Goal: Task Accomplishment & Management: Complete application form

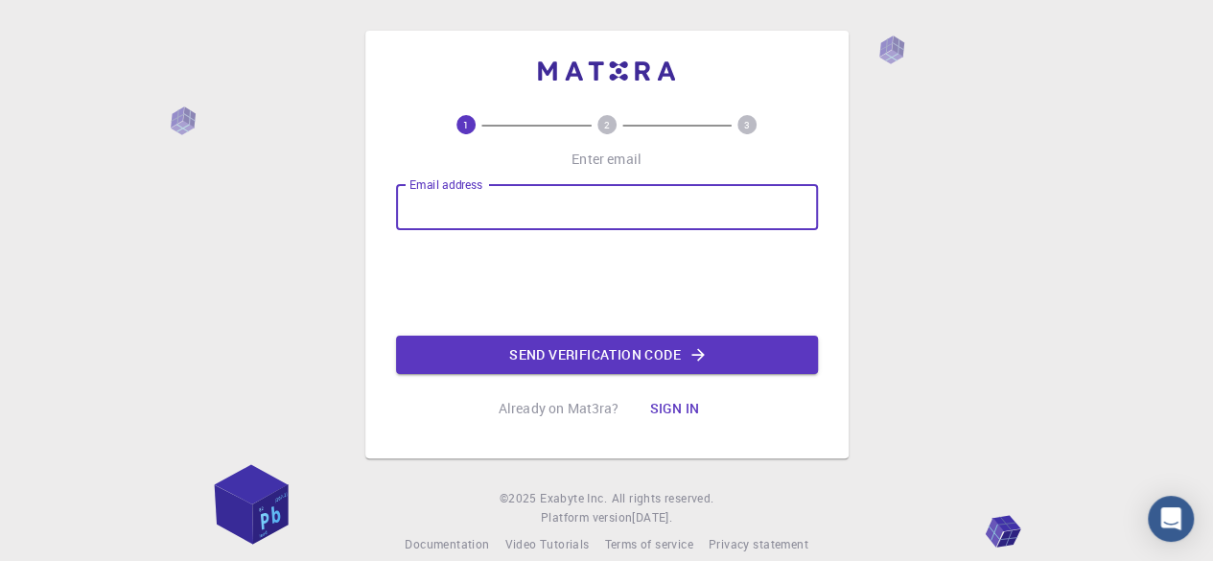
click at [482, 200] on input "Email address" at bounding box center [607, 207] width 422 height 46
type input "noshusir2@gmail.com"
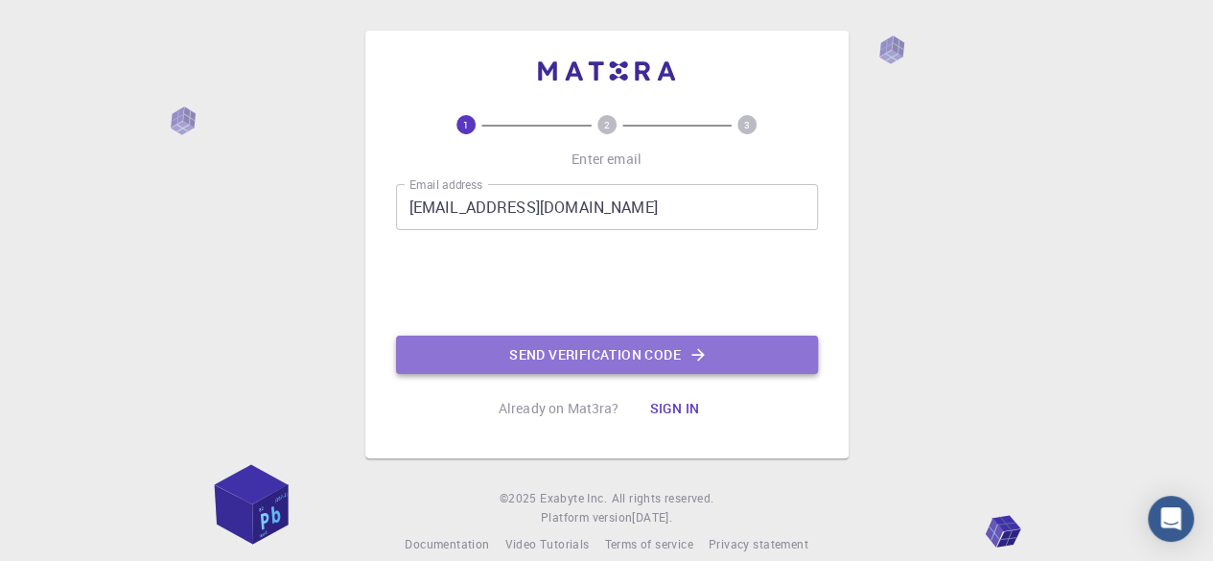
click at [519, 346] on button "Send verification code" at bounding box center [607, 355] width 422 height 38
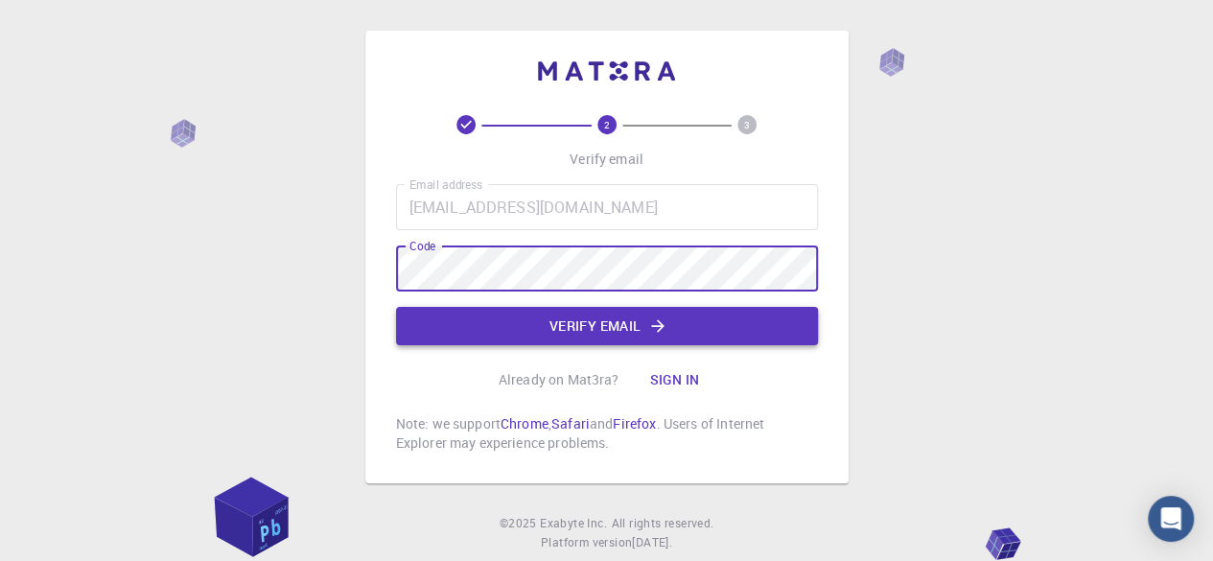
click at [499, 307] on button "Verify email" at bounding box center [607, 326] width 422 height 38
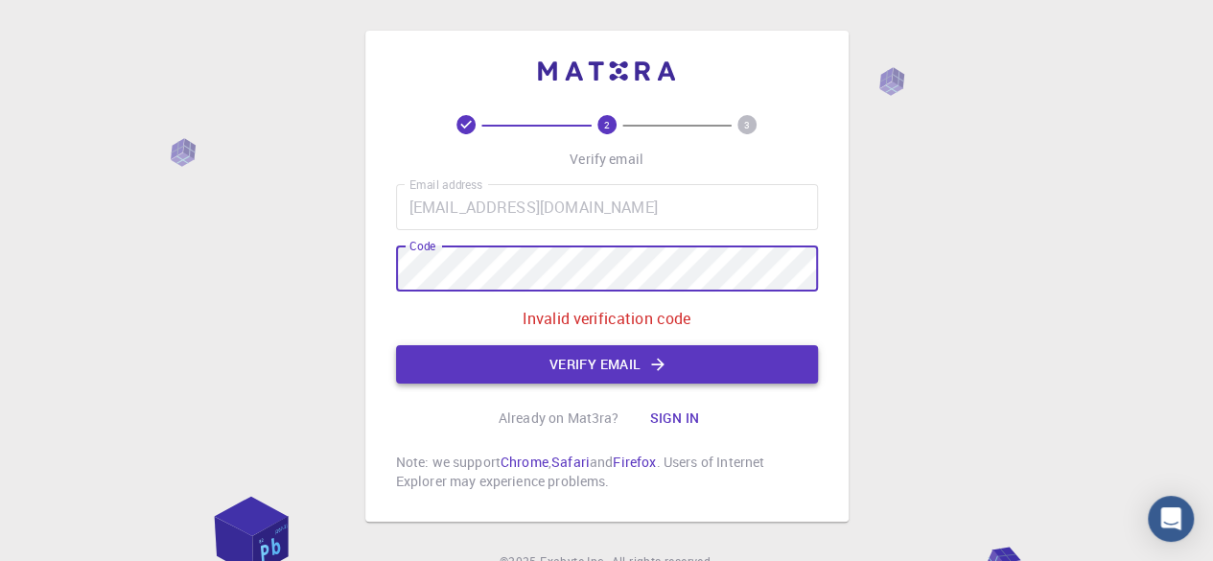
click at [495, 368] on button "Verify email" at bounding box center [607, 364] width 422 height 38
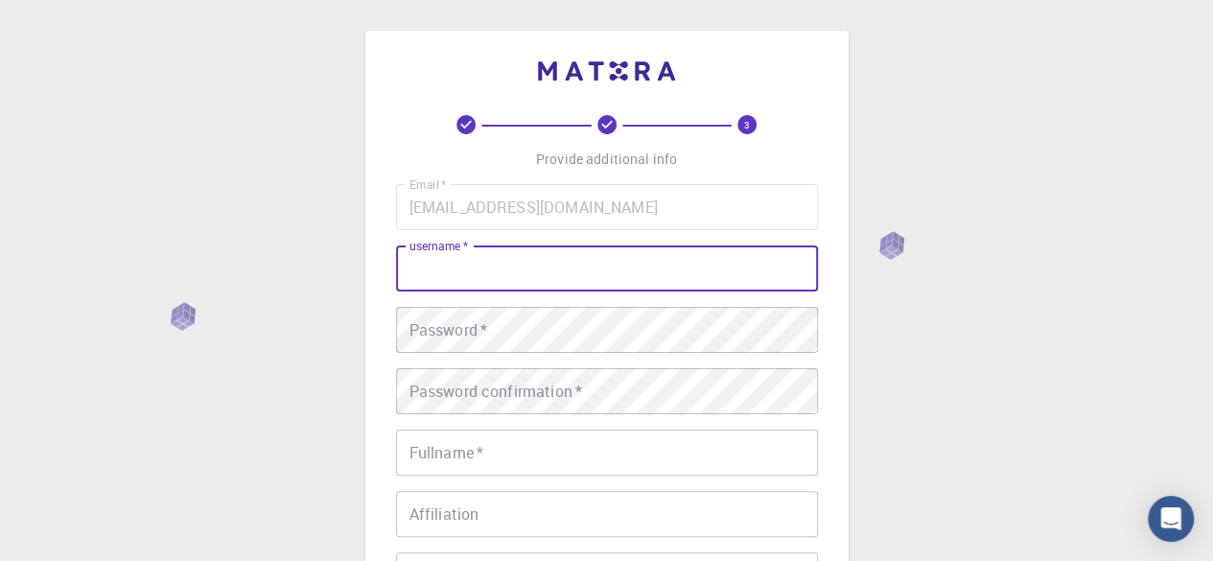
click at [437, 273] on input "username   *" at bounding box center [607, 269] width 422 height 46
type input "noshusir"
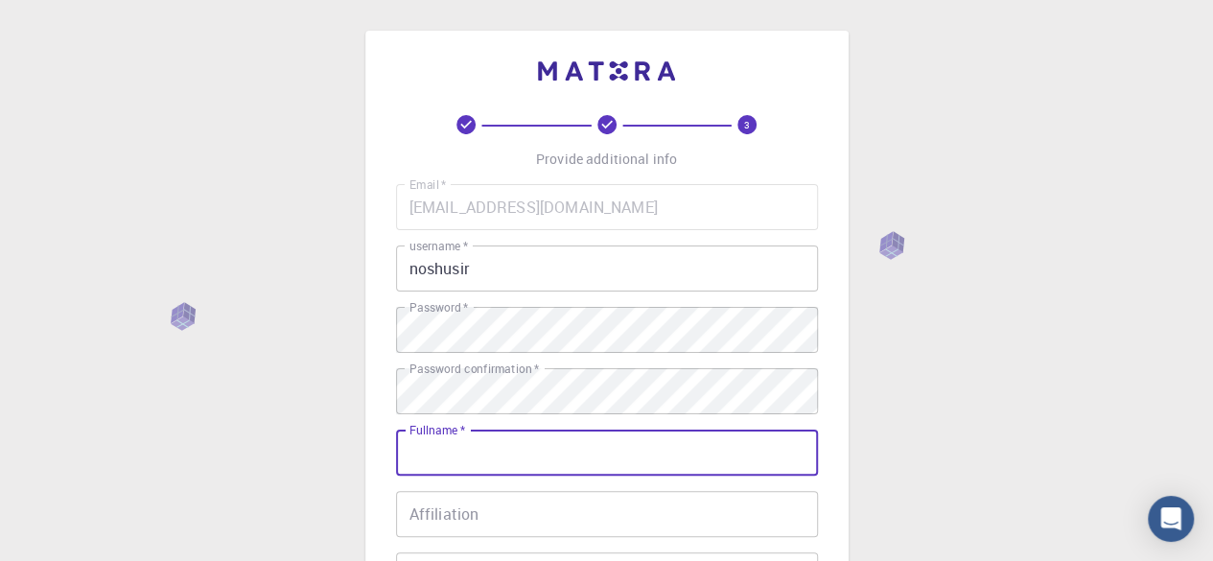
click at [481, 463] on input "Fullname   *" at bounding box center [607, 453] width 422 height 46
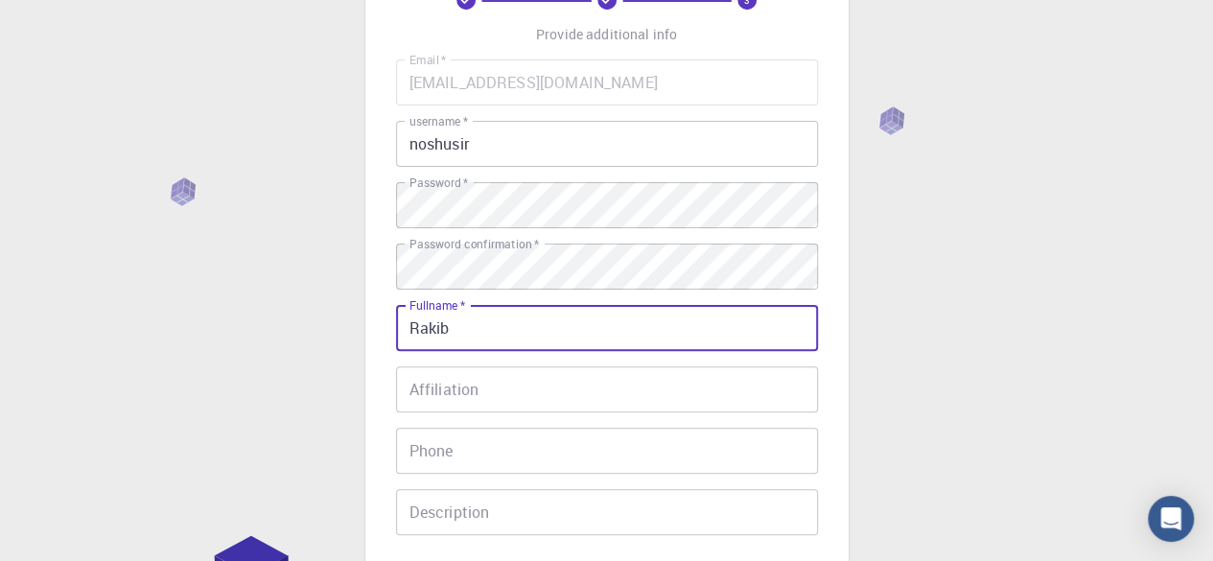
scroll to position [128, 0]
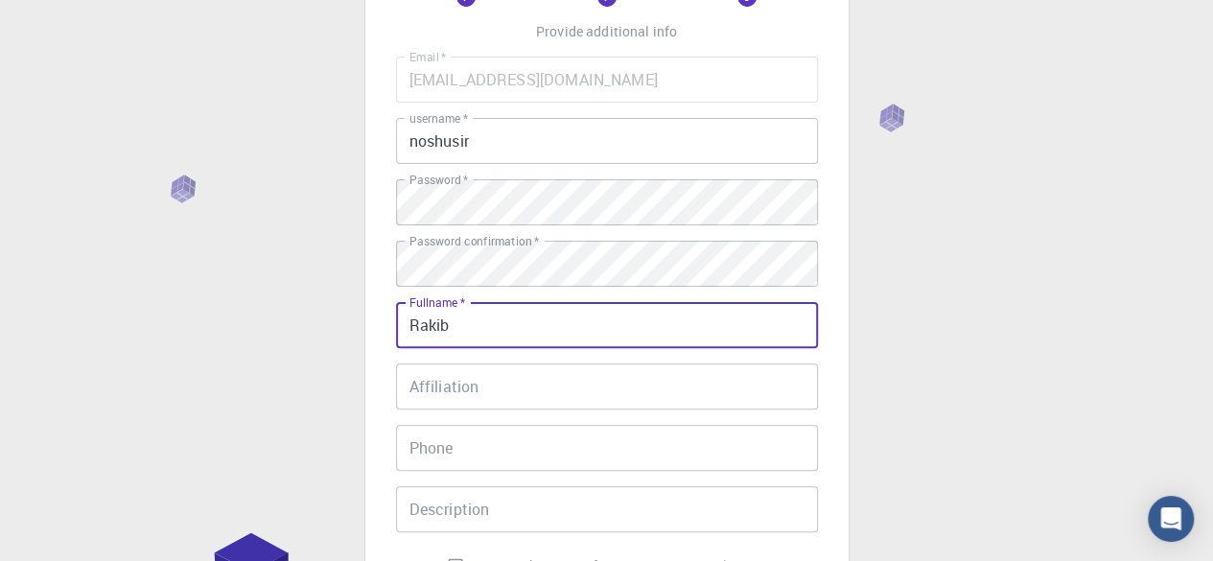
type input "Rakib"
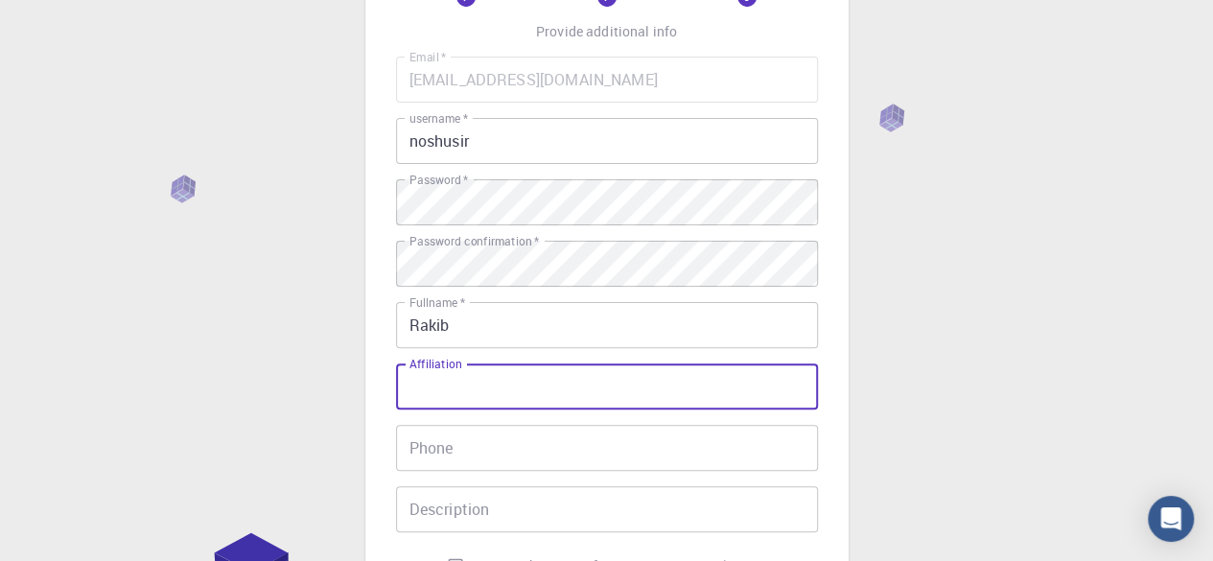
click at [457, 397] on input "Affiliation" at bounding box center [607, 386] width 422 height 46
type input "Student"
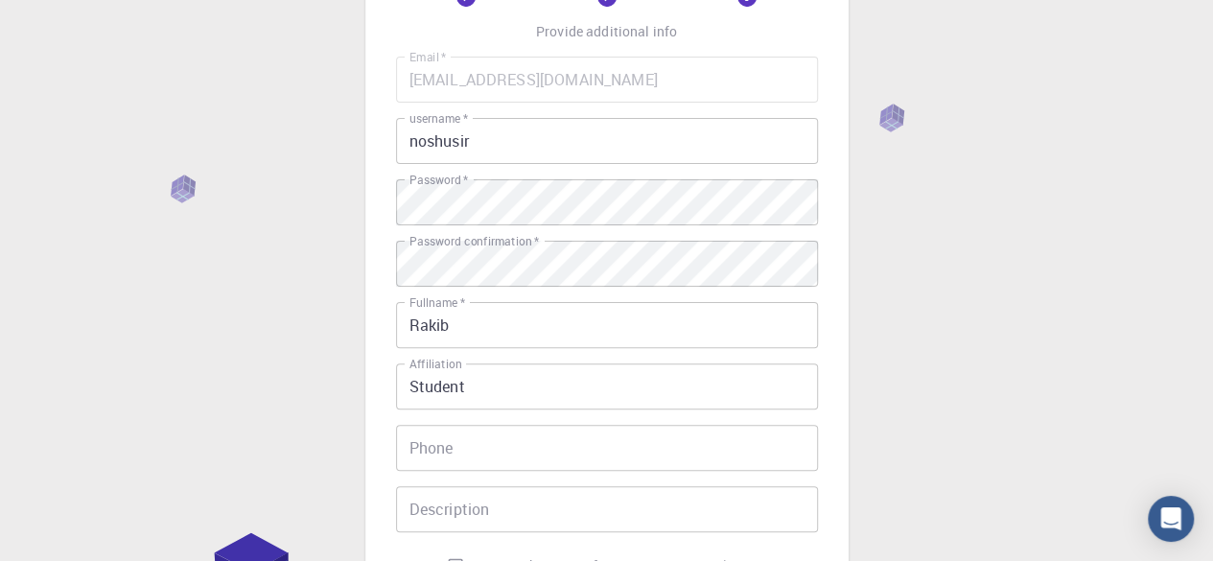
click at [449, 476] on div "Email   * noshusir2@gmail.com Email   * username   * noshusir username   * Pass…" at bounding box center [607, 321] width 422 height 528
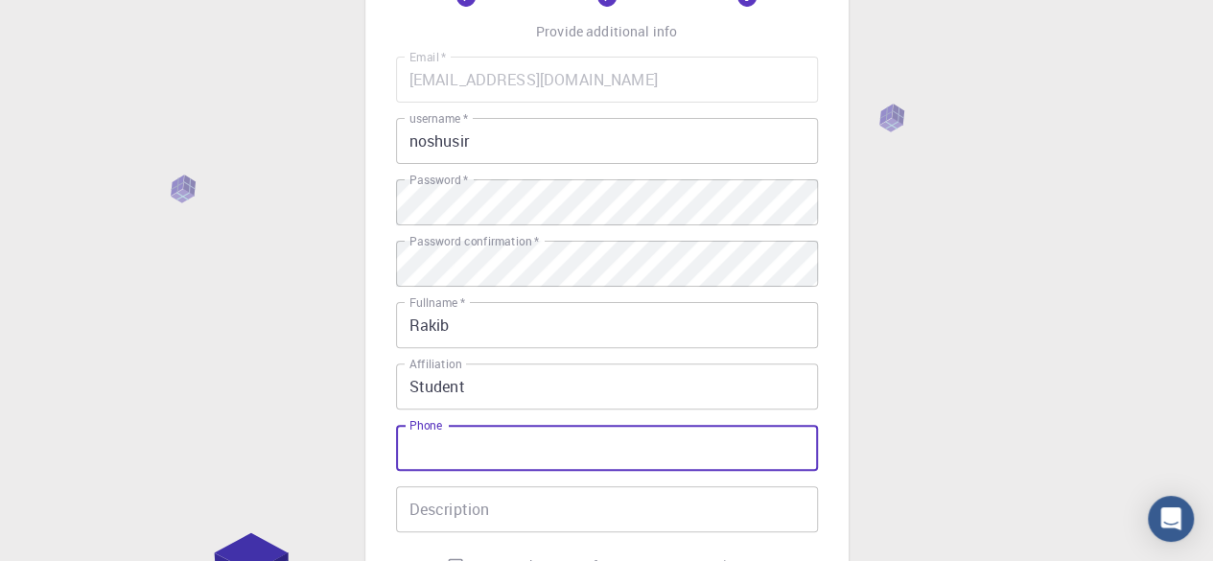
click at [449, 457] on input "Phone" at bounding box center [607, 448] width 422 height 46
type input "01878595275"
click at [485, 512] on input "Description" at bounding box center [607, 509] width 422 height 46
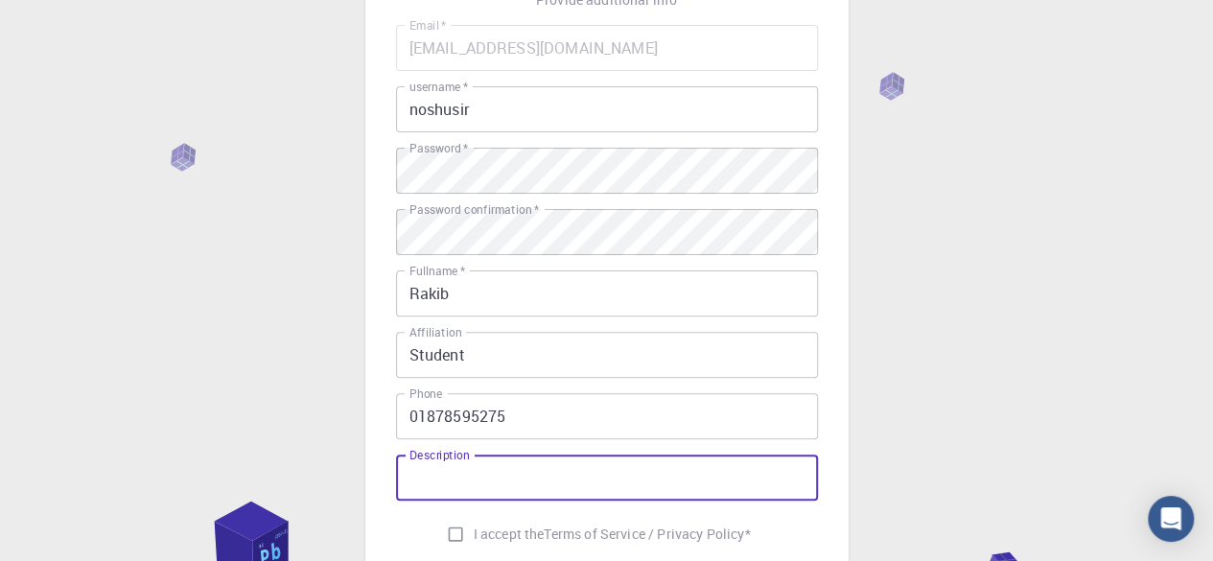
scroll to position [384, 0]
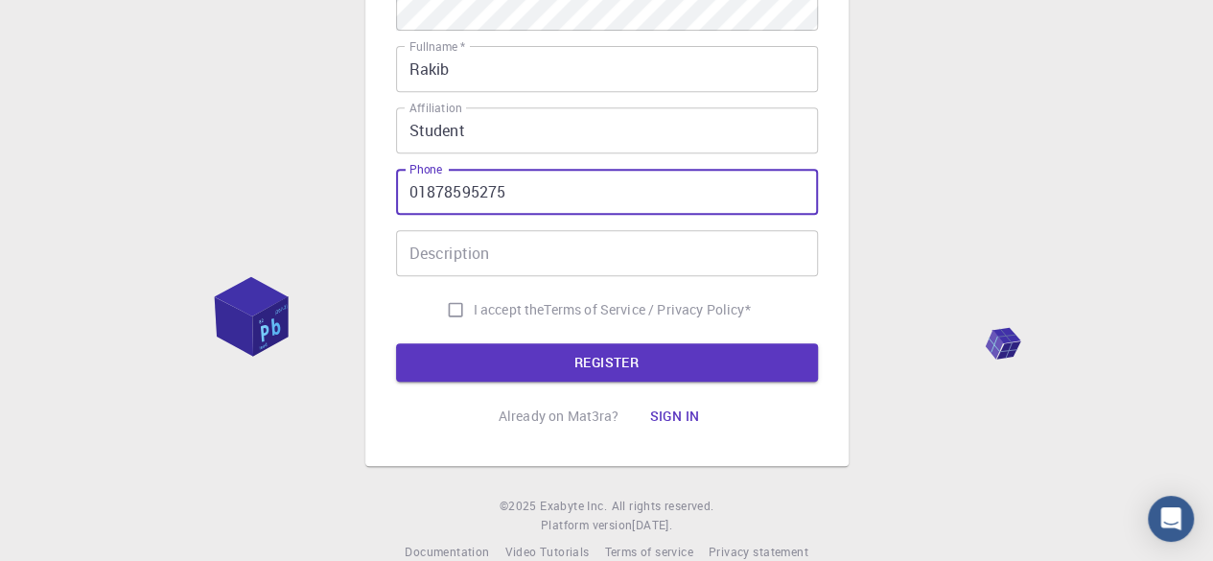
drag, startPoint x: 513, startPoint y: 189, endPoint x: 383, endPoint y: 200, distance: 130.9
click at [383, 200] on div "3 Provide additional info Email   * noshusir2@gmail.com Email   * username   * …" at bounding box center [606, 56] width 483 height 819
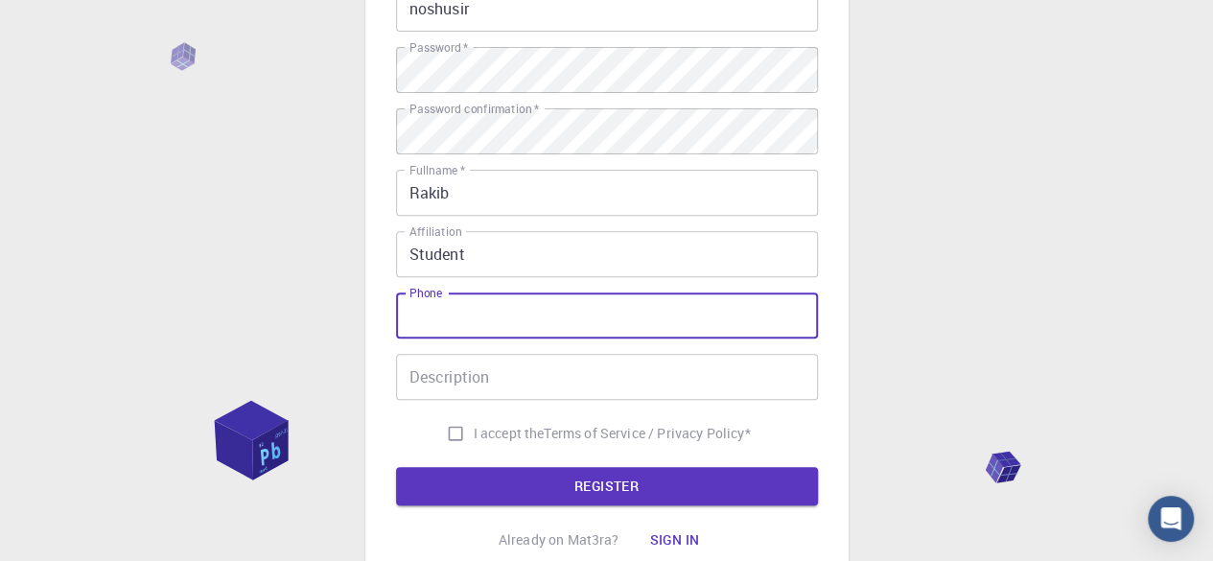
scroll to position [255, 0]
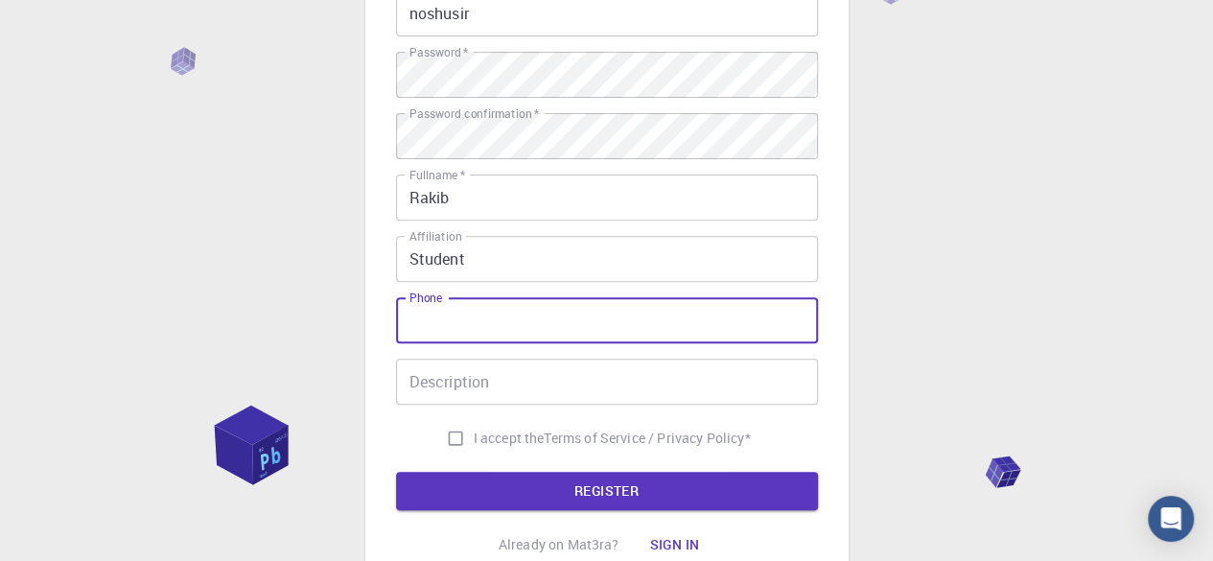
click at [462, 434] on input "I accept the Terms of Service / Privacy Policy *" at bounding box center [455, 438] width 36 height 36
checkbox input "true"
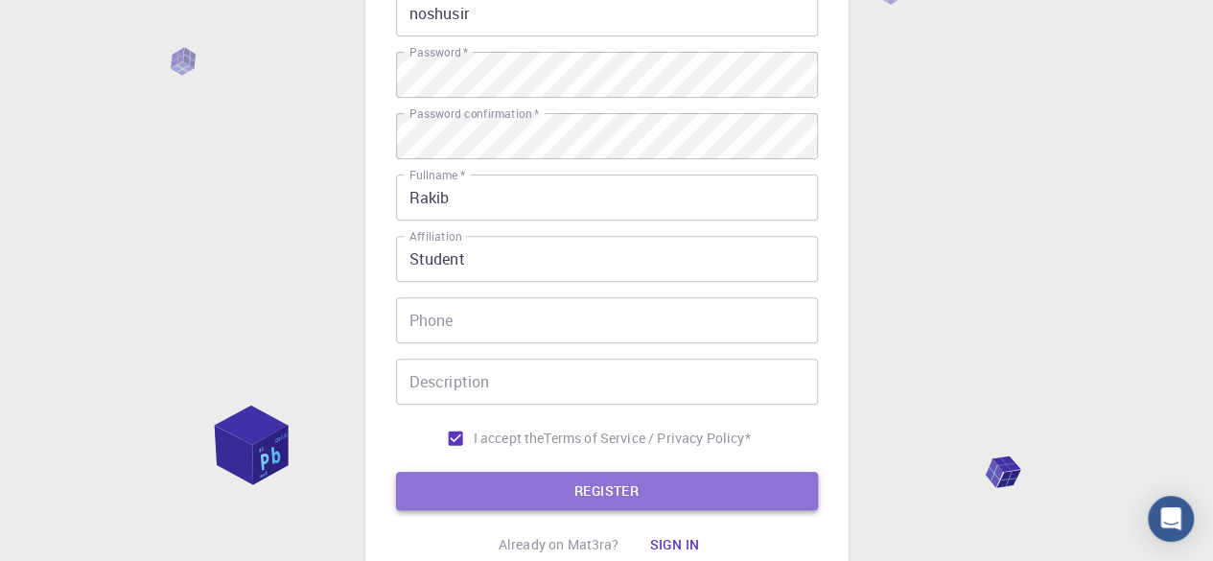
click at [491, 477] on button "REGISTER" at bounding box center [607, 491] width 422 height 38
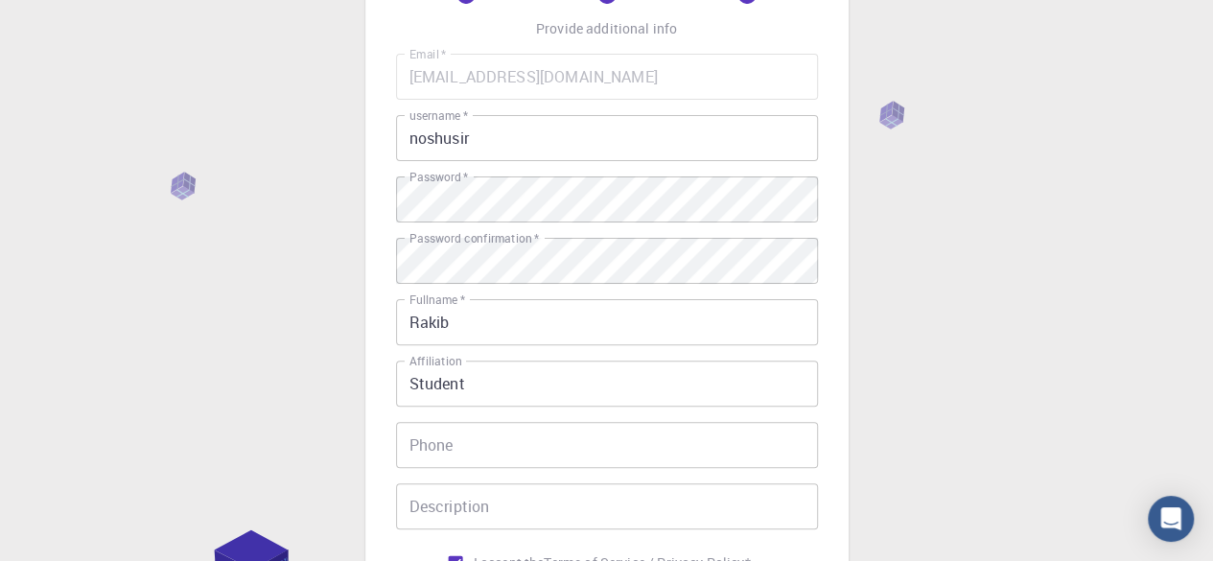
scroll to position [0, 0]
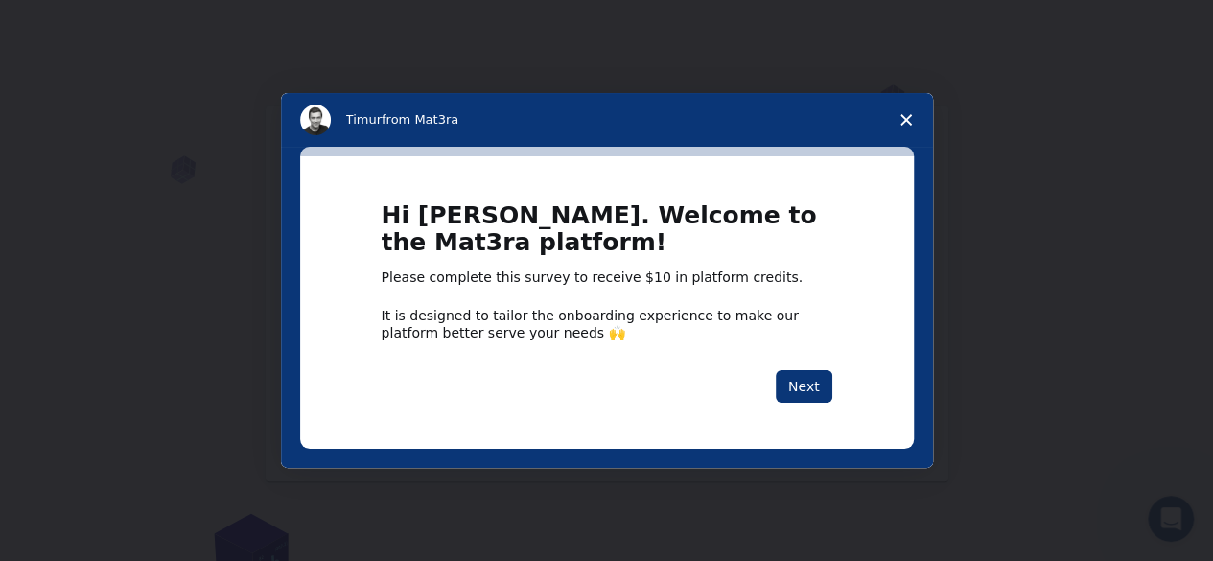
click at [908, 112] on span "Close survey" at bounding box center [906, 120] width 54 height 54
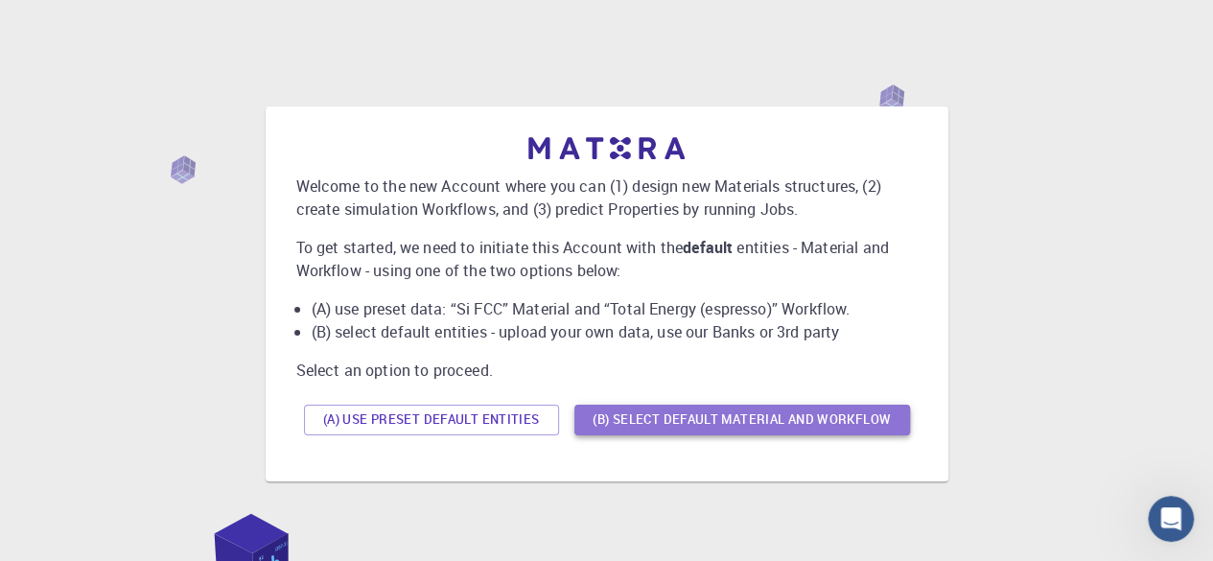
click at [667, 415] on button "(B) Select default material and workflow" at bounding box center [742, 420] width 336 height 31
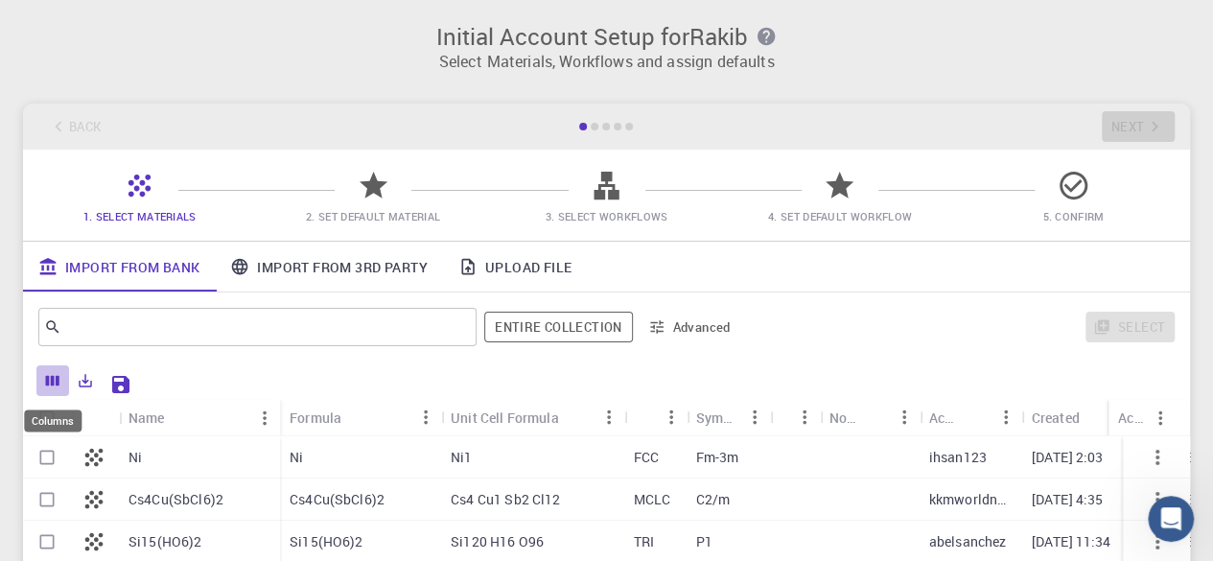
click at [54, 377] on icon "Columns" at bounding box center [52, 381] width 13 height 11
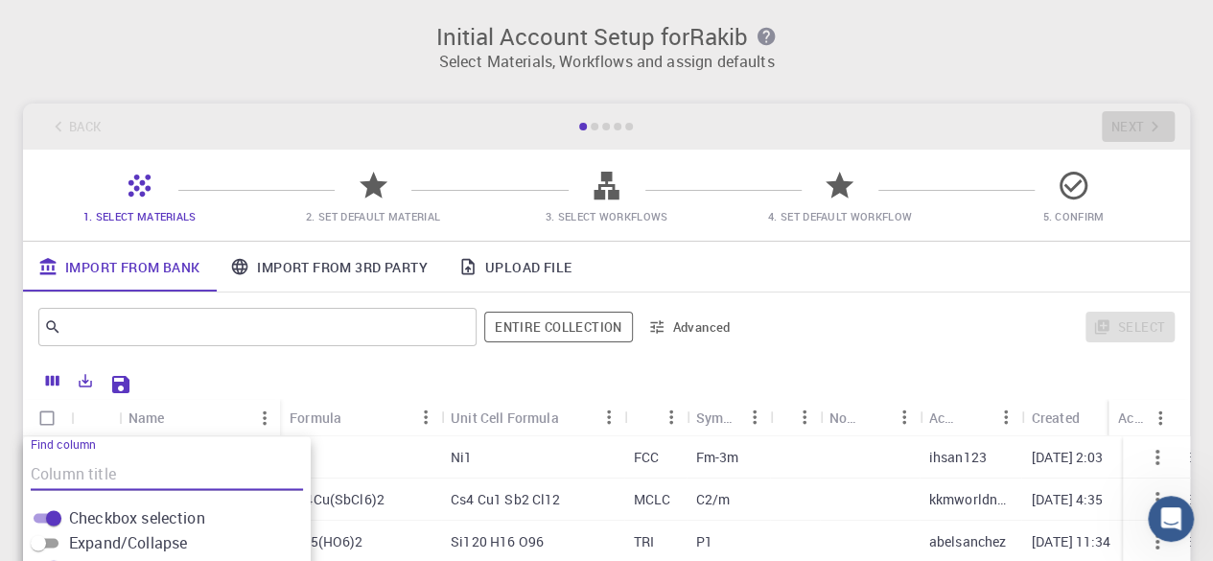
scroll to position [307, 0]
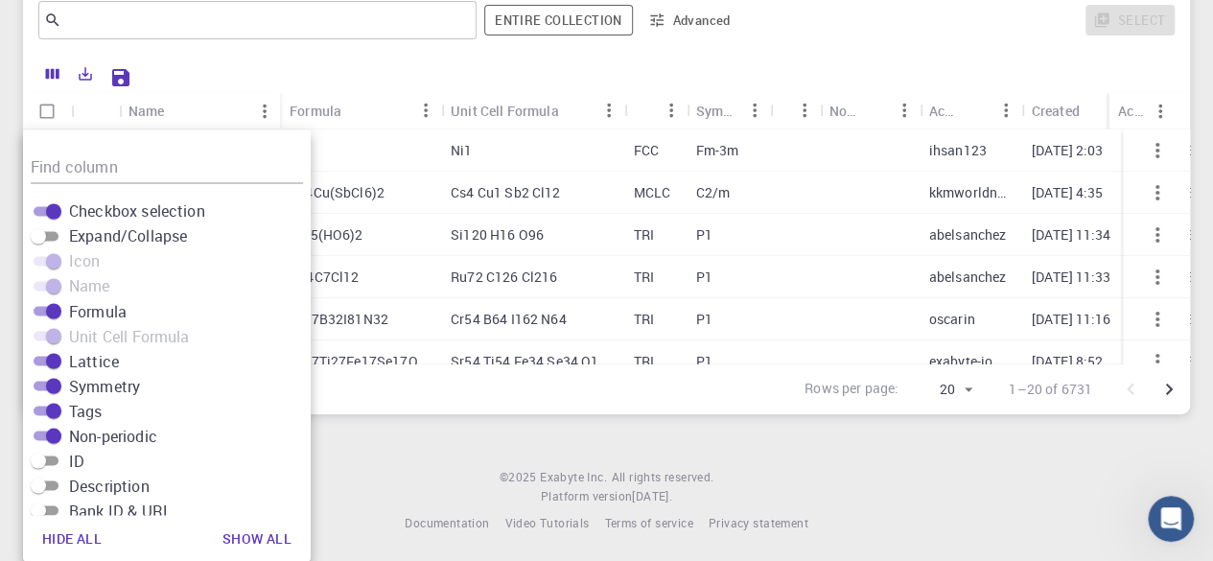
click at [377, 402] on div "Rows per page: 20 20 1–20 of 6731" at bounding box center [606, 388] width 1167 height 51
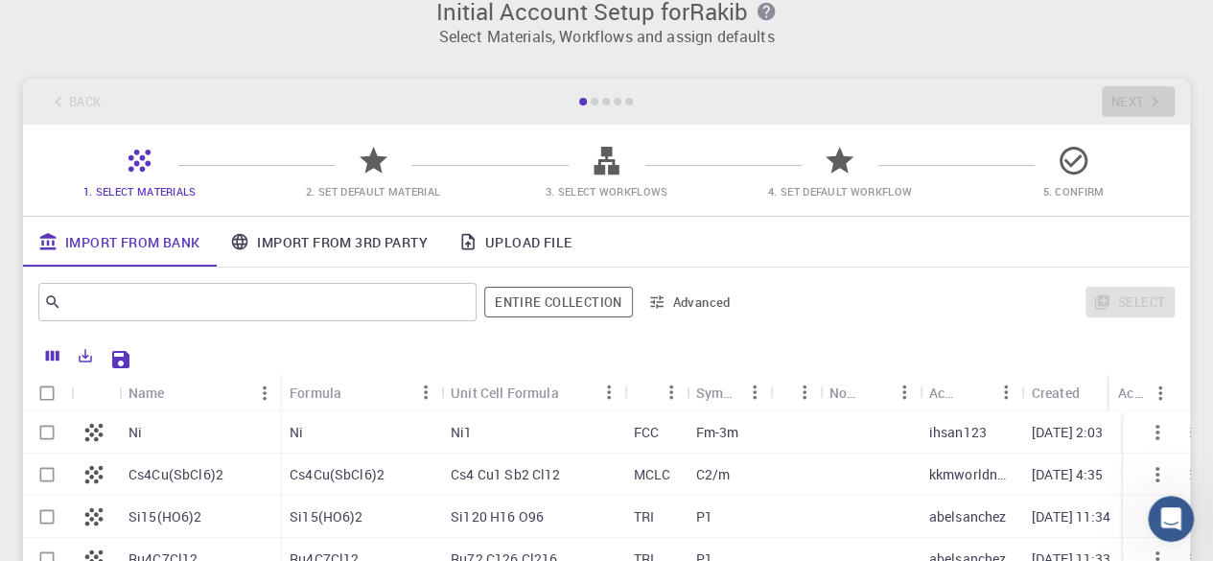
scroll to position [0, 0]
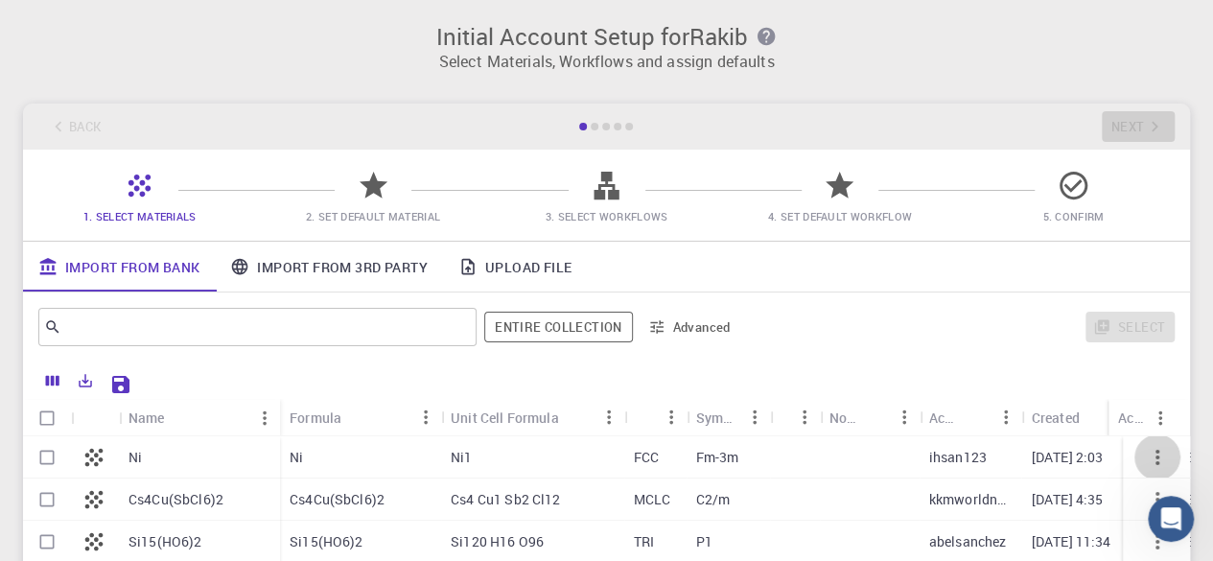
click at [1146, 465] on icon "button" at bounding box center [1157, 457] width 23 height 23
click at [1146, 462] on icon "button" at bounding box center [1157, 457] width 23 height 23
click at [514, 270] on link "Upload File" at bounding box center [515, 267] width 144 height 50
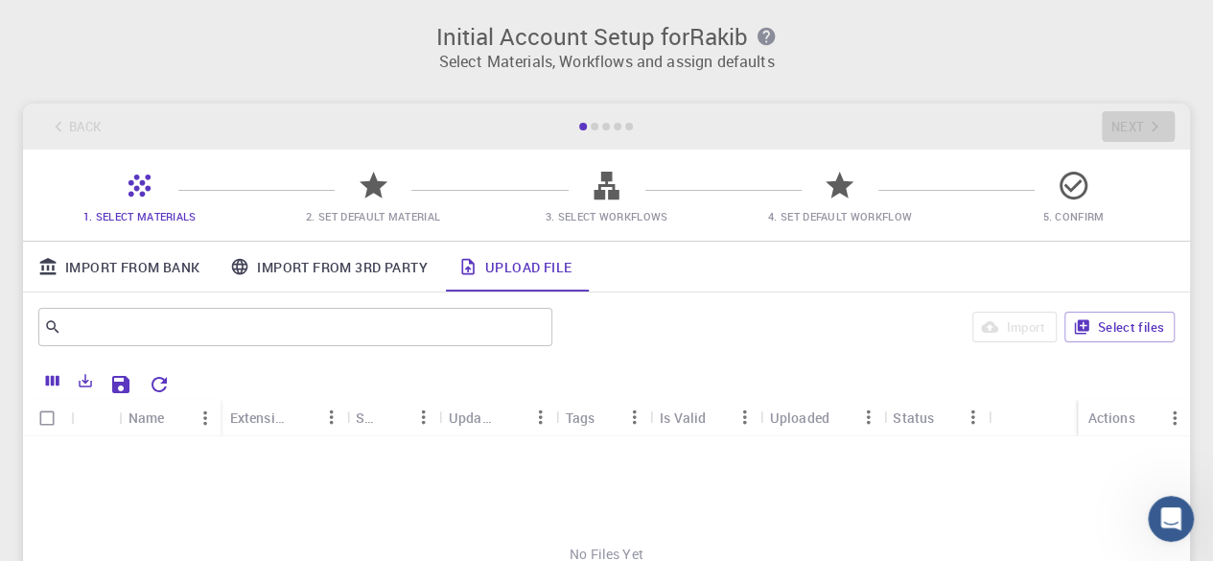
click at [132, 270] on link "Import From Bank" at bounding box center [119, 267] width 192 height 50
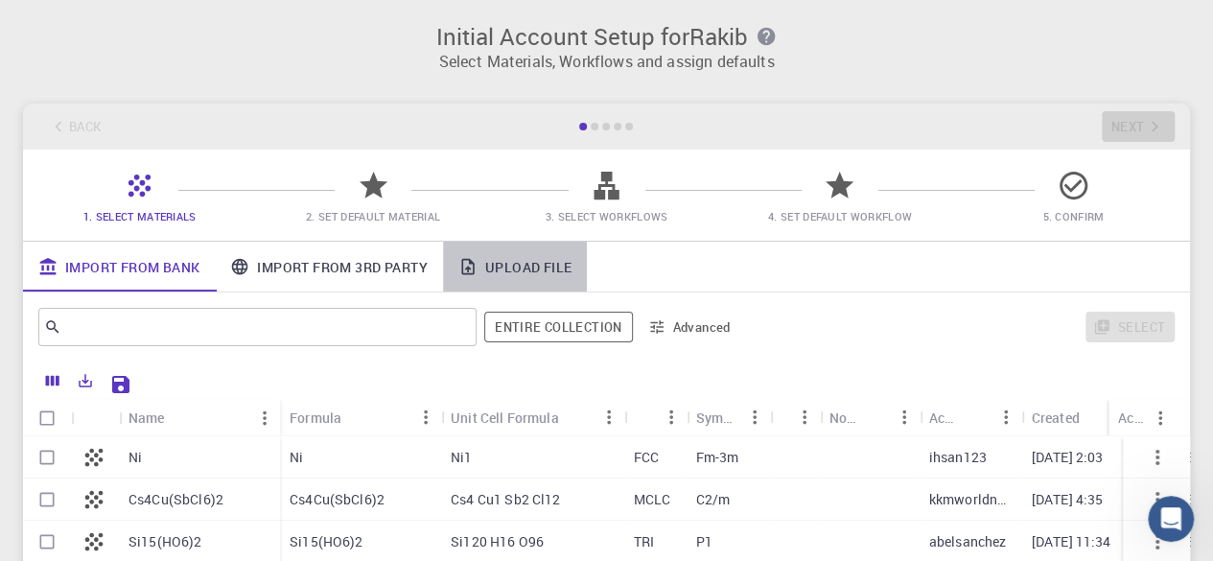
click at [495, 268] on link "Upload File" at bounding box center [515, 267] width 144 height 50
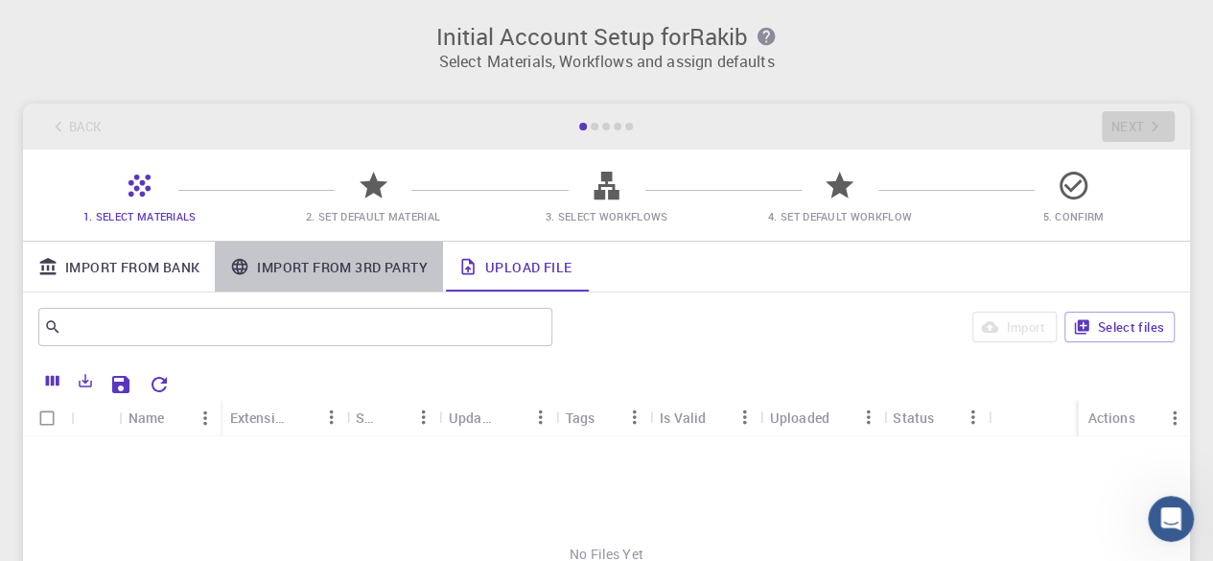
click at [403, 270] on link "Import From 3rd Party" at bounding box center [328, 267] width 227 height 50
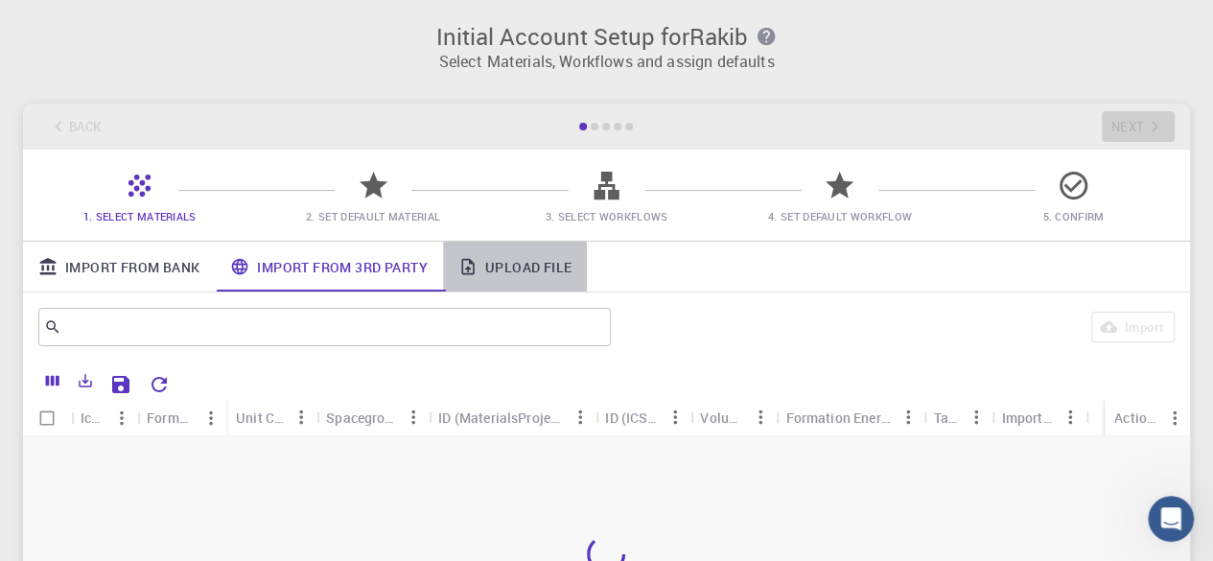
click at [508, 271] on link "Upload File" at bounding box center [515, 267] width 144 height 50
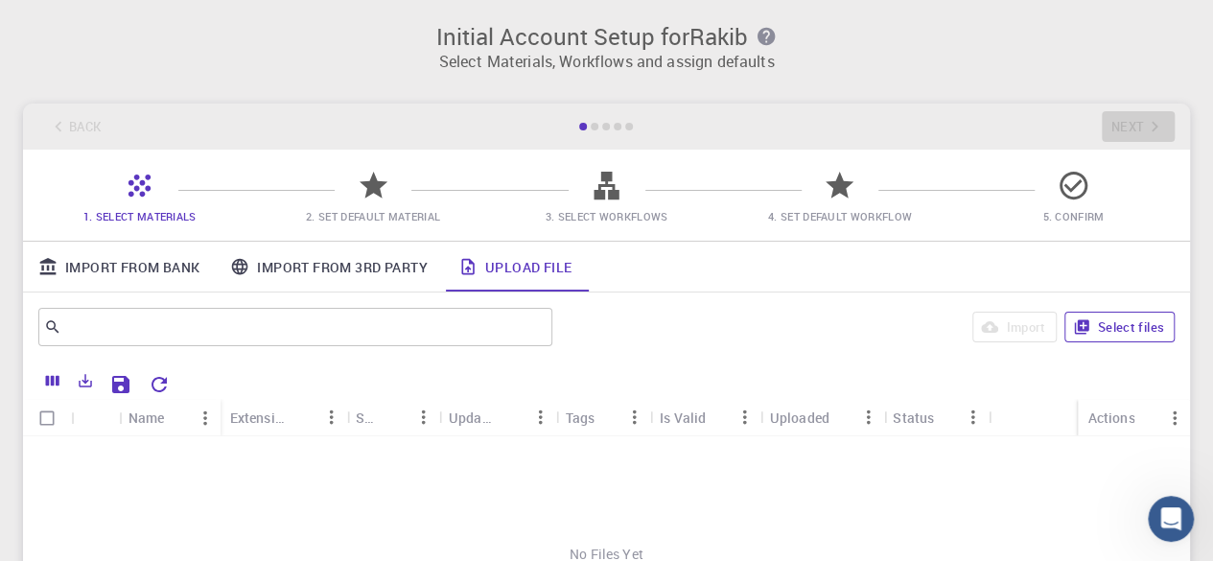
click at [1112, 324] on button "Select files" at bounding box center [1120, 327] width 110 height 31
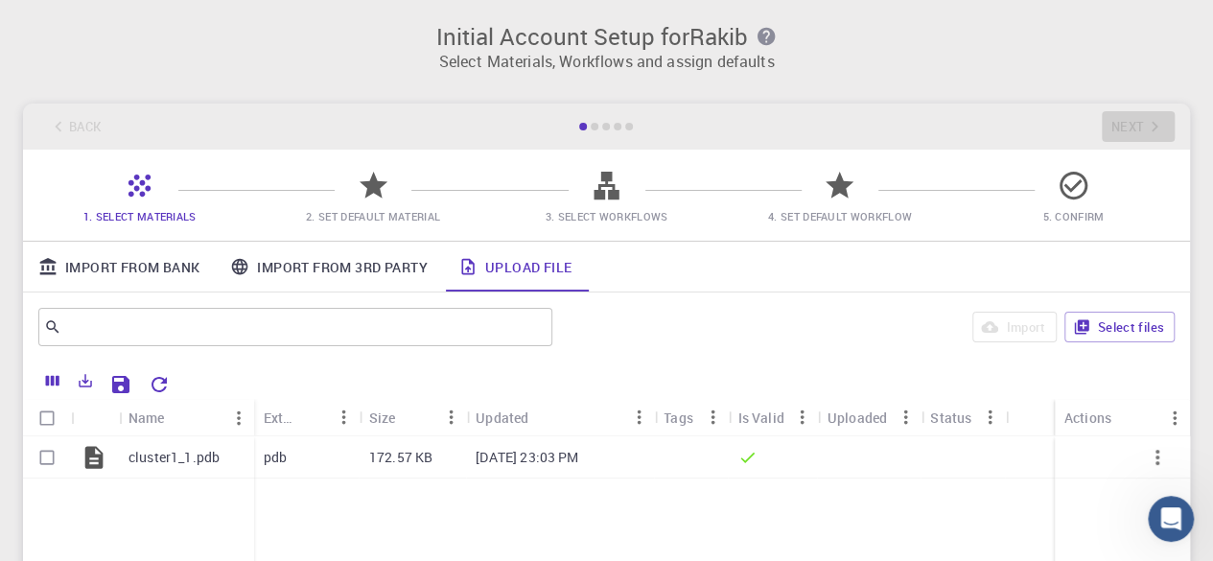
click at [56, 385] on icon "Columns" at bounding box center [52, 380] width 17 height 17
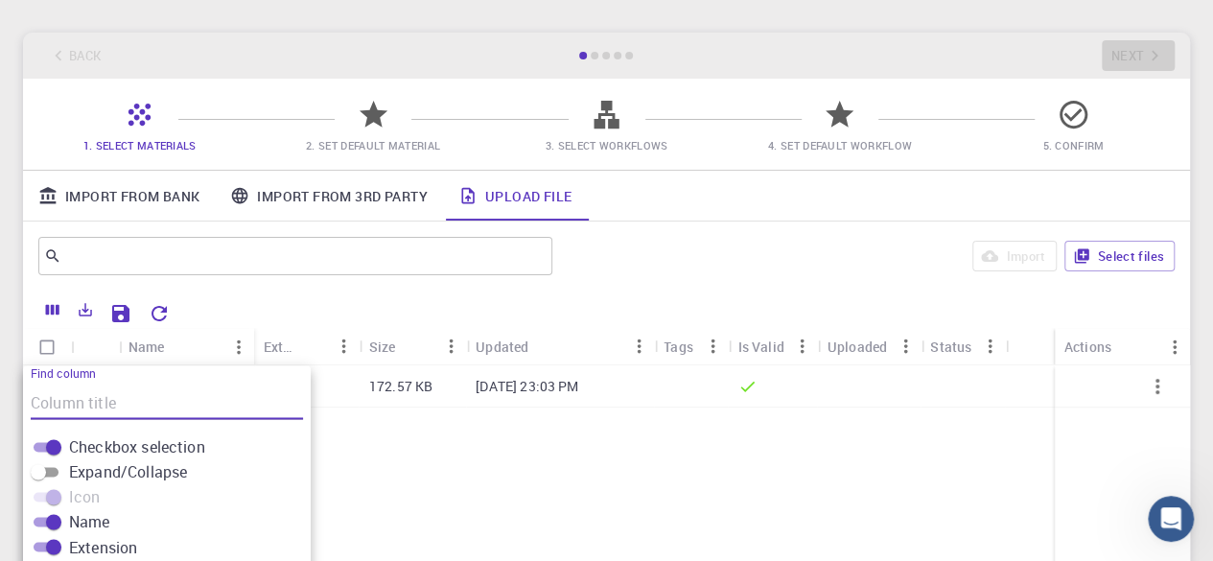
scroll to position [56, 0]
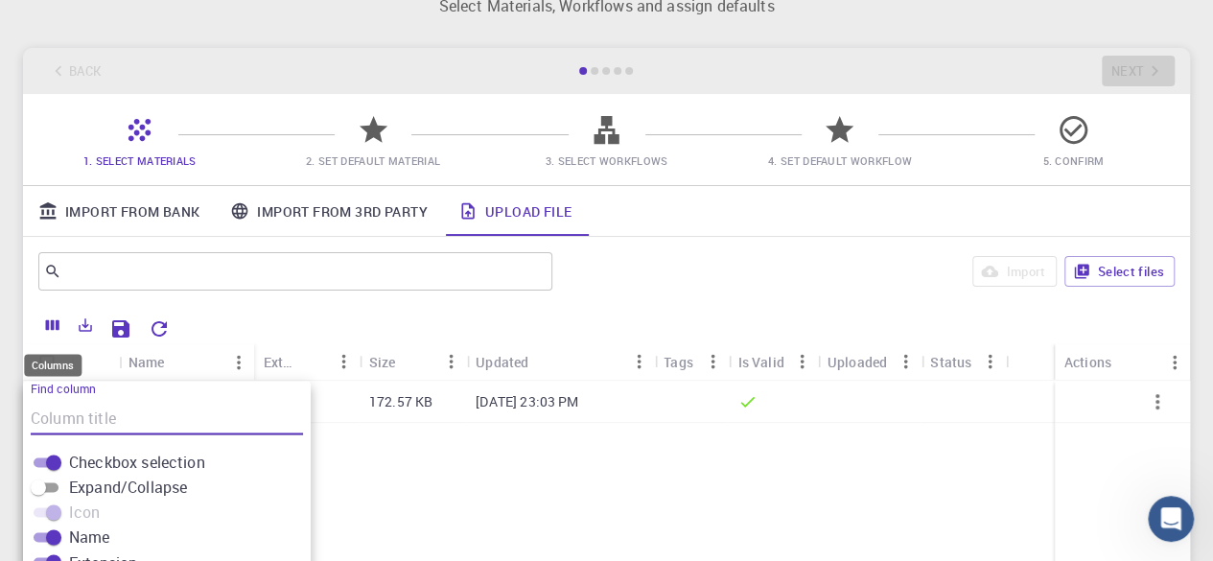
click at [55, 324] on icon "Columns" at bounding box center [52, 325] width 17 height 17
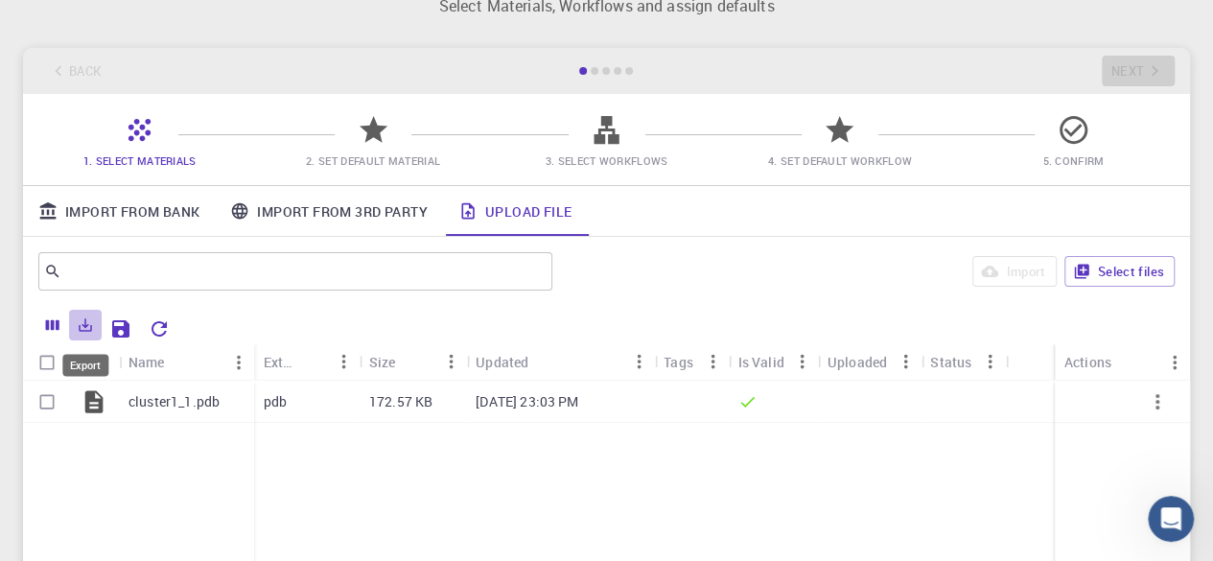
click at [82, 327] on icon "Export" at bounding box center [85, 325] width 17 height 17
click at [245, 312] on div at bounding box center [676, 327] width 997 height 34
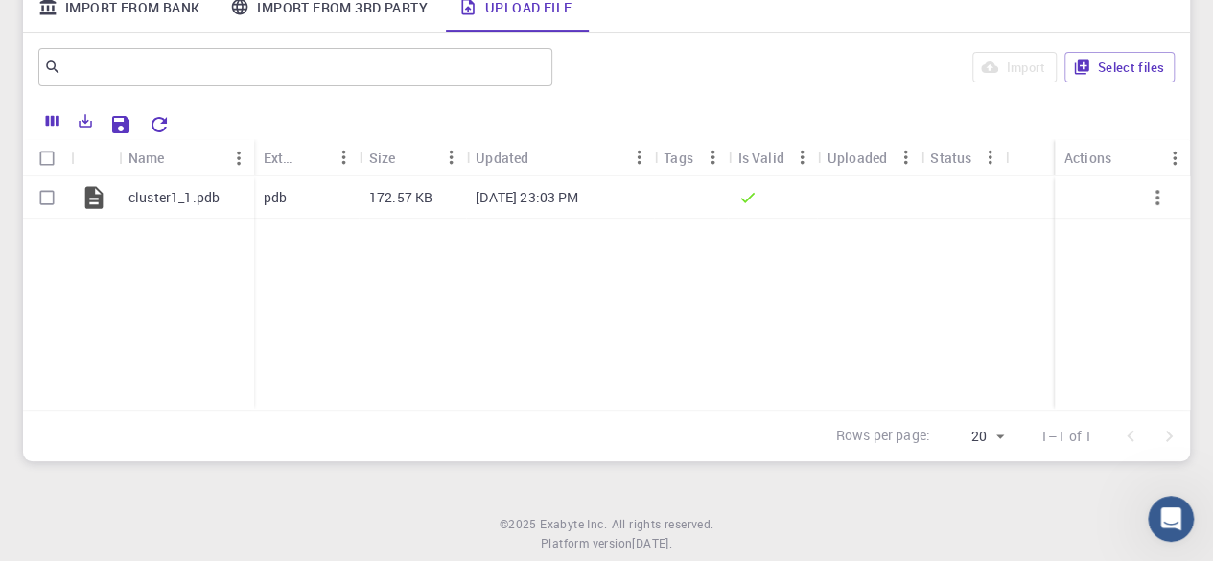
scroll to position [312, 0]
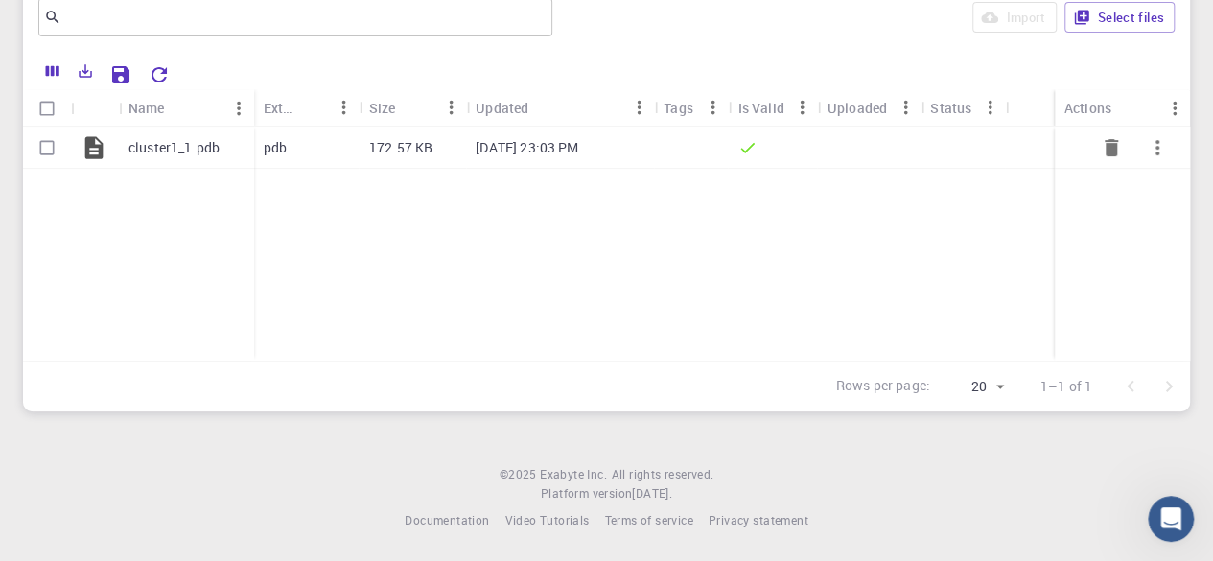
click at [176, 156] on div "cluster1_1.pdb" at bounding box center [186, 148] width 135 height 42
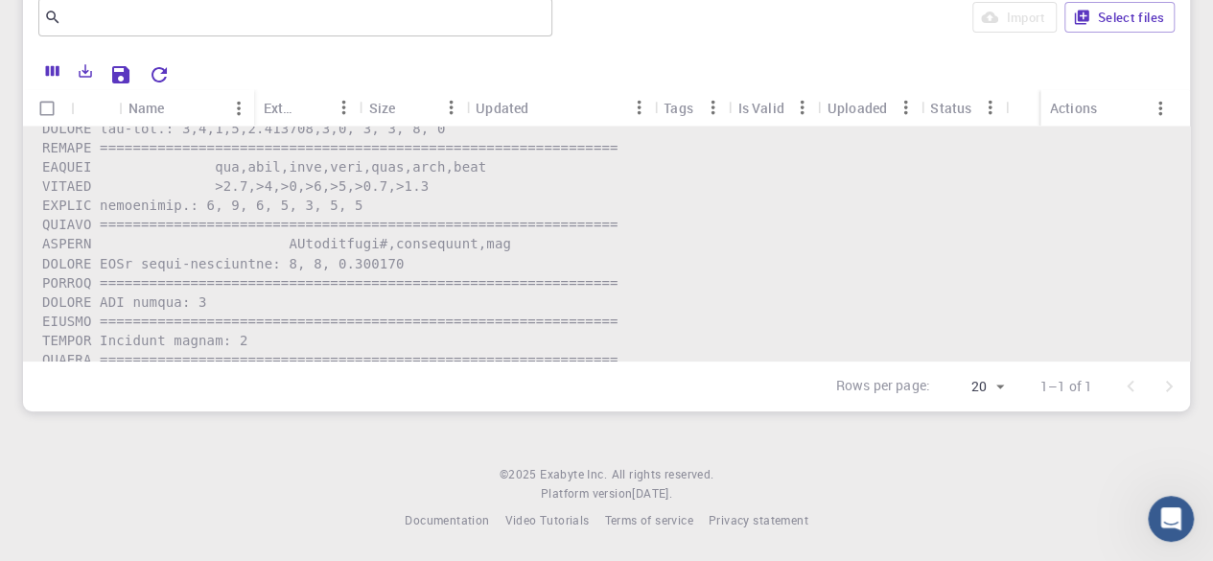
scroll to position [0, 0]
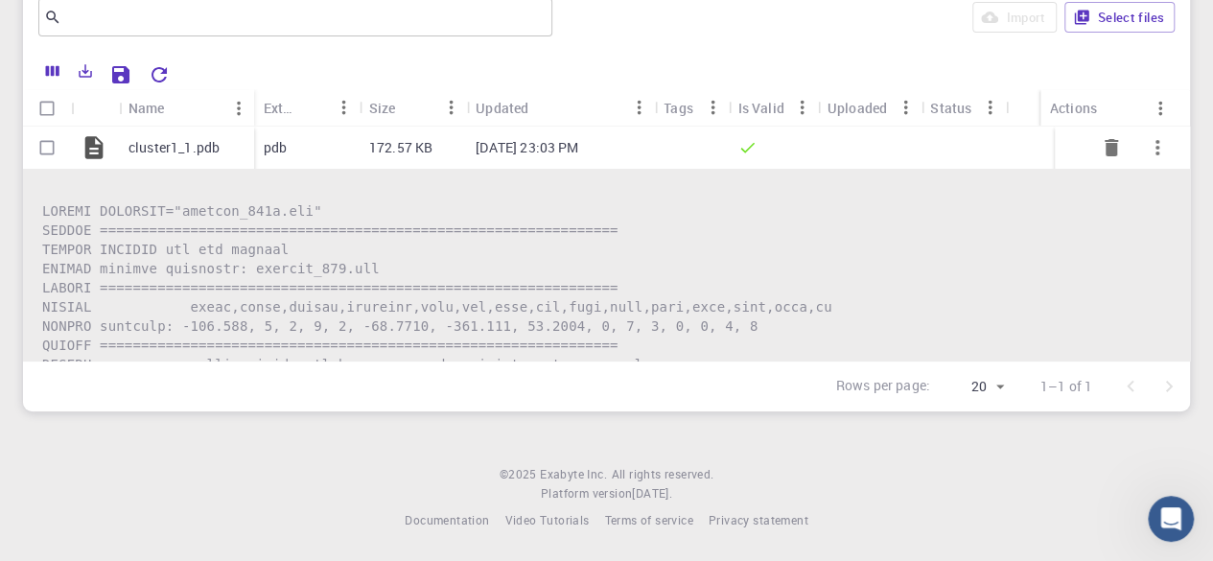
click at [511, 164] on div "Sep 29, 2025, 23:03 PM" at bounding box center [560, 148] width 188 height 42
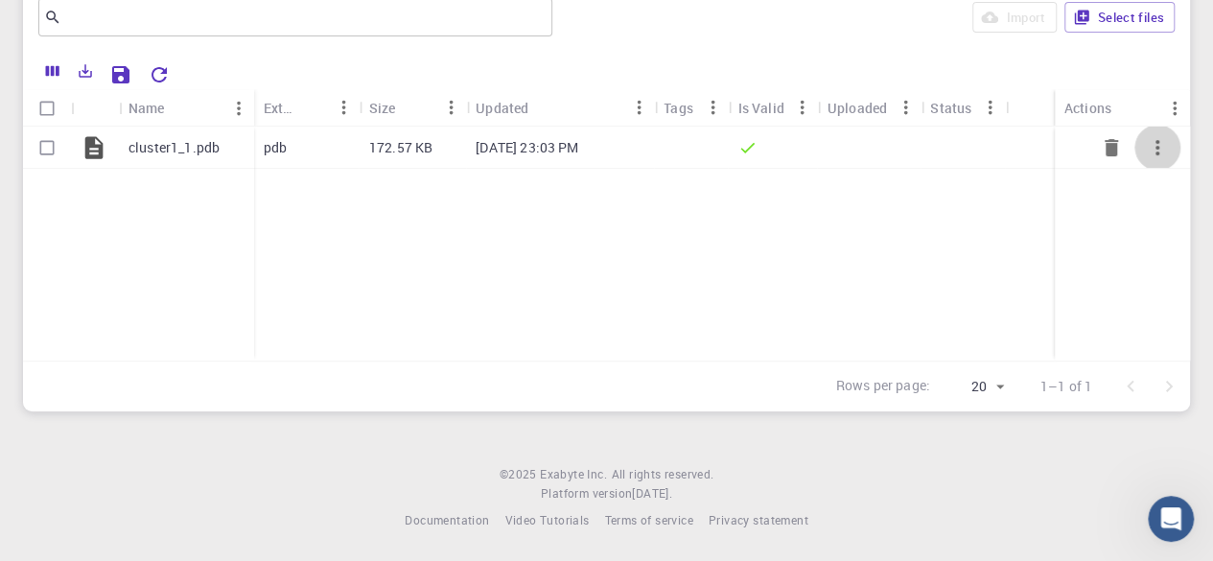
click at [1147, 152] on icon "button" at bounding box center [1157, 147] width 23 height 23
click at [1020, 278] on div at bounding box center [606, 280] width 1213 height 561
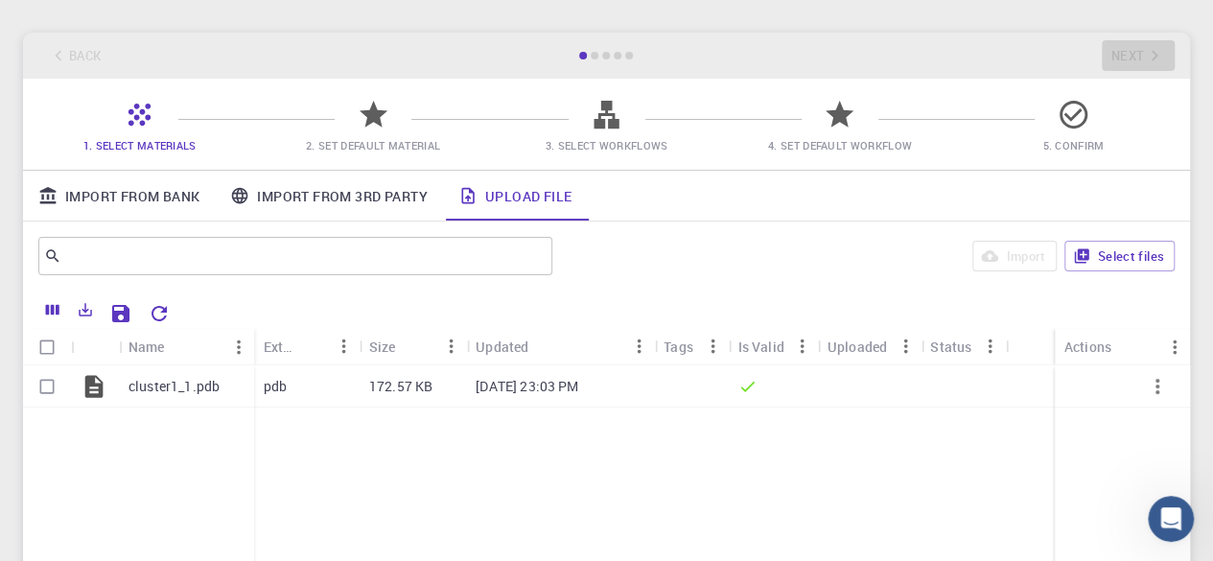
scroll to position [56, 0]
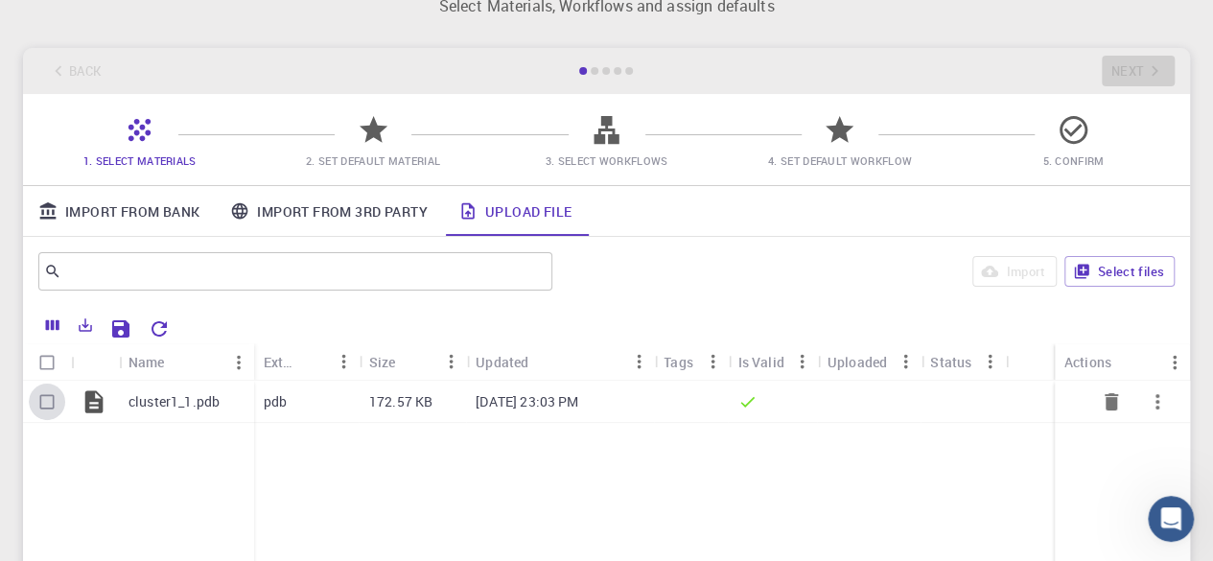
click at [41, 398] on input "Select row" at bounding box center [47, 402] width 36 height 36
checkbox input "true"
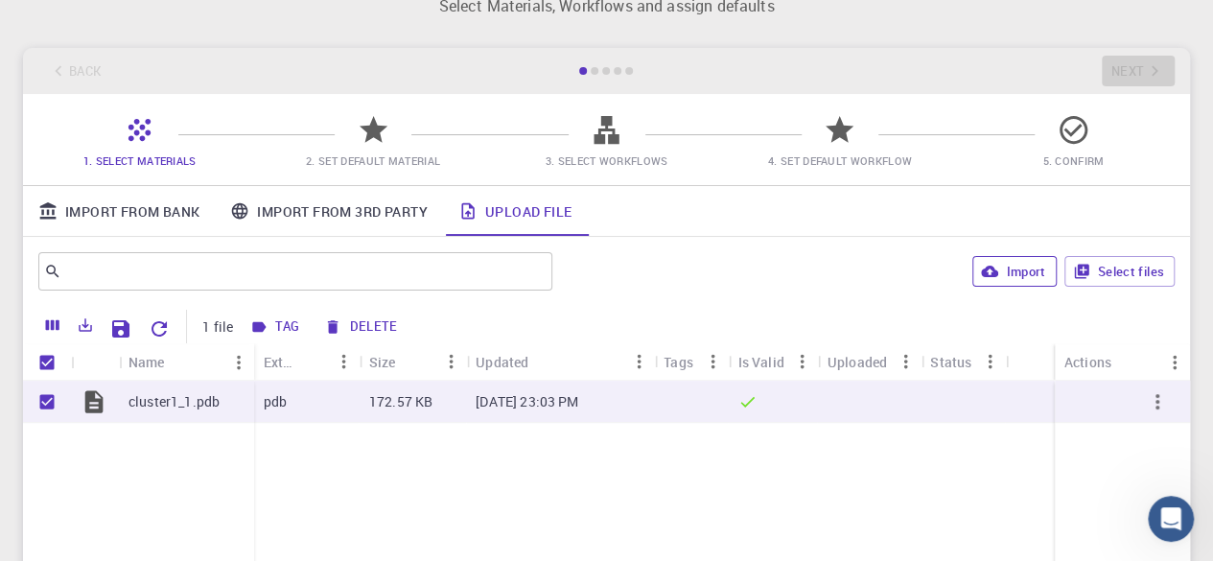
click at [1011, 270] on button "Import" at bounding box center [1014, 271] width 83 height 31
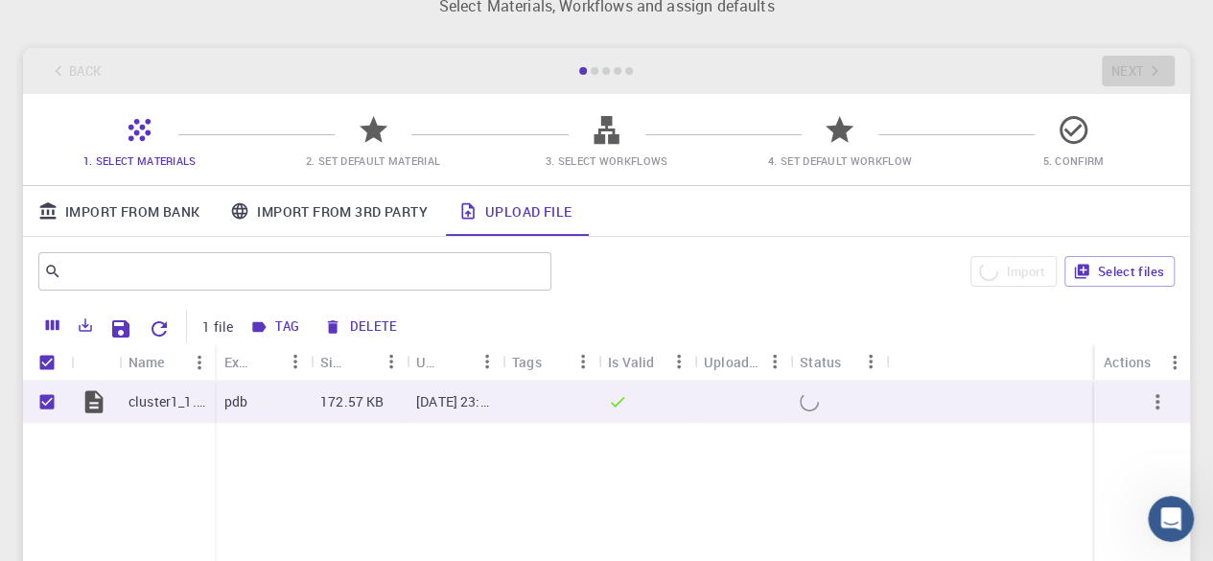
checkbox input "false"
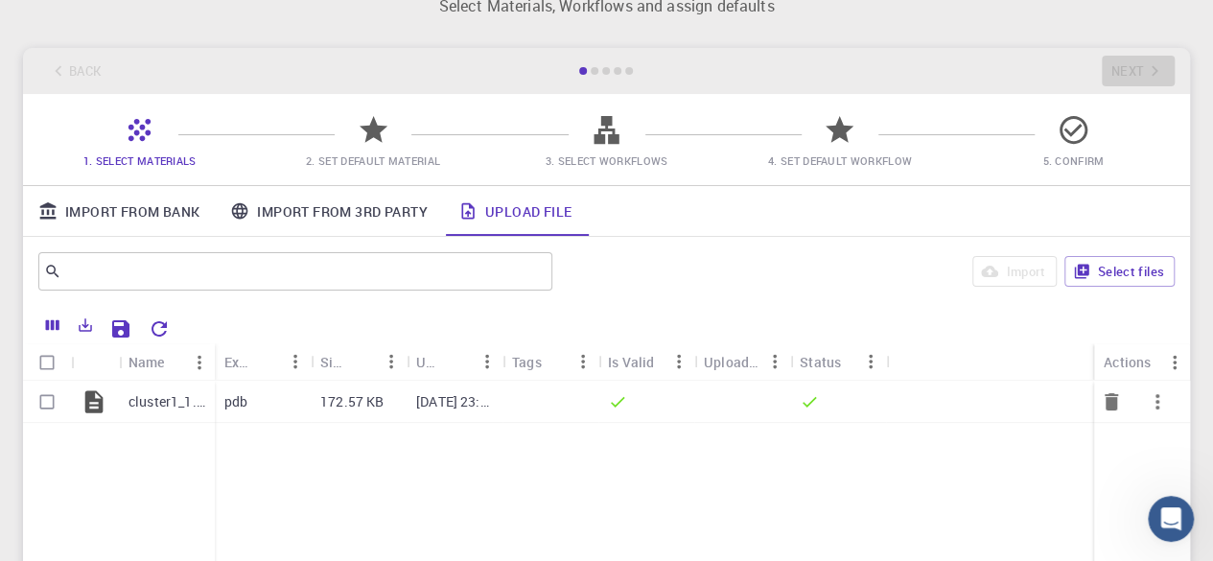
click at [1156, 403] on icon "button" at bounding box center [1157, 401] width 23 height 23
click at [872, 499] on div at bounding box center [606, 280] width 1213 height 561
click at [47, 400] on input "Select row" at bounding box center [47, 402] width 36 height 36
checkbox input "true"
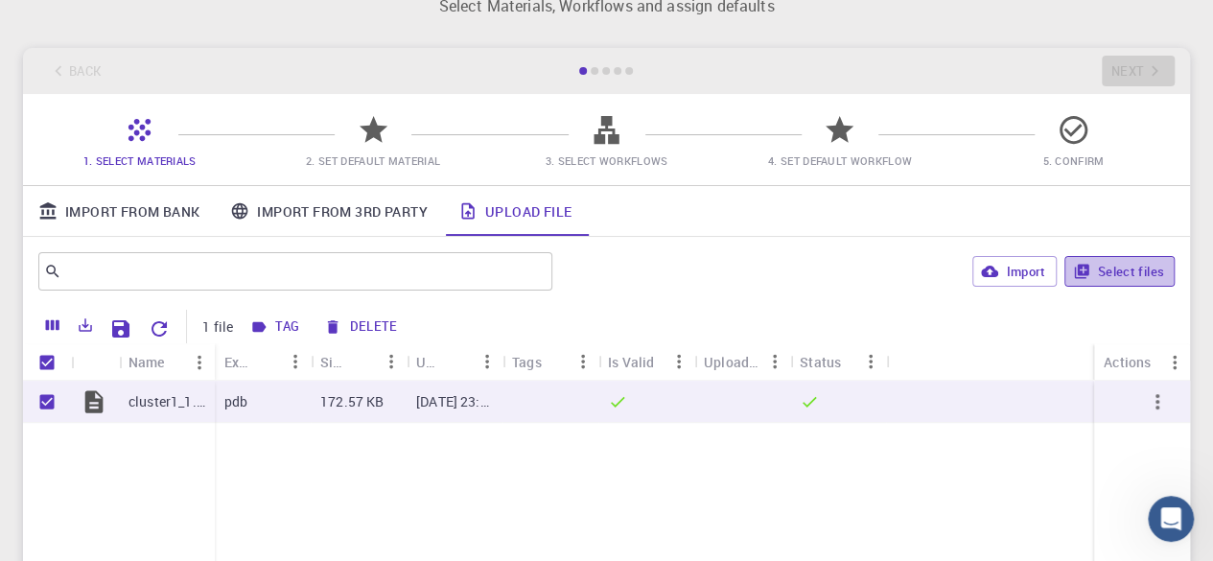
click at [1113, 277] on button "Select files" at bounding box center [1120, 271] width 110 height 31
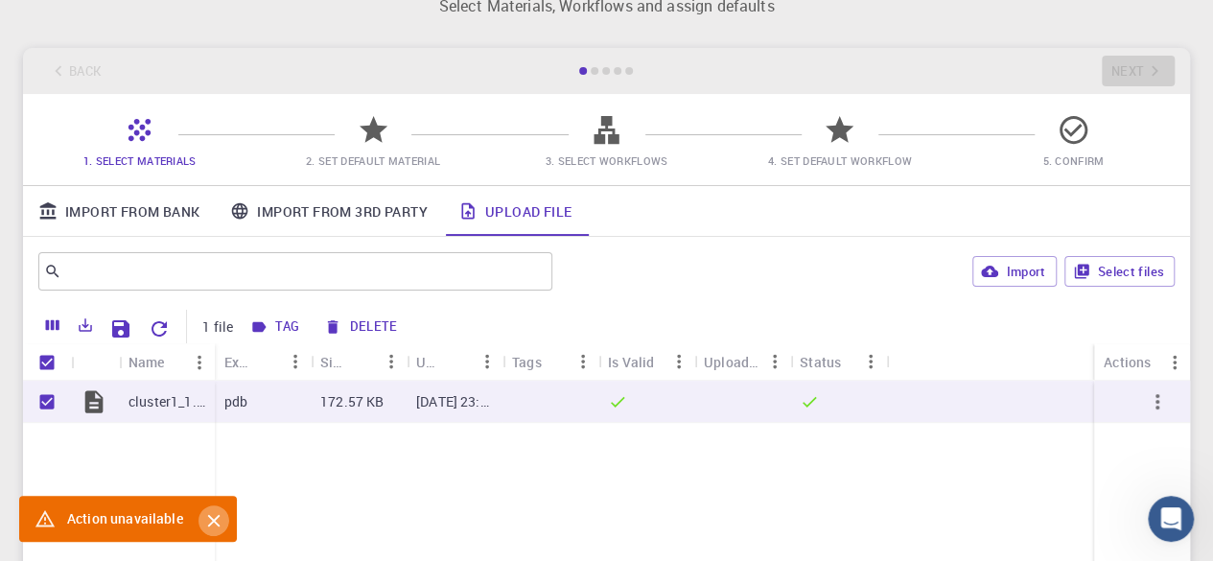
click at [209, 522] on icon "Close" at bounding box center [213, 521] width 12 height 12
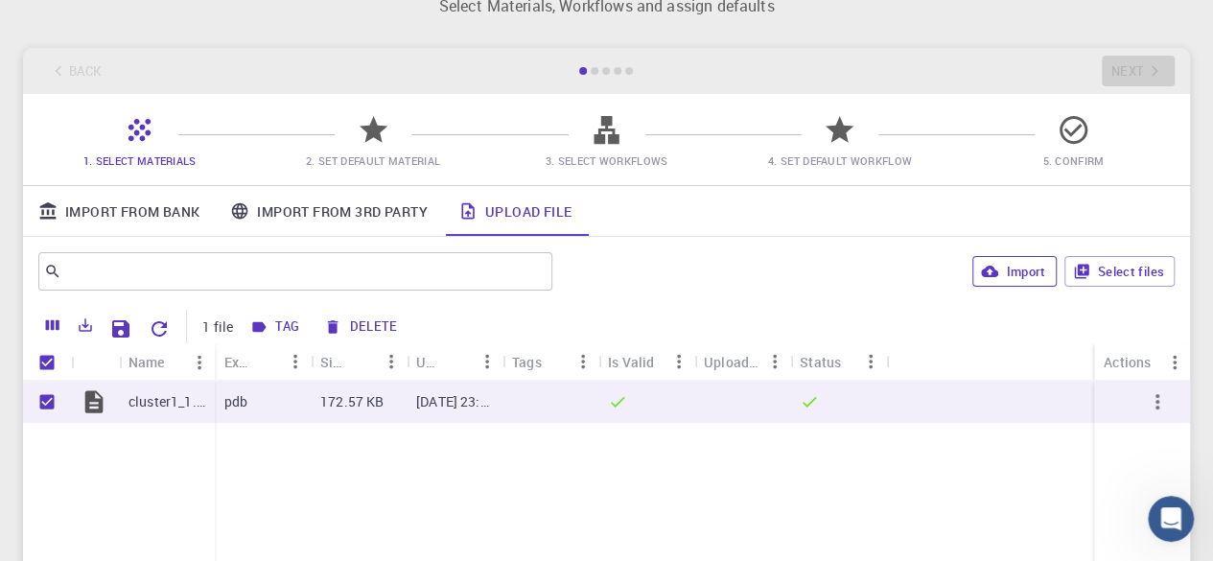
click at [1011, 264] on button "Import" at bounding box center [1014, 271] width 83 height 31
checkbox input "false"
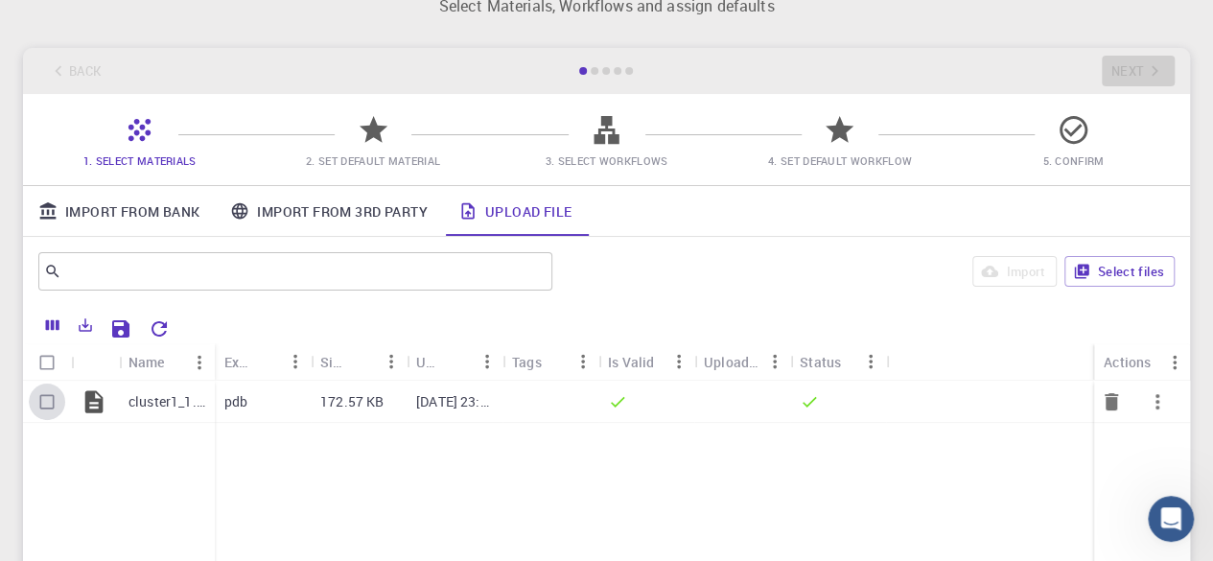
click at [56, 403] on input "Select row" at bounding box center [47, 402] width 36 height 36
checkbox input "true"
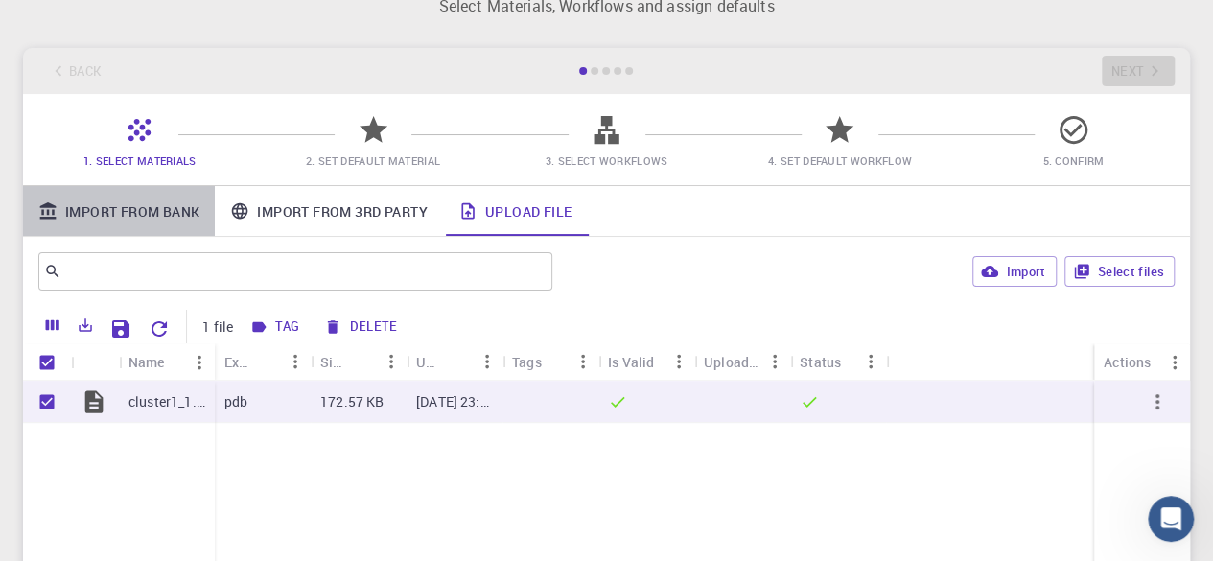
click at [153, 211] on link "Import From Bank" at bounding box center [119, 211] width 192 height 50
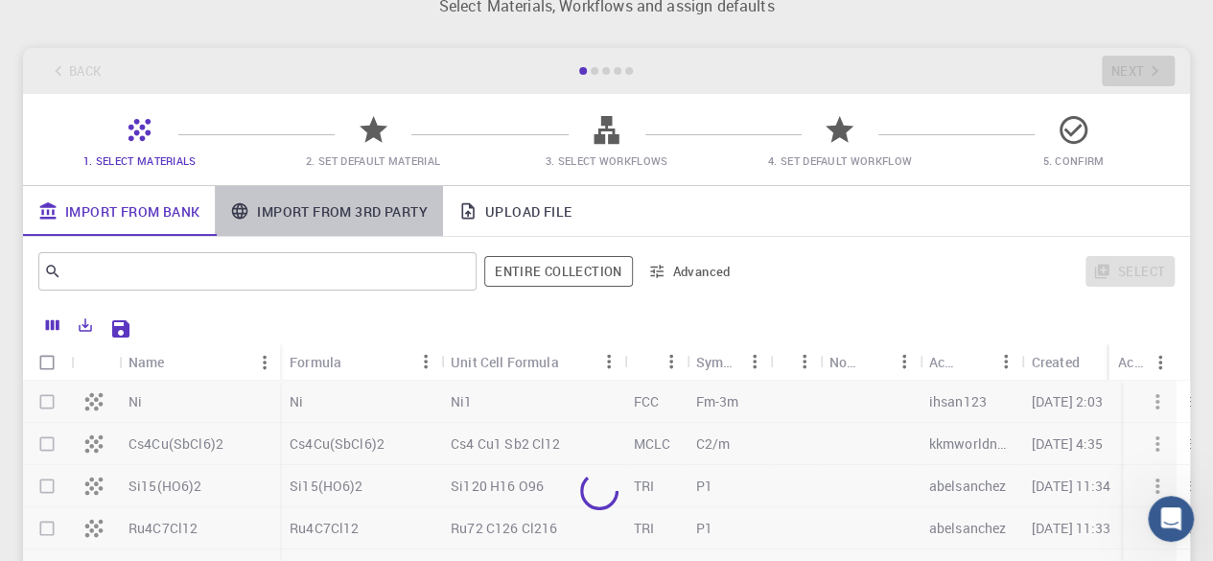
click at [334, 212] on link "Import From 3rd Party" at bounding box center [328, 211] width 227 height 50
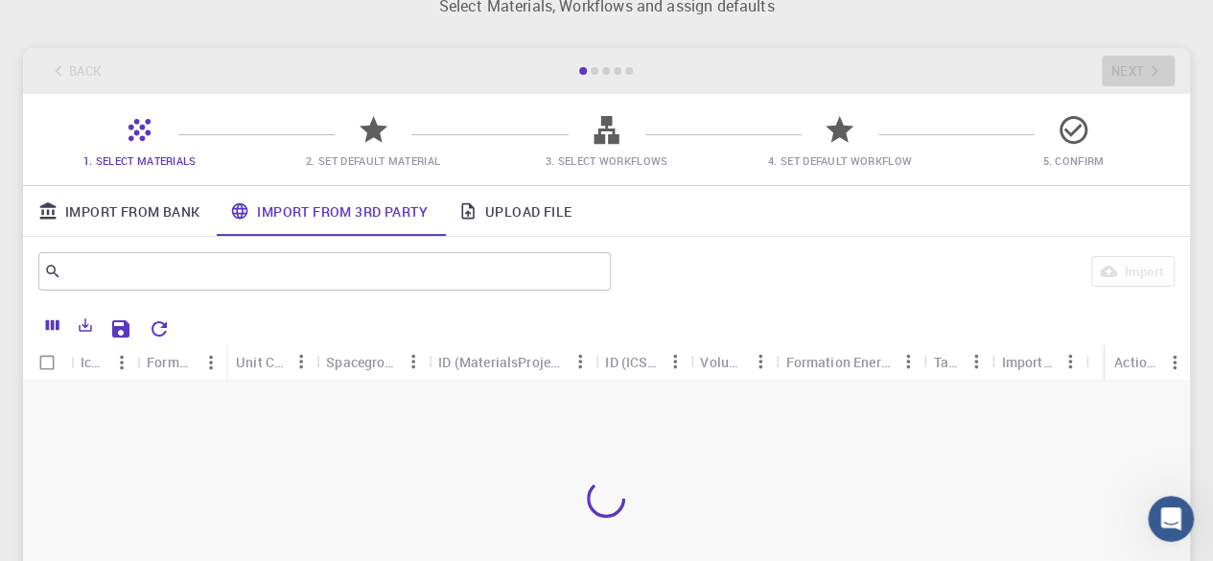
click at [489, 202] on link "Upload File" at bounding box center [515, 211] width 144 height 50
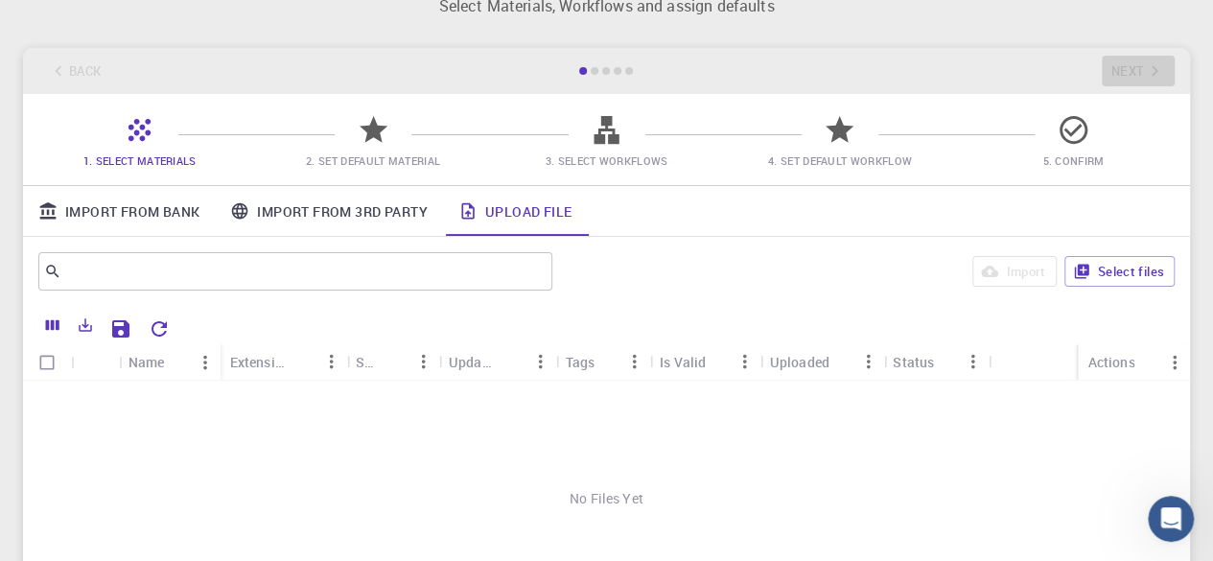
click at [620, 153] on span "3. Select Workflows" at bounding box center [607, 160] width 123 height 14
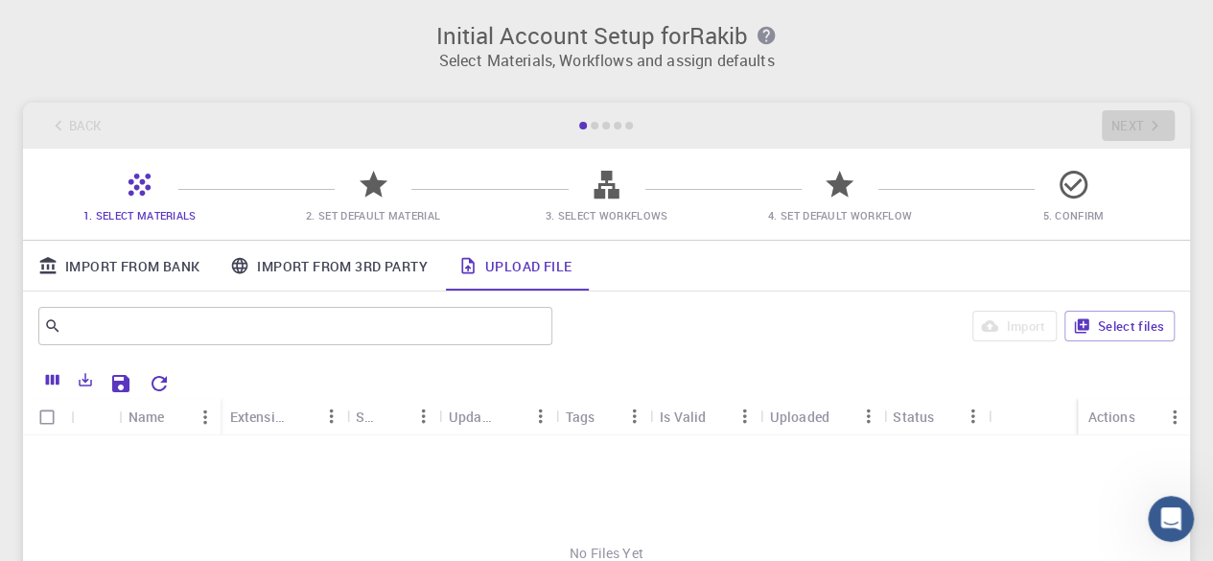
scroll to position [0, 0]
click at [1105, 332] on button "Select files" at bounding box center [1120, 327] width 110 height 31
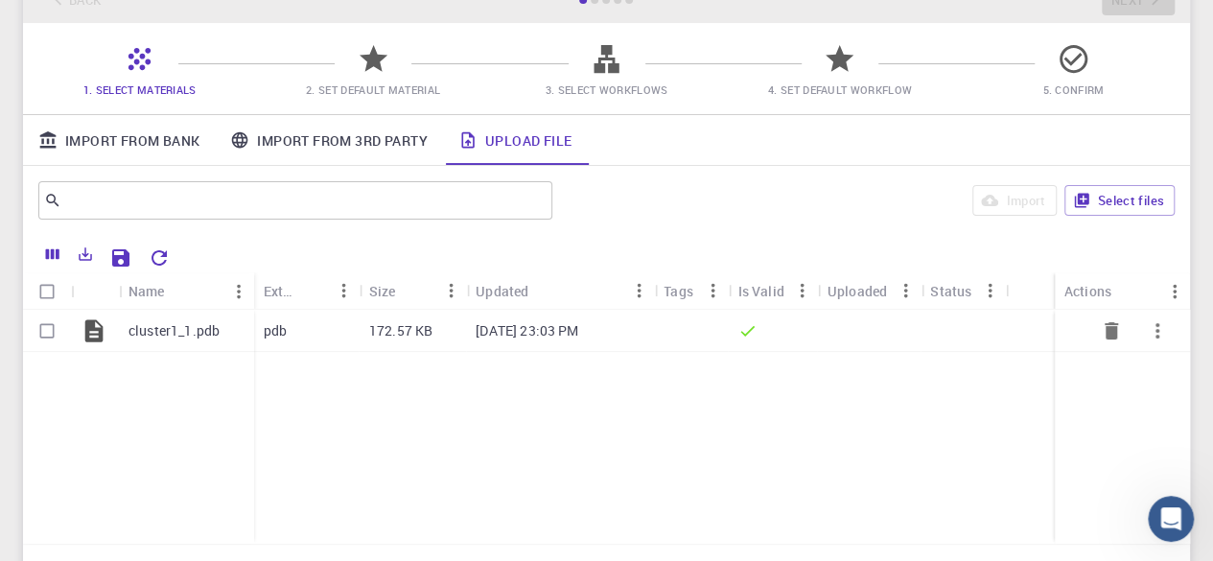
scroll to position [128, 0]
click at [41, 336] on input "Select row" at bounding box center [47, 330] width 36 height 36
checkbox input "true"
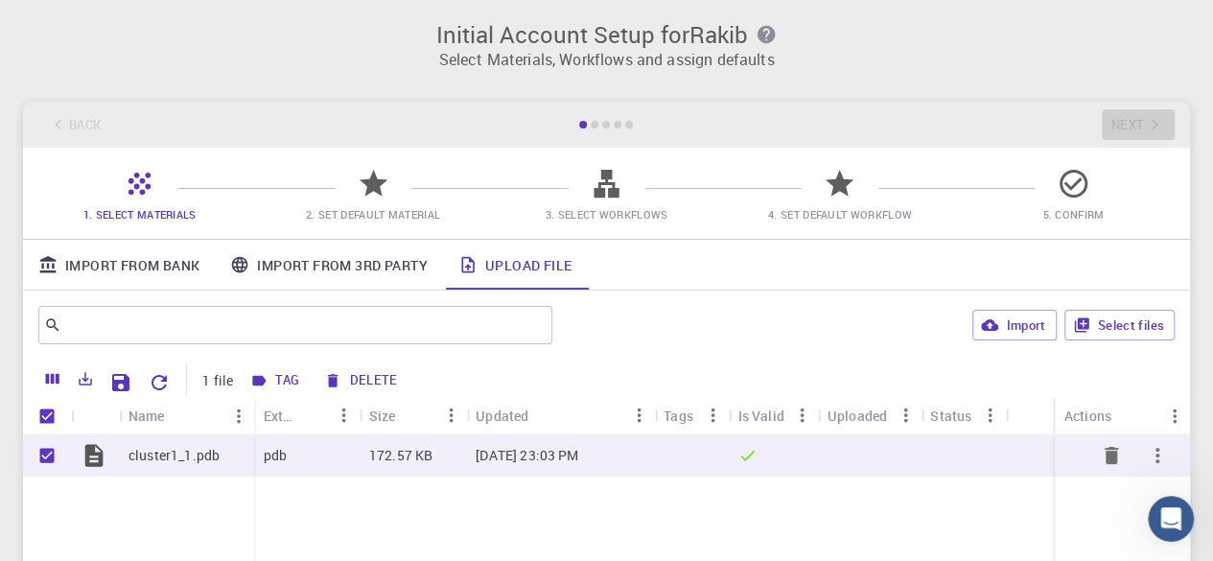
scroll to position [0, 0]
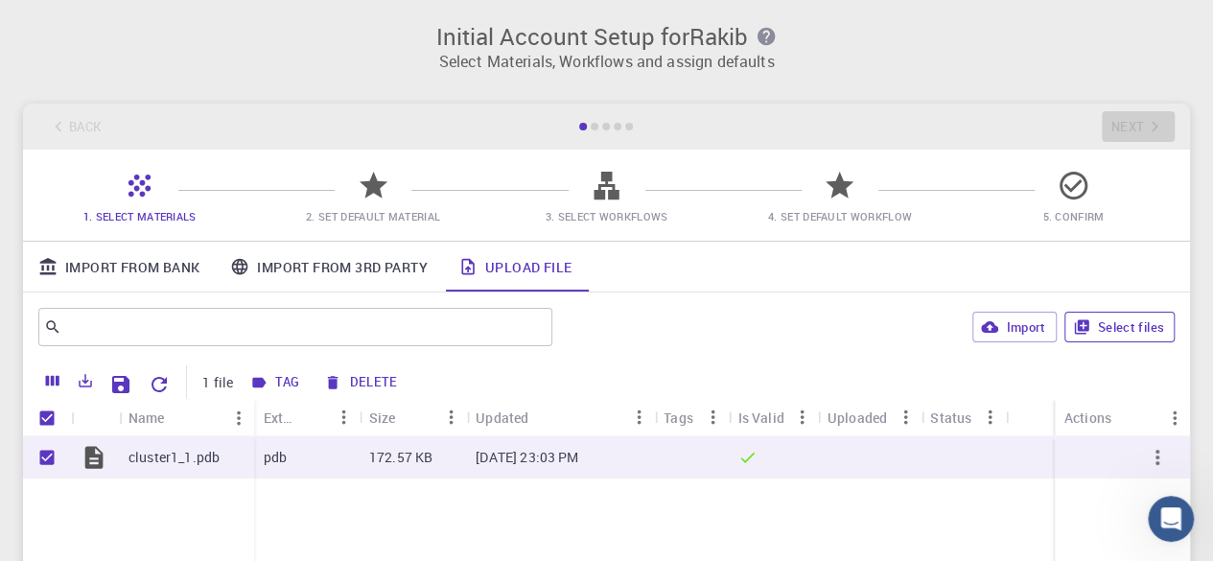
click at [1103, 327] on button "Select files" at bounding box center [1120, 327] width 110 height 31
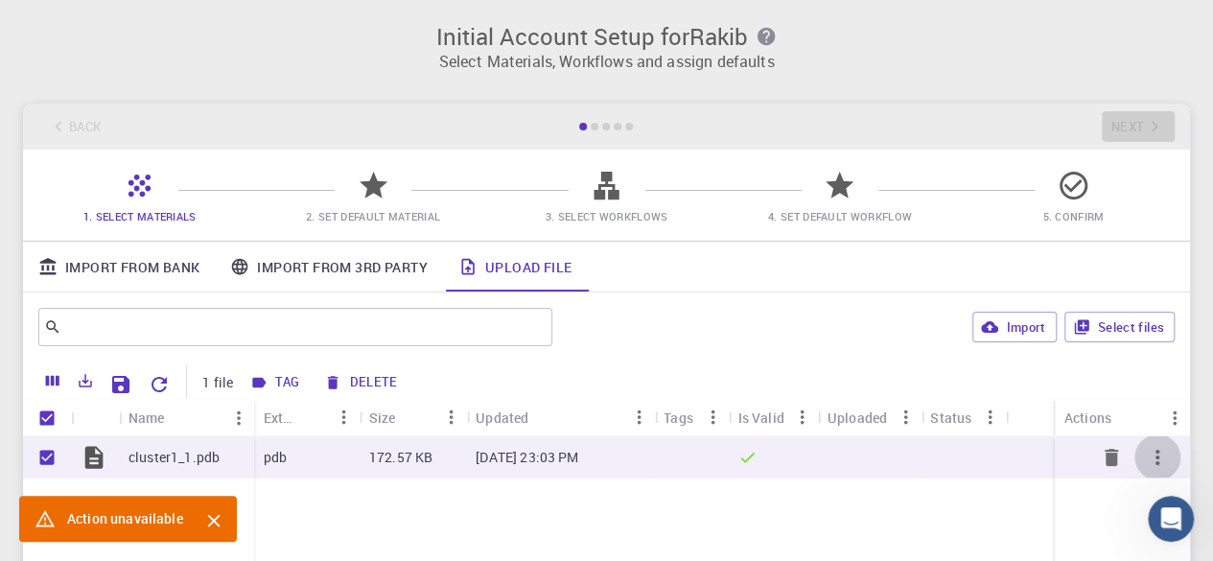
click at [1161, 468] on icon "button" at bounding box center [1157, 457] width 23 height 23
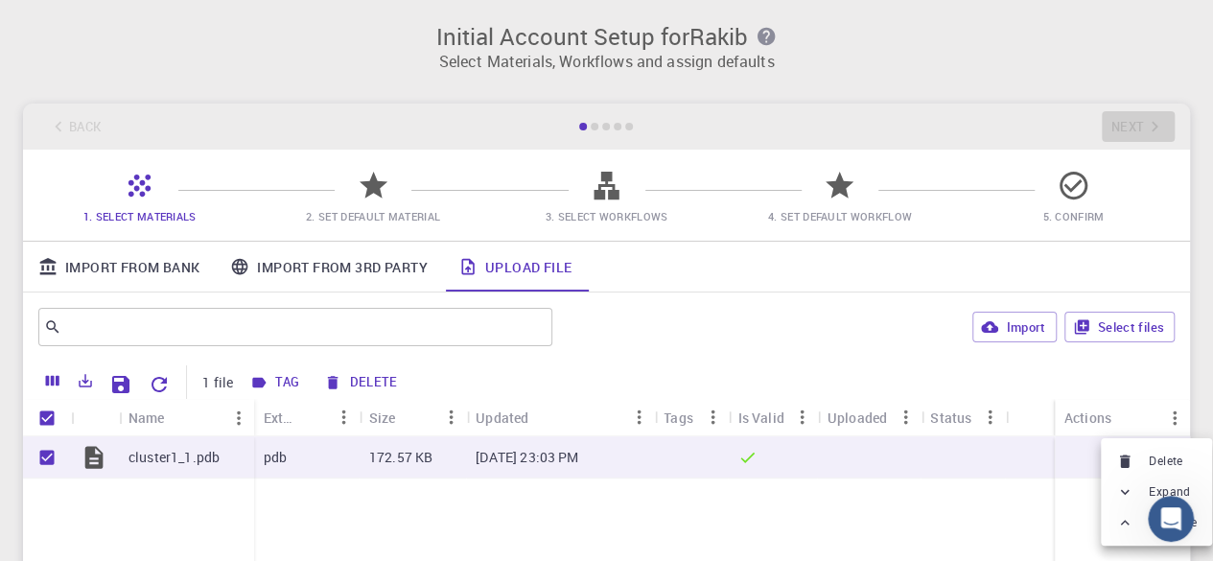
click at [1114, 495] on li "Expand" at bounding box center [1156, 492] width 111 height 31
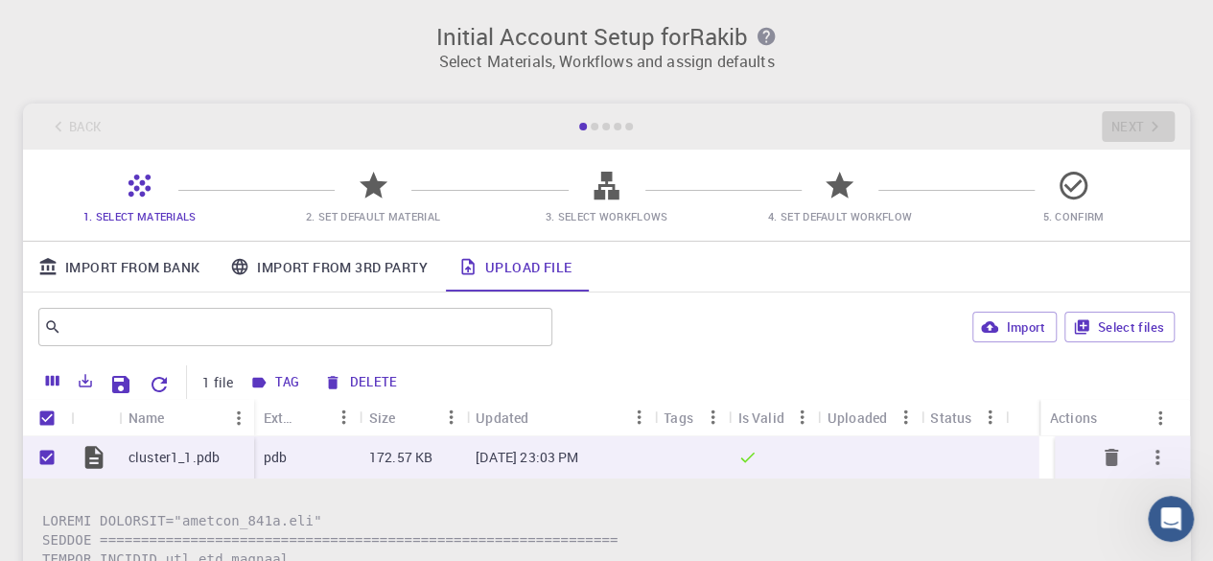
click at [1146, 456] on icon "button" at bounding box center [1157, 457] width 23 height 23
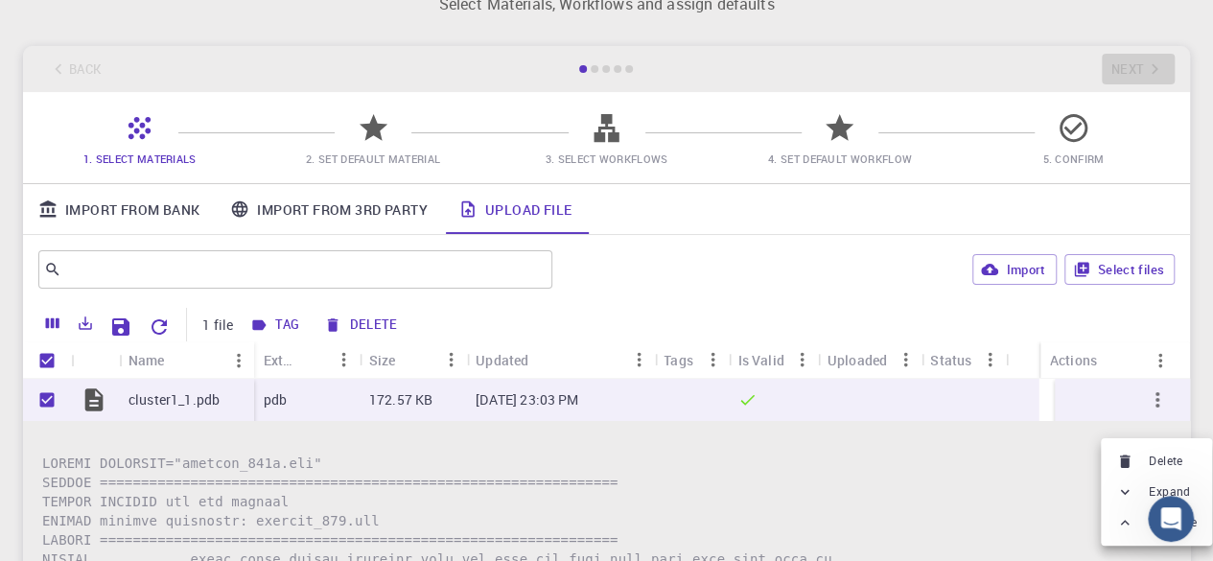
scroll to position [128, 0]
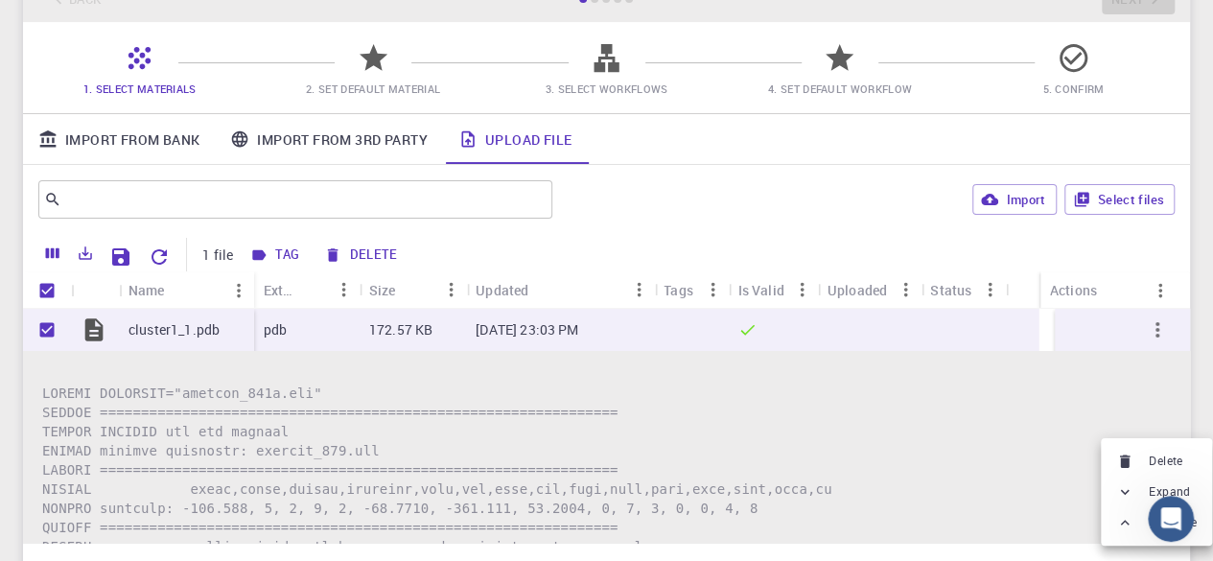
click at [1140, 323] on div at bounding box center [606, 280] width 1213 height 561
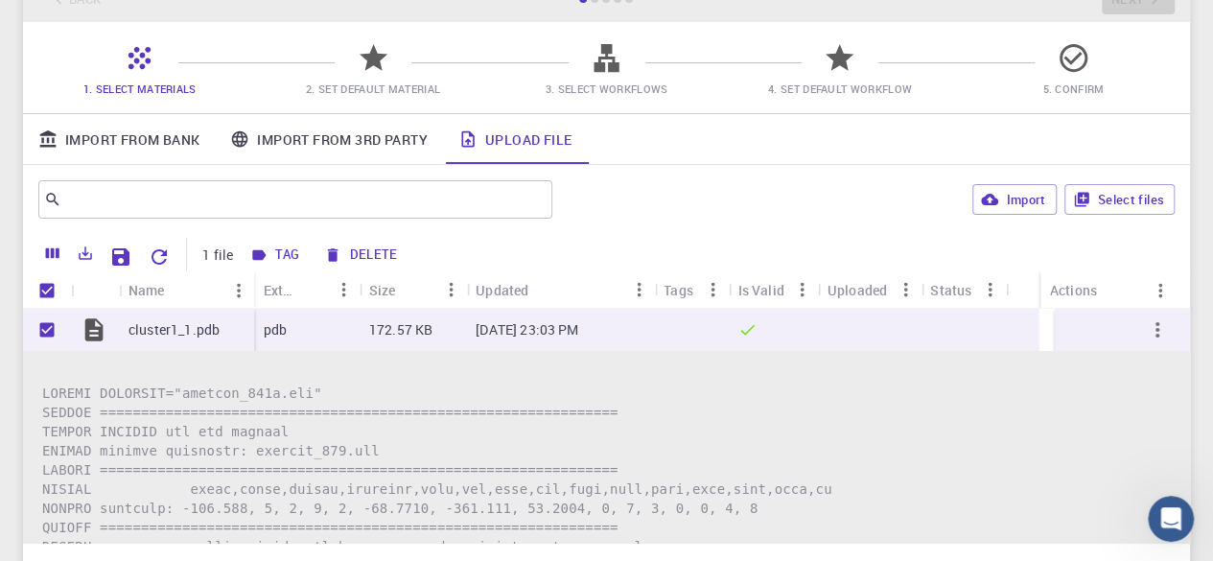
click at [1146, 323] on icon "button" at bounding box center [1157, 329] width 23 height 23
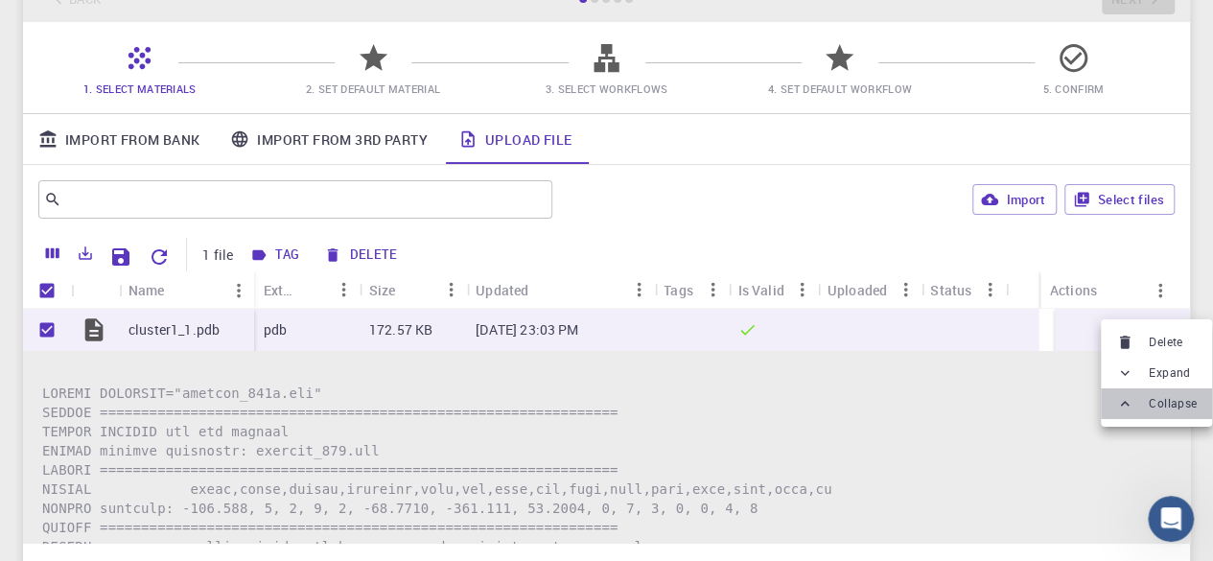
click at [1136, 402] on div at bounding box center [1128, 403] width 25 height 17
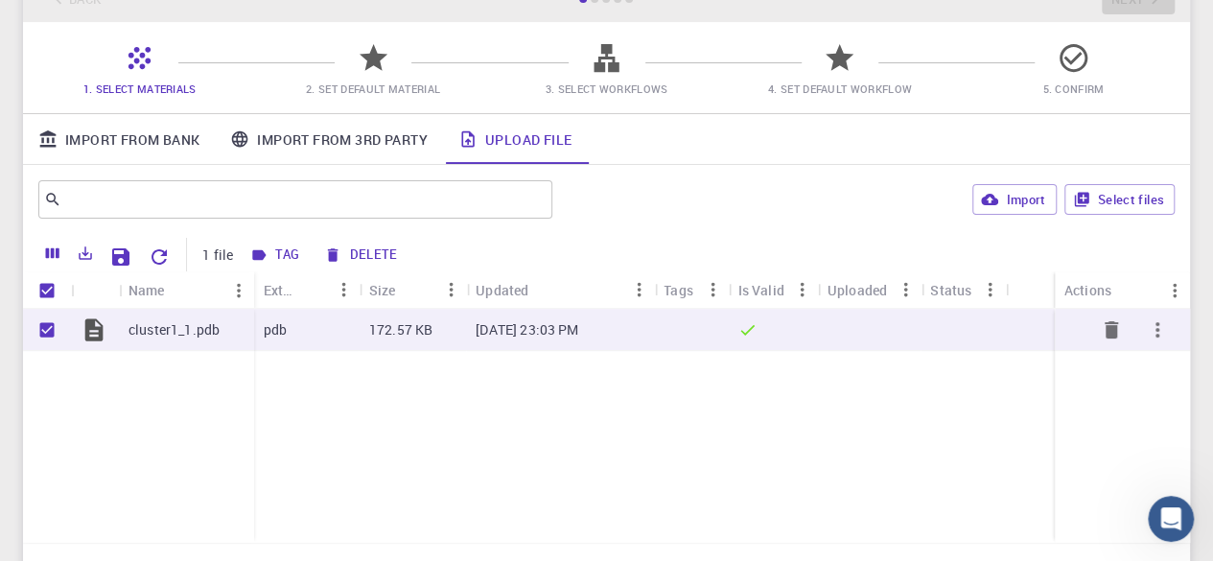
click at [1149, 328] on icon "button" at bounding box center [1157, 329] width 23 height 23
click at [790, 259] on div at bounding box center [606, 280] width 1213 height 561
click at [379, 74] on icon at bounding box center [374, 58] width 34 height 34
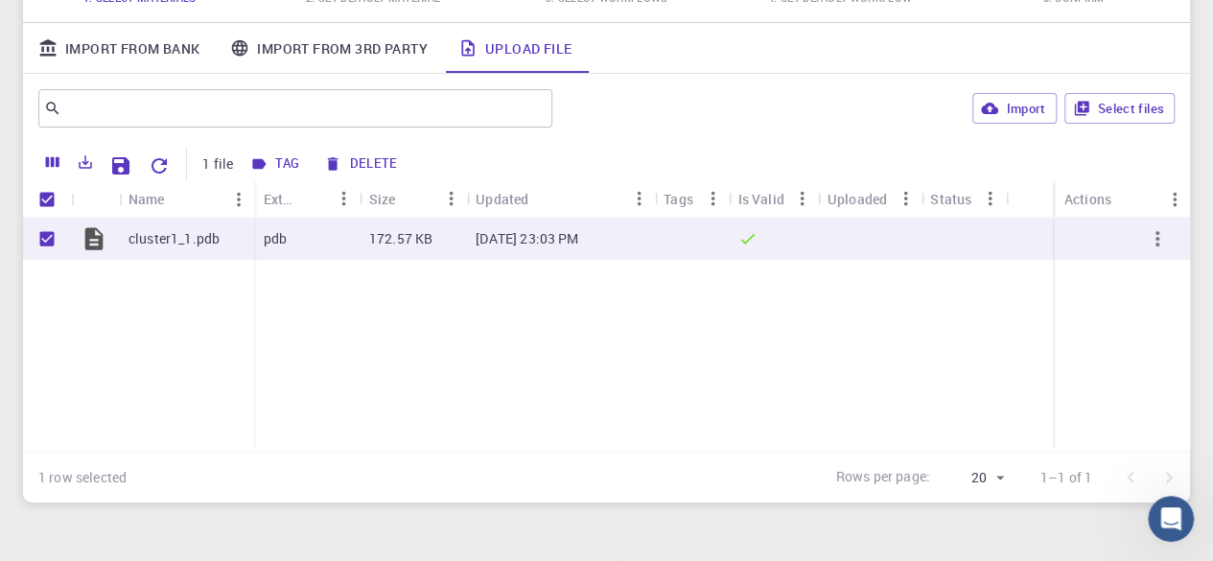
scroll to position [255, 0]
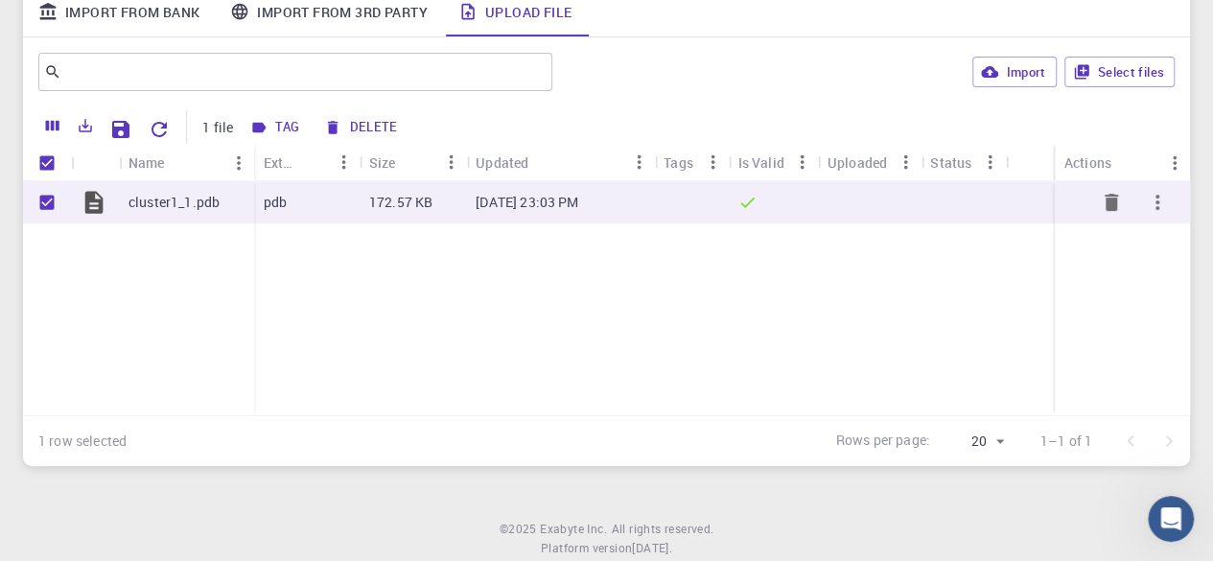
click at [533, 198] on p "Sep 29, 2025, 23:03 PM" at bounding box center [527, 202] width 103 height 19
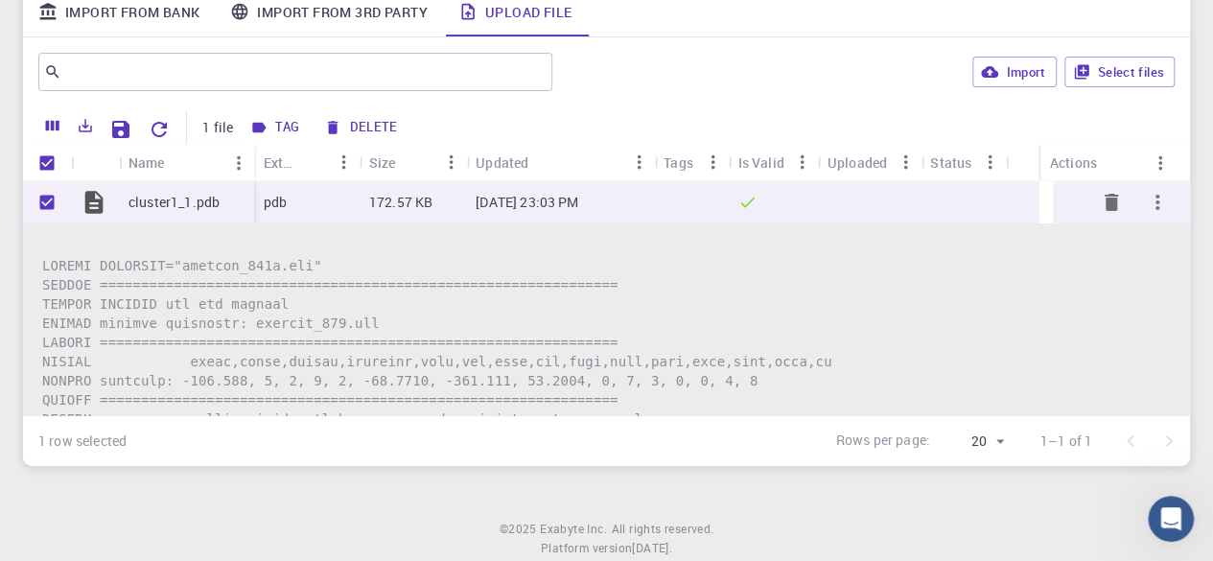
click at [184, 203] on p "cluster1_1.pdb" at bounding box center [174, 202] width 91 height 19
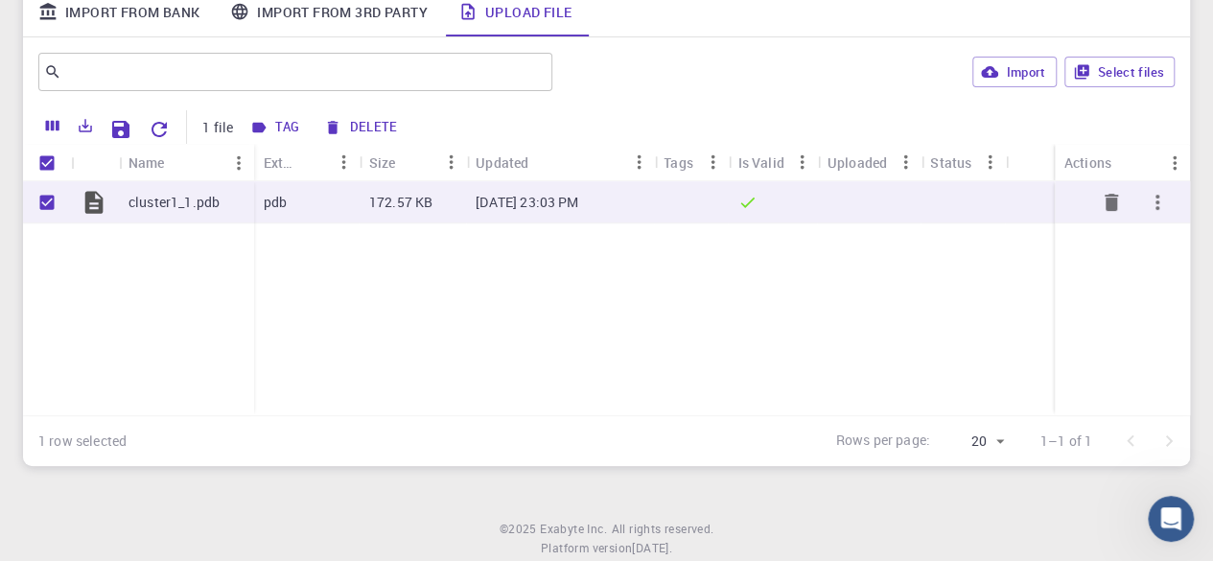
click at [184, 203] on p "cluster1_1.pdb" at bounding box center [174, 202] width 91 height 19
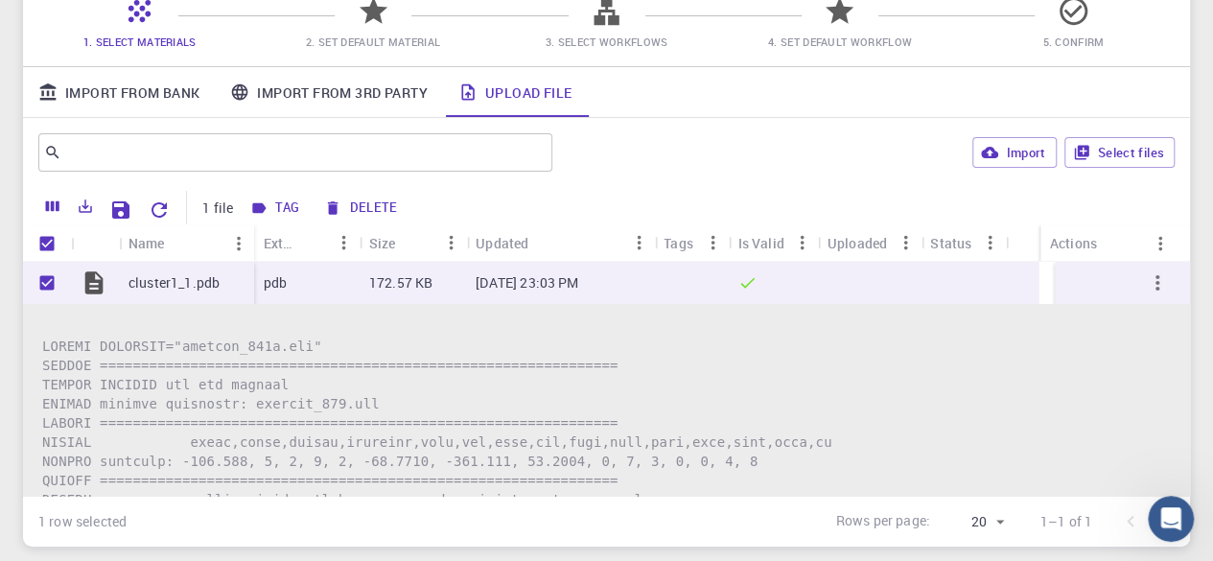
scroll to position [0, 0]
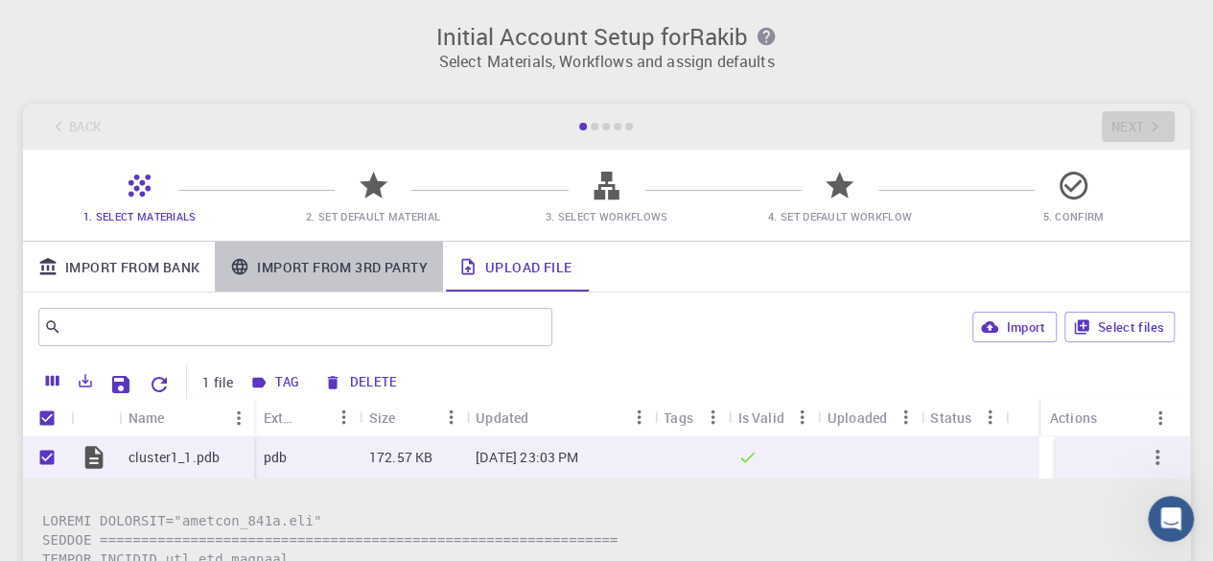
click at [380, 270] on link "Import From 3rd Party" at bounding box center [328, 267] width 227 height 50
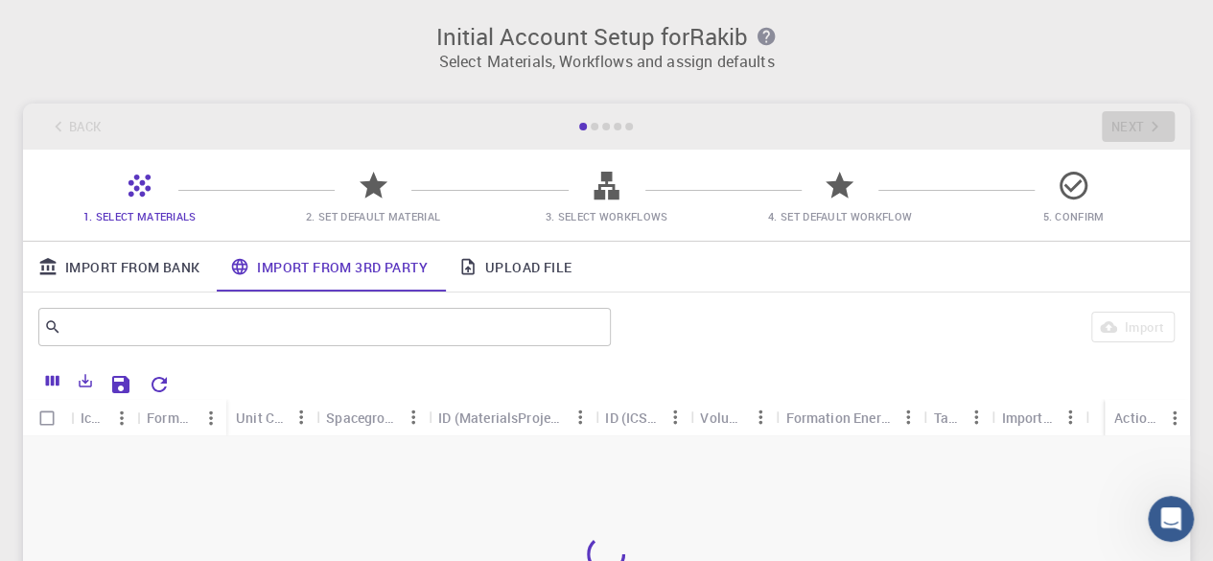
click at [182, 237] on div "1. Select Materials 2. Set Default Material 3. Select Workflows 4. Set Default …" at bounding box center [606, 195] width 1167 height 91
click at [154, 264] on link "Import From Bank" at bounding box center [119, 267] width 192 height 50
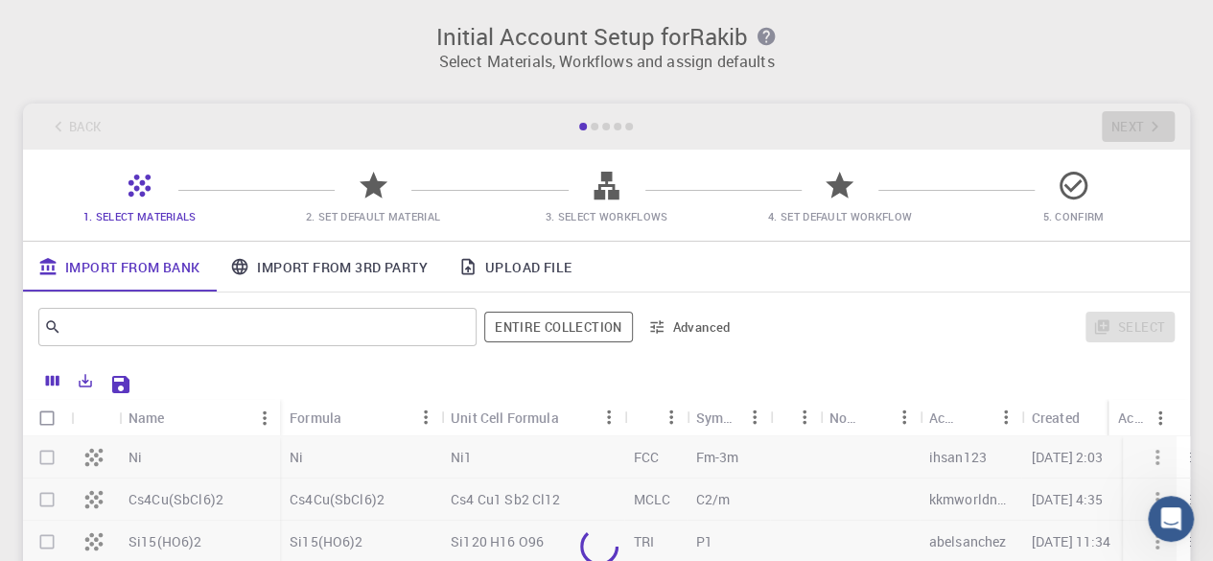
click at [48, 454] on div at bounding box center [599, 546] width 1153 height 221
click at [59, 461] on input "Select row" at bounding box center [47, 457] width 36 height 36
checkbox input "true"
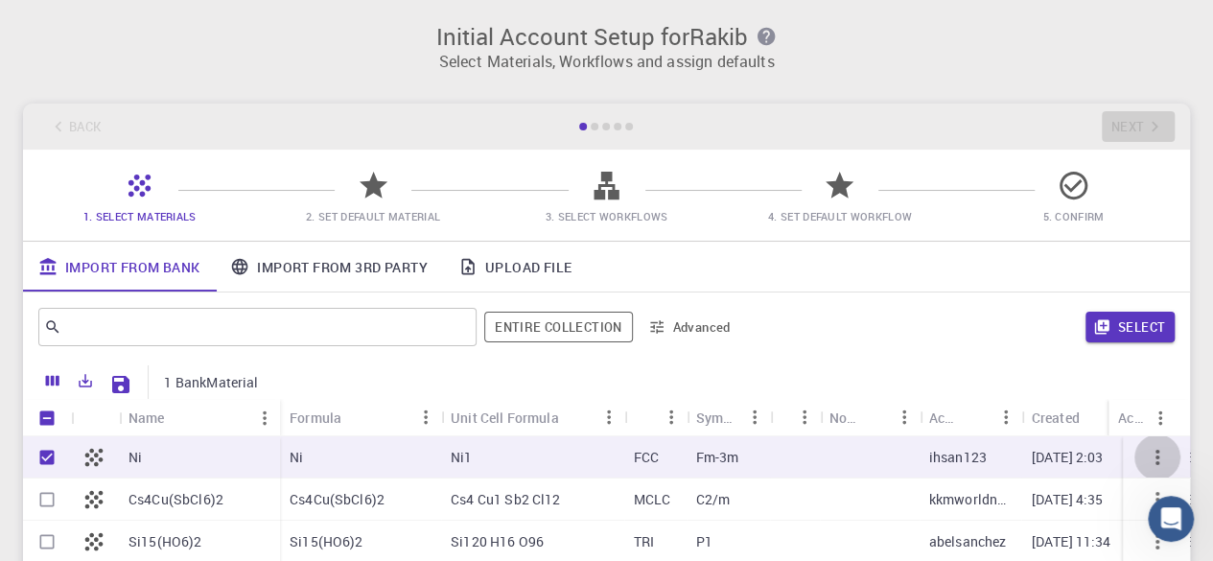
click at [1157, 449] on button "button" at bounding box center [1158, 457] width 46 height 46
click at [1146, 450] on icon "button" at bounding box center [1157, 457] width 23 height 23
click at [593, 199] on icon at bounding box center [607, 186] width 34 height 34
drag, startPoint x: 376, startPoint y: 191, endPoint x: 411, endPoint y: 188, distance: 35.6
click at [378, 192] on icon at bounding box center [374, 185] width 28 height 27
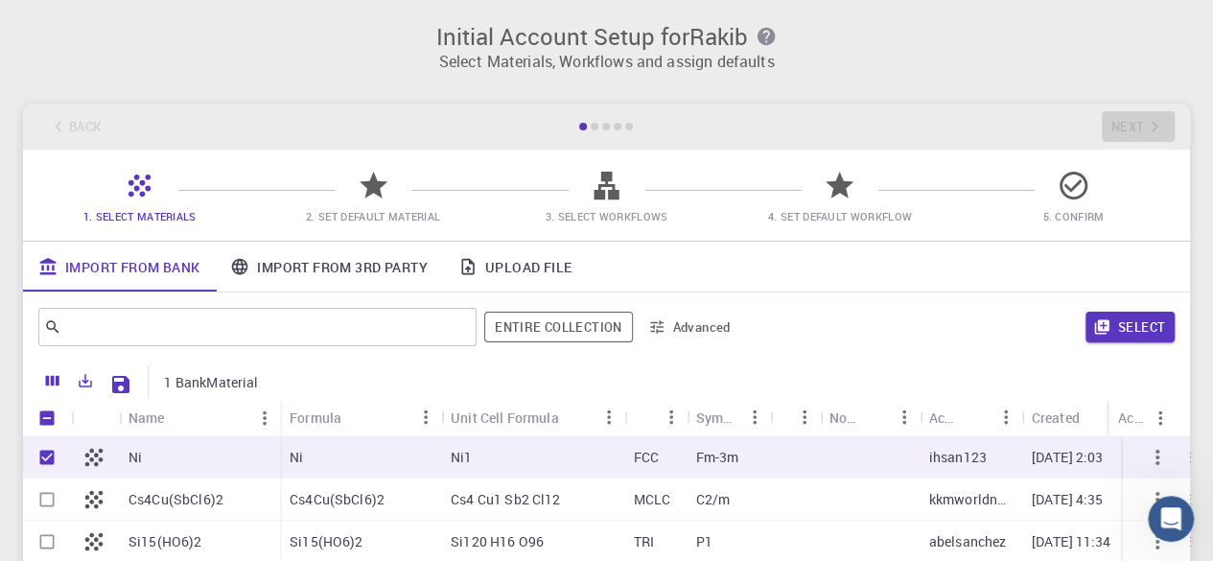
click at [591, 142] on div "Back Next" at bounding box center [606, 127] width 1167 height 46
click at [767, 35] on icon "button" at bounding box center [766, 36] width 17 height 17
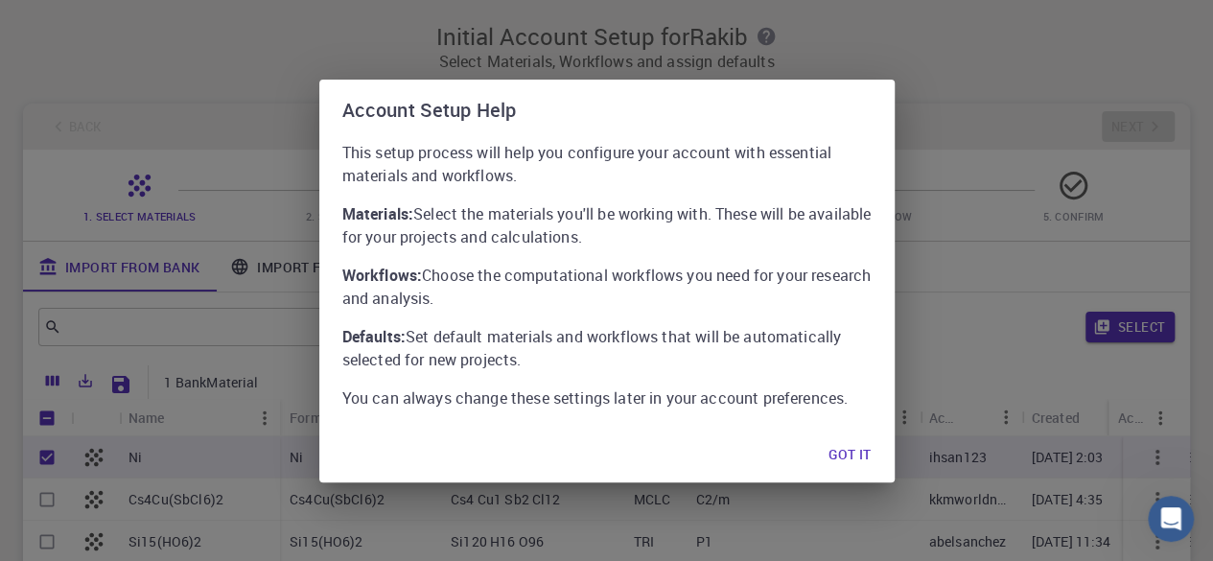
click at [834, 450] on button "Got it" at bounding box center [849, 455] width 73 height 38
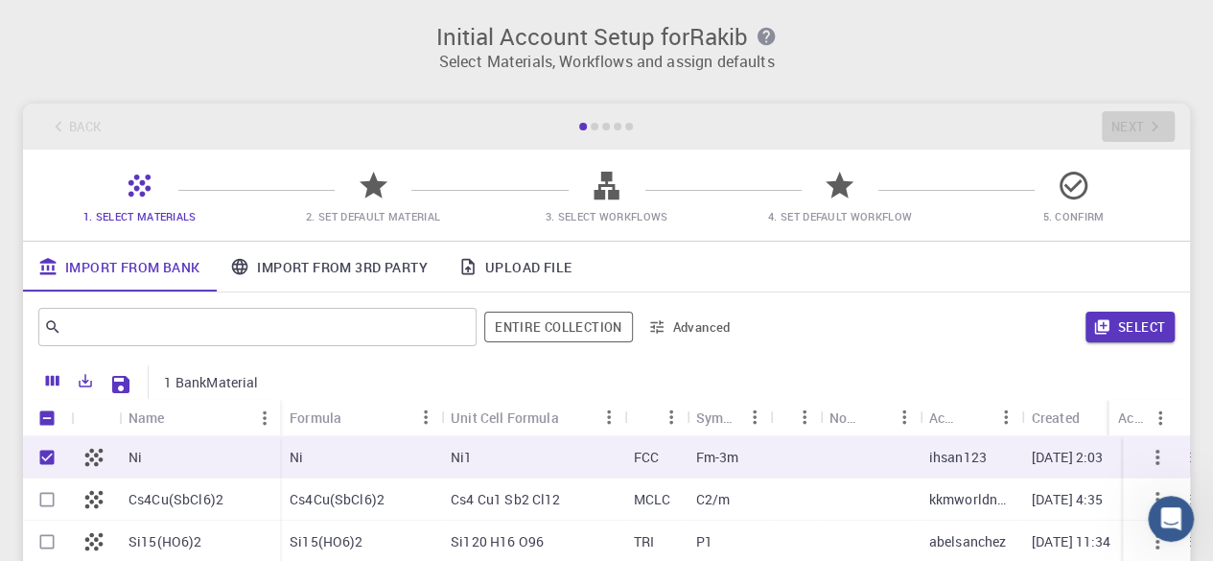
click at [387, 202] on div at bounding box center [374, 193] width 34 height 26
click at [586, 200] on span "3. Select Workflows" at bounding box center [607, 202] width 218 height 45
click at [46, 495] on input "Select row" at bounding box center [47, 499] width 36 height 36
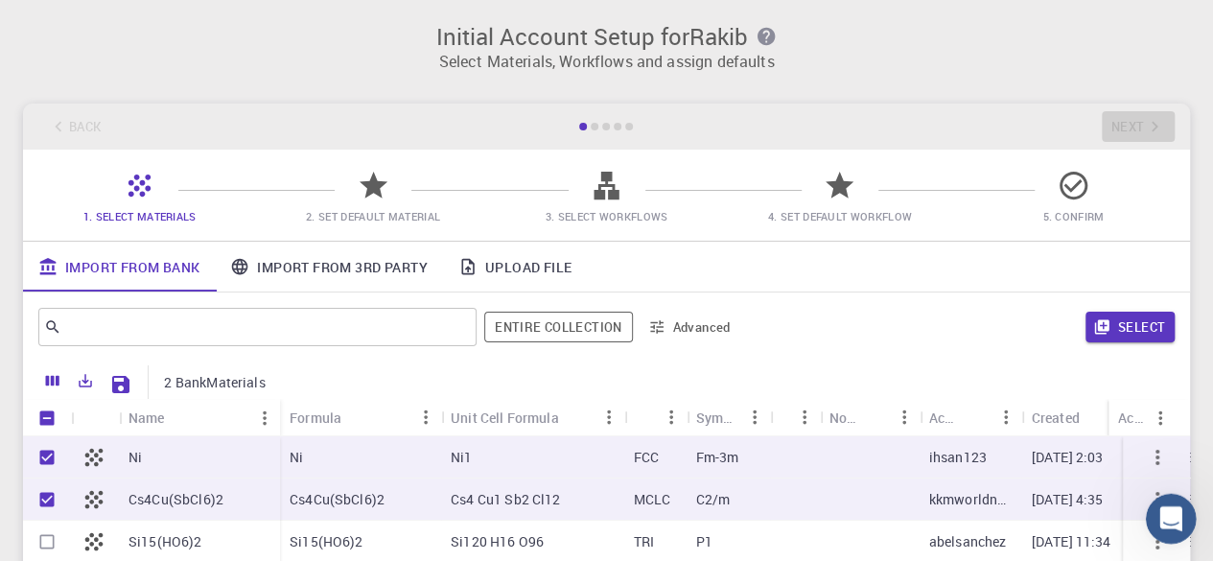
click at [1161, 513] on icon "Open Intercom Messenger" at bounding box center [1169, 517] width 32 height 32
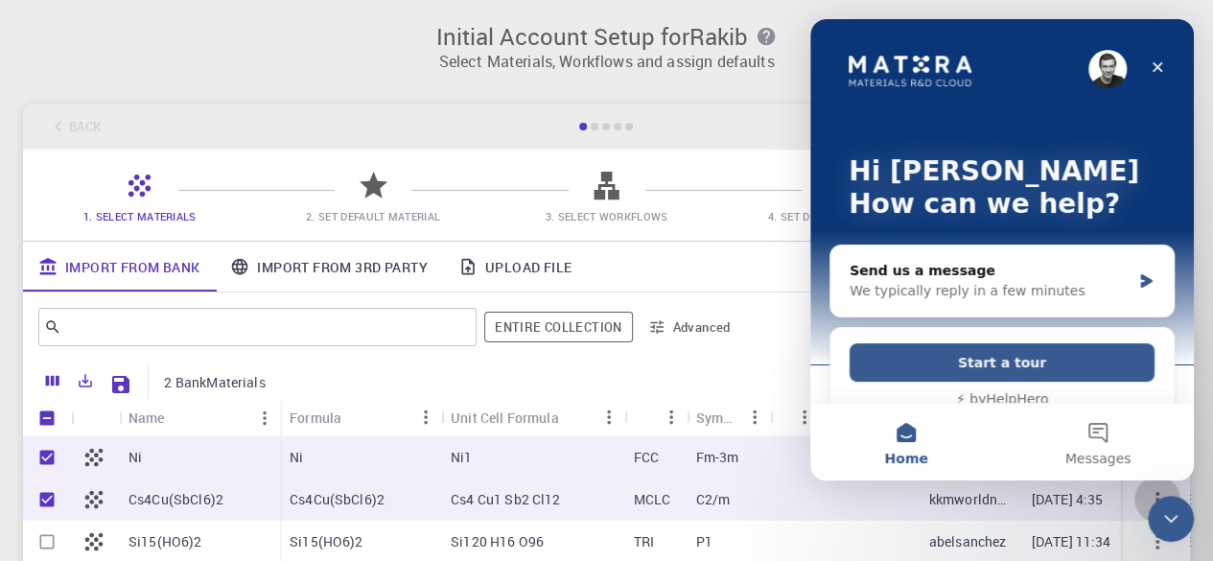
click at [1146, 509] on icon "button" at bounding box center [1157, 499] width 23 height 23
click at [1149, 70] on div "Close" at bounding box center [1157, 67] width 35 height 35
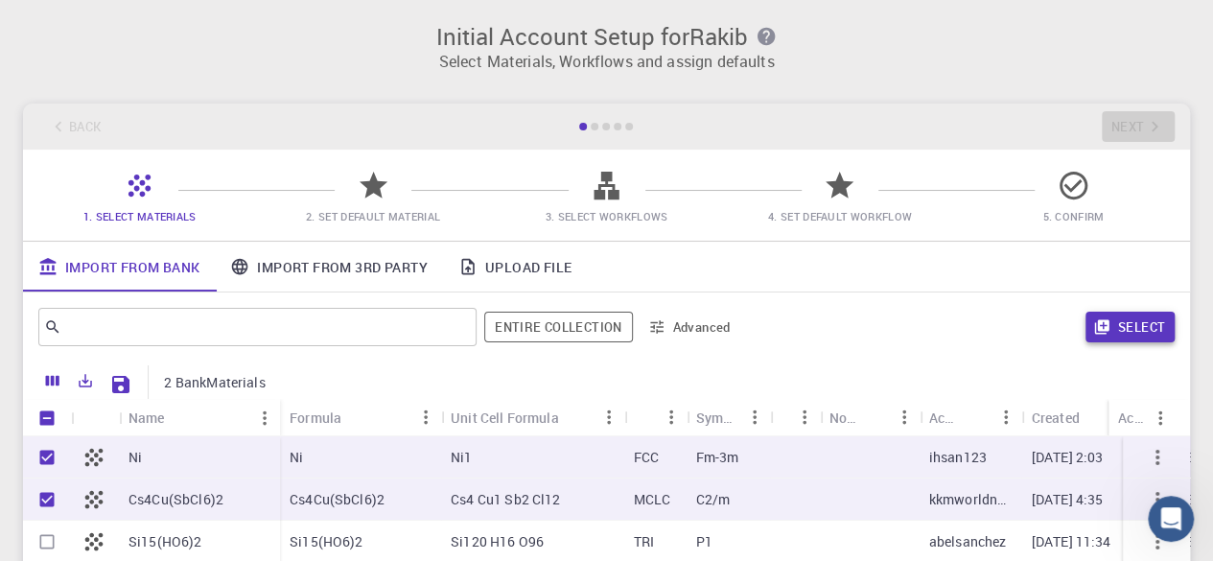
click at [1111, 333] on button "Select" at bounding box center [1130, 327] width 89 height 31
click at [51, 498] on input "Unselect row" at bounding box center [47, 499] width 36 height 36
checkbox input "false"
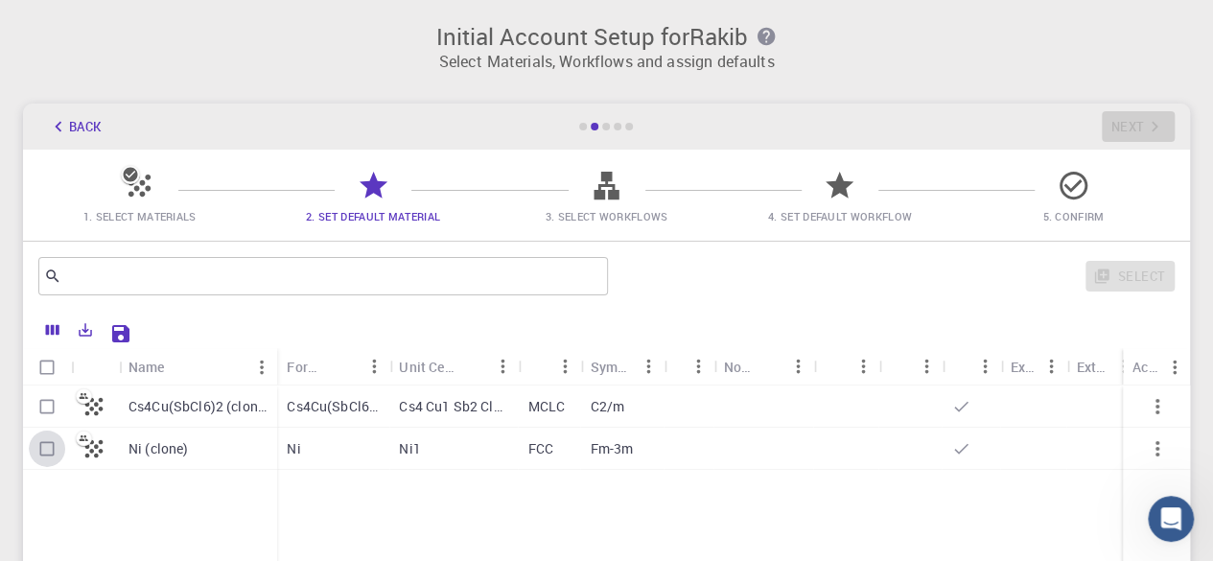
click at [62, 446] on input "Select row" at bounding box center [47, 449] width 36 height 36
checkbox input "true"
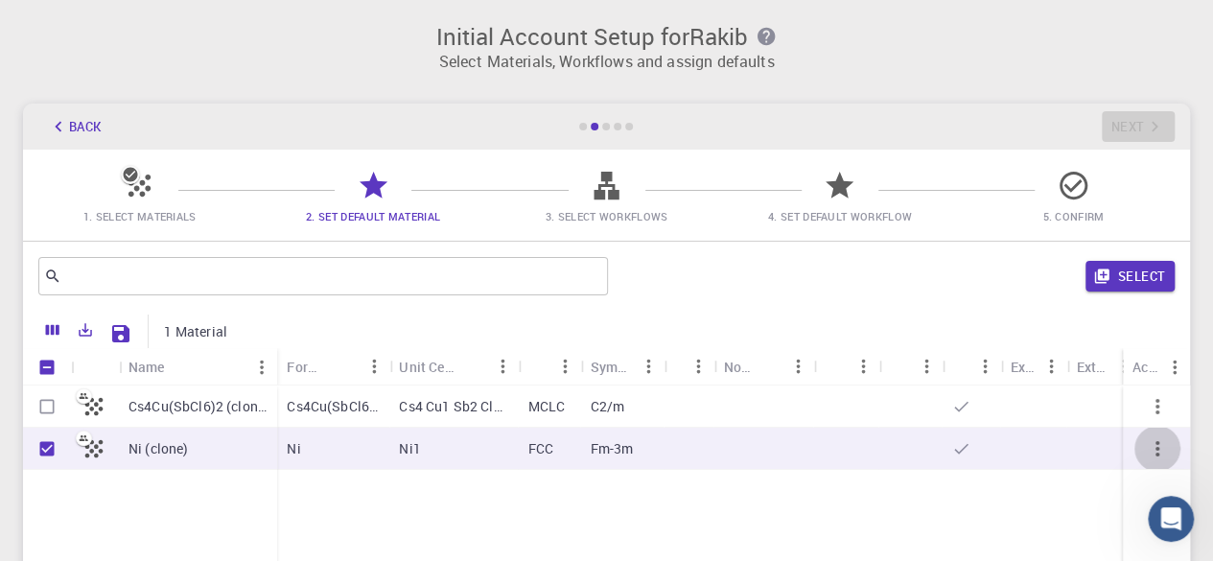
click at [1151, 456] on icon "button" at bounding box center [1157, 448] width 23 height 23
click at [1155, 445] on icon "button" at bounding box center [1157, 448] width 23 height 23
click at [1162, 448] on icon "button" at bounding box center [1157, 448] width 23 height 23
click at [1162, 458] on icon "button" at bounding box center [1157, 448] width 23 height 23
click at [796, 484] on div "Cs4Cu(SbCl6)2 (clone) Ni (clone) Cs4Cu(SbCl6)2 Cs4 Cu1 Sb2 Cl12 MCLC C2/m Ni Ni…" at bounding box center [615, 528] width 1184 height 285
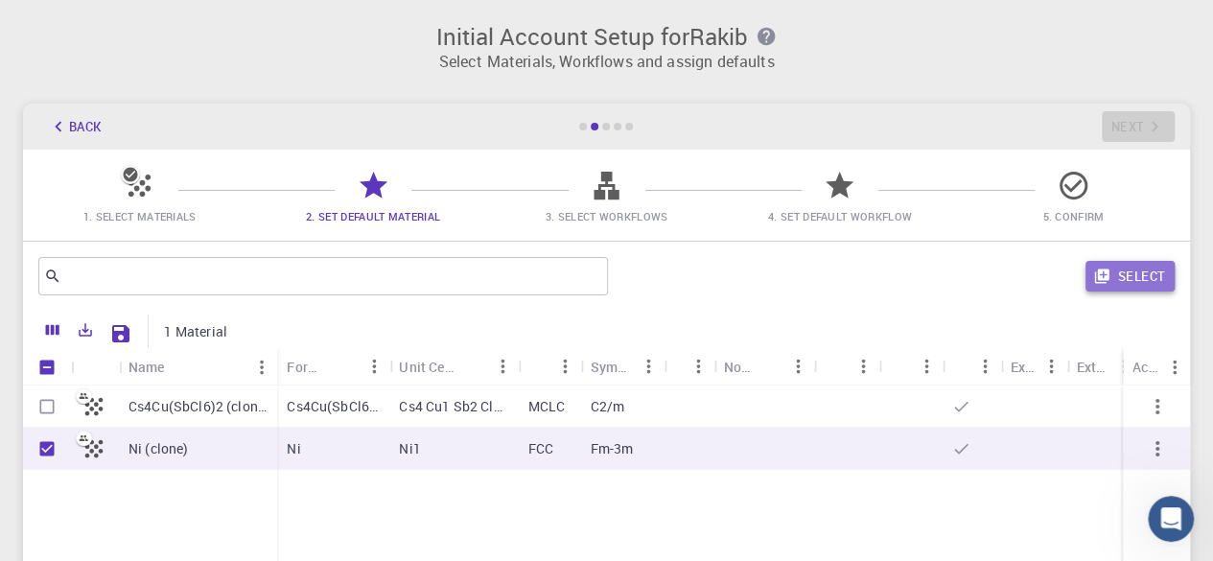
click at [1114, 270] on button "Select" at bounding box center [1130, 276] width 89 height 31
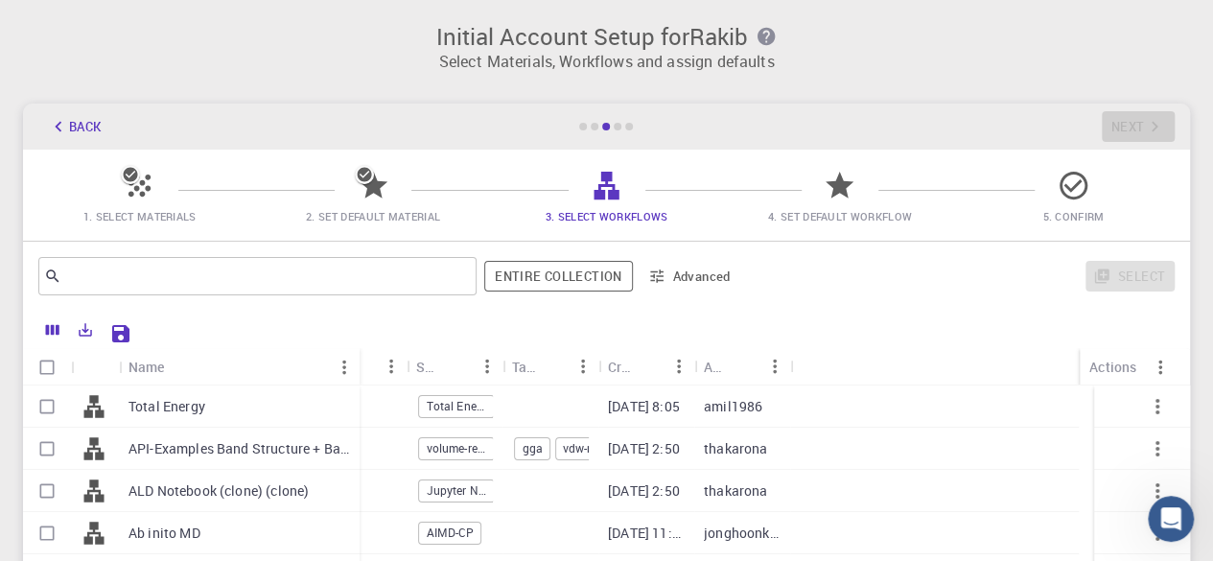
drag, startPoint x: 212, startPoint y: 373, endPoint x: 384, endPoint y: 369, distance: 171.7
click at [371, 369] on div "Name" at bounding box center [361, 366] width 19 height 37
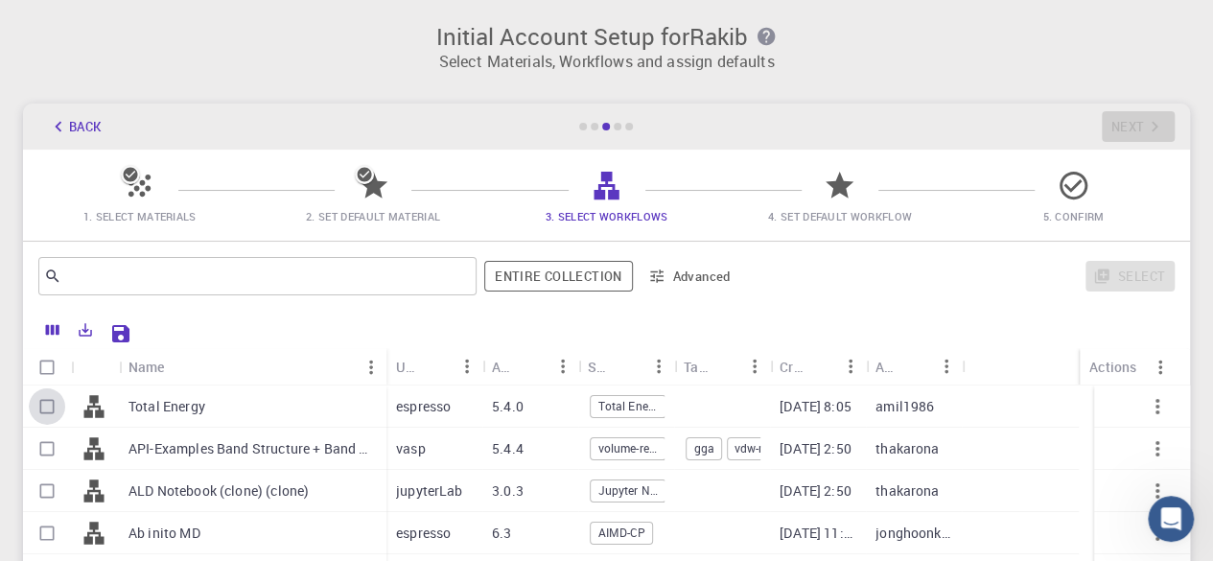
click at [44, 410] on input "Select row" at bounding box center [47, 406] width 36 height 36
checkbox input "true"
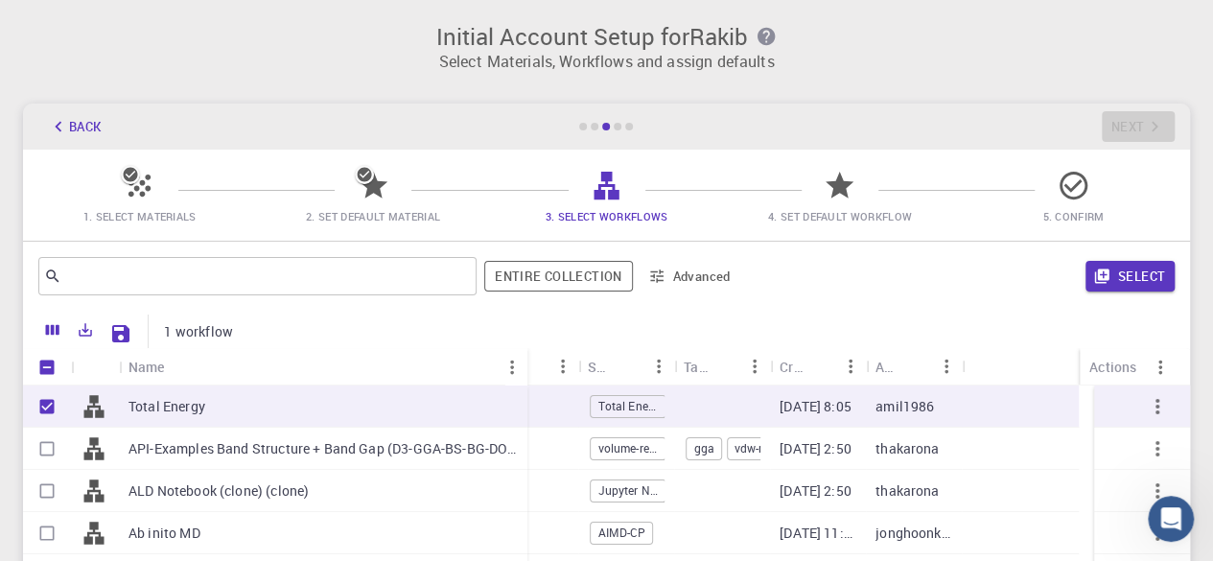
drag, startPoint x: 386, startPoint y: 364, endPoint x: 527, endPoint y: 358, distance: 141.1
click at [527, 358] on div "Name" at bounding box center [529, 366] width 19 height 37
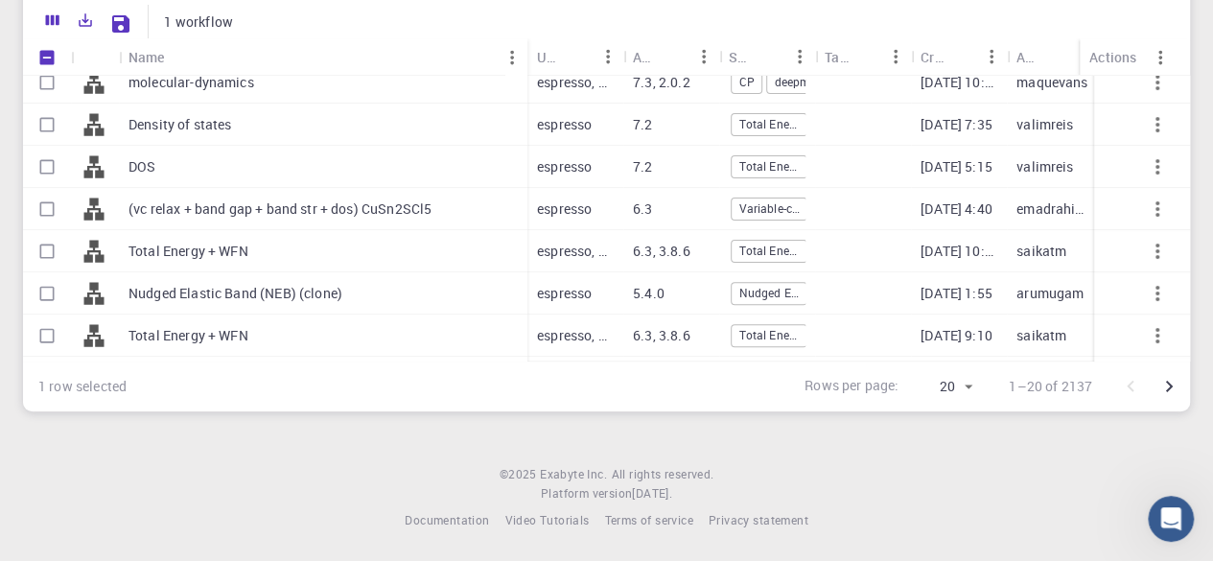
scroll to position [190, 0]
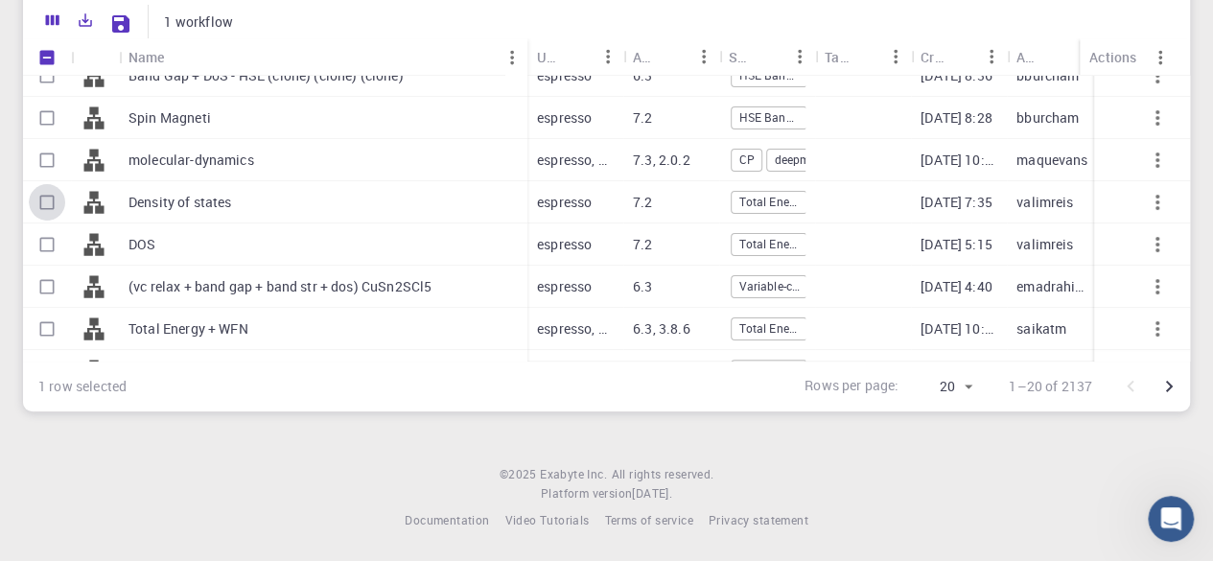
click at [44, 203] on input "Select row" at bounding box center [47, 202] width 36 height 36
checkbox input "true"
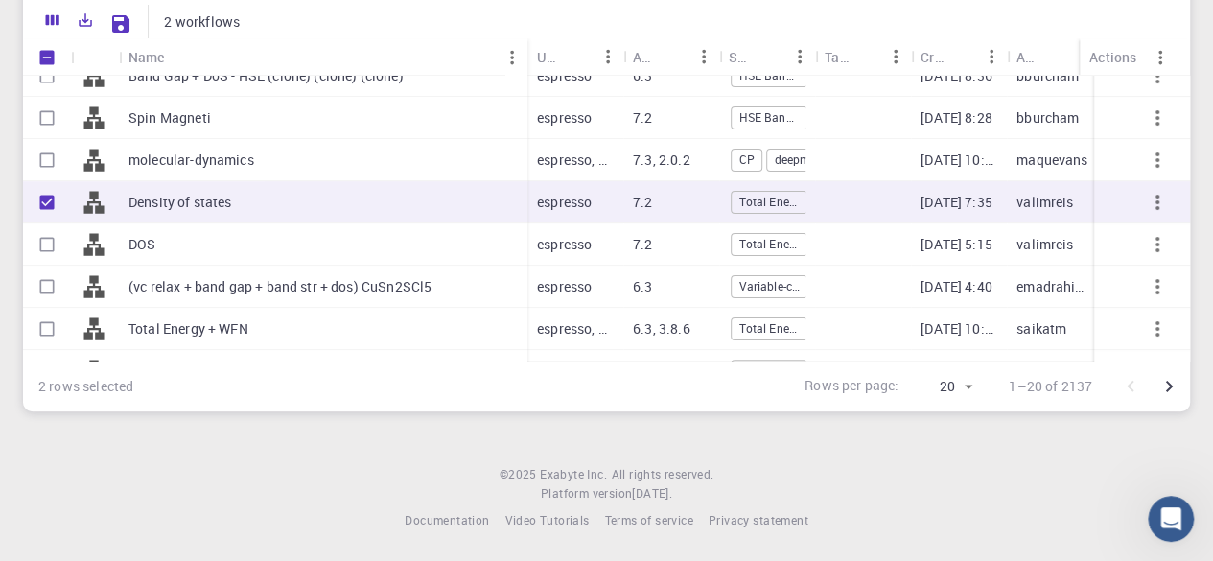
scroll to position [61, 0]
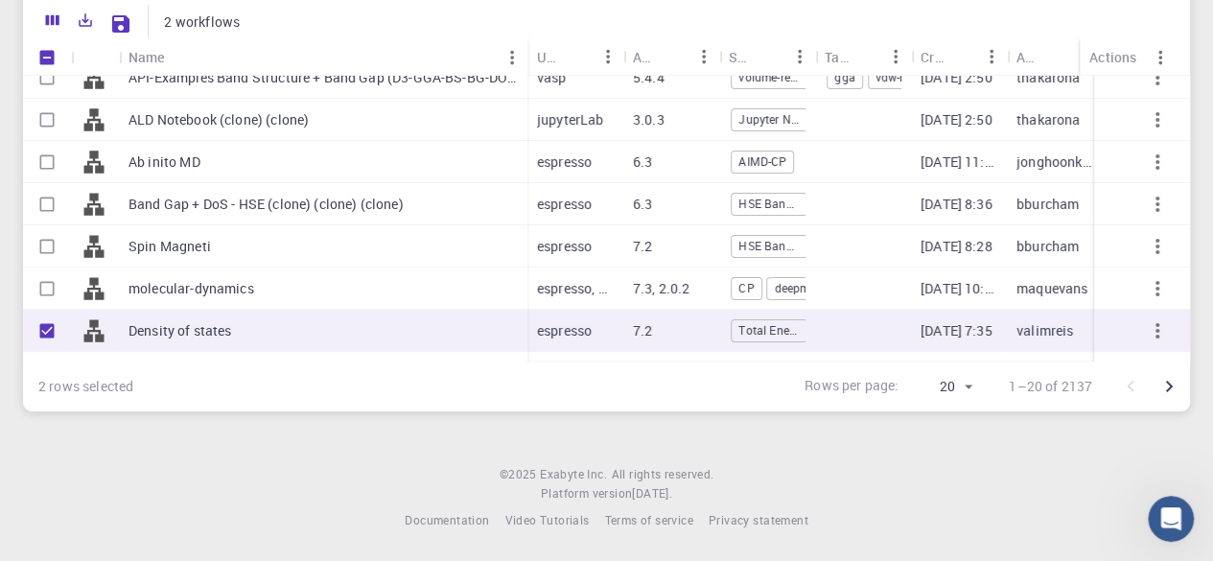
click at [48, 283] on input "Select row" at bounding box center [47, 288] width 36 height 36
checkbox input "true"
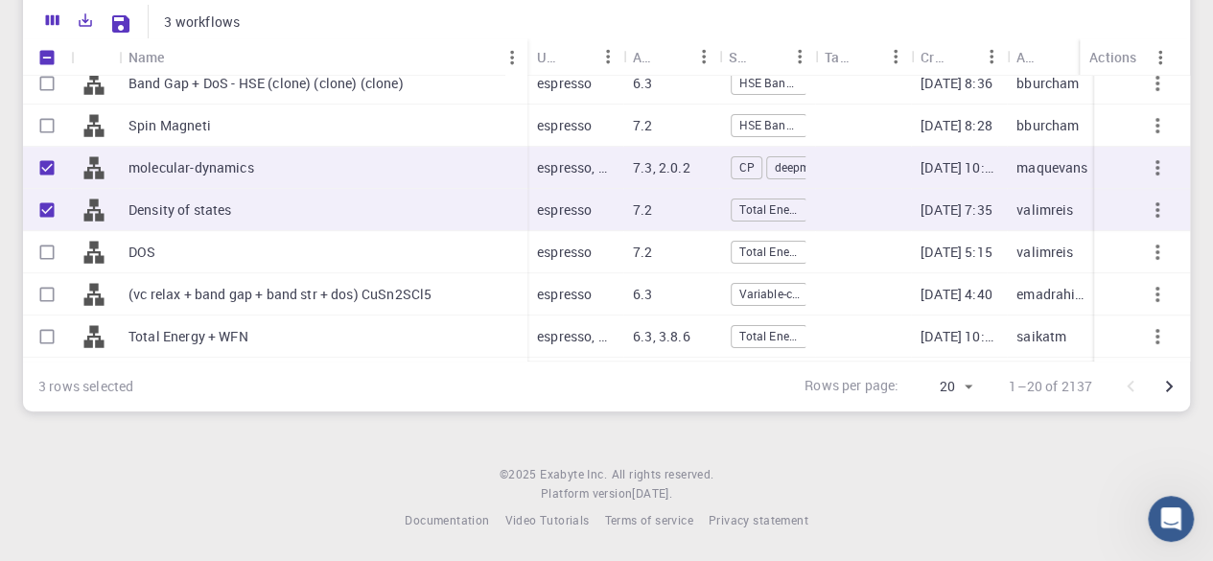
scroll to position [255, 0]
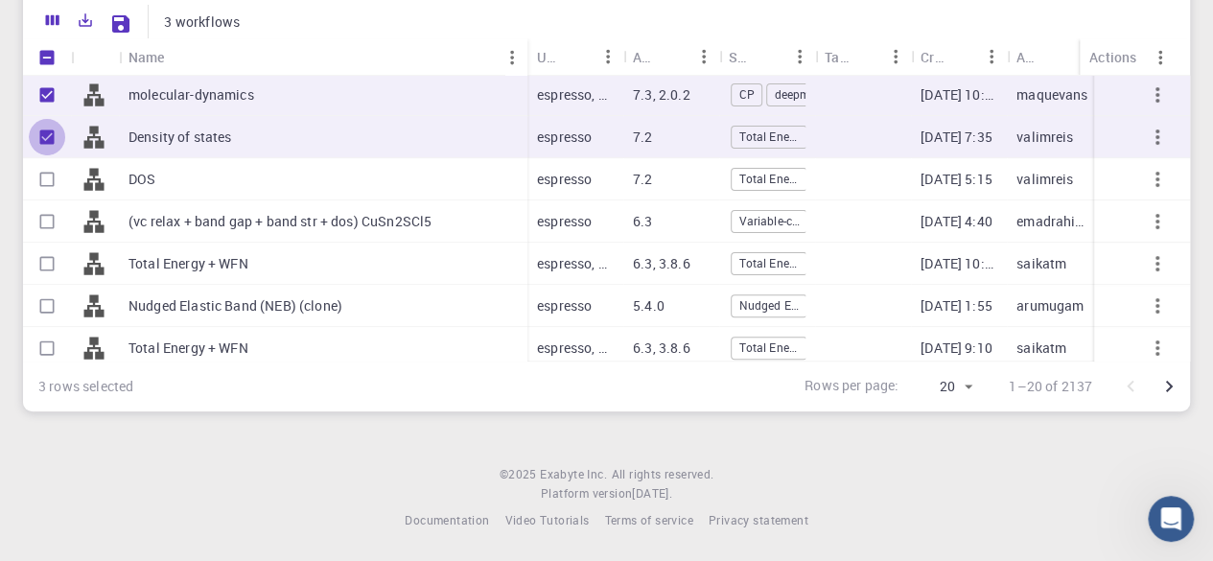
click at [46, 139] on input "Unselect row" at bounding box center [47, 137] width 36 height 36
checkbox input "false"
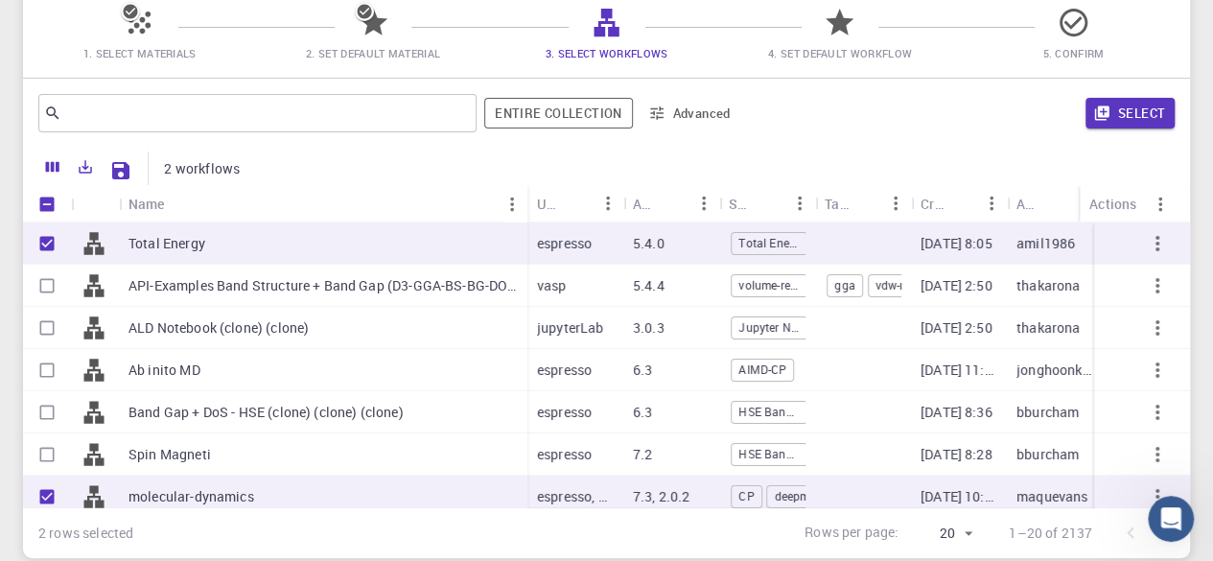
scroll to position [0, 0]
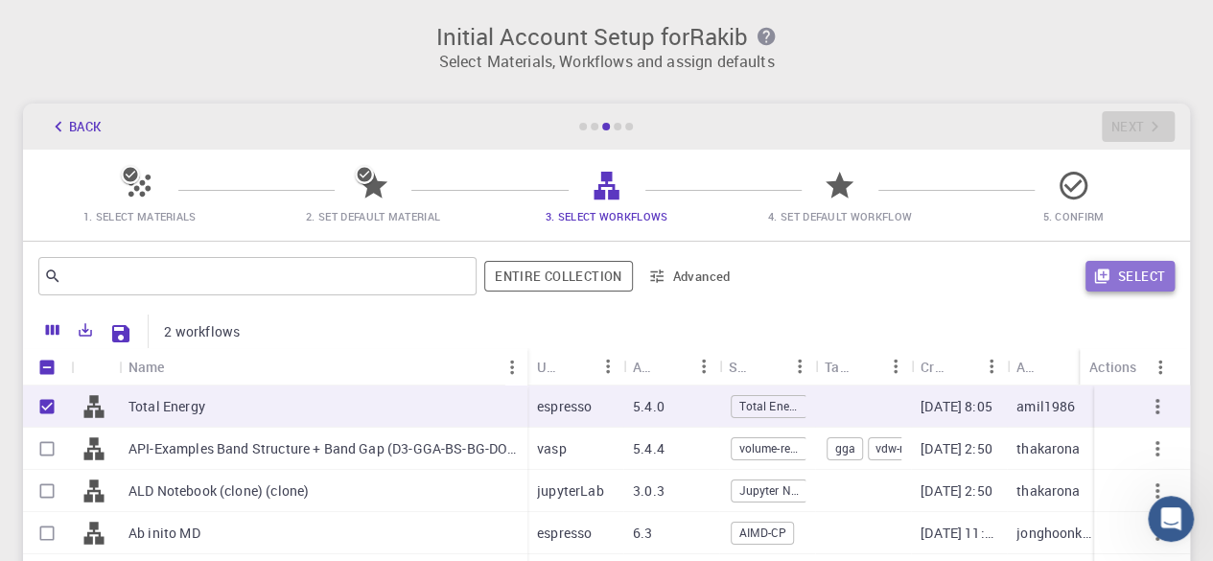
click at [1130, 282] on button "Select" at bounding box center [1130, 276] width 89 height 31
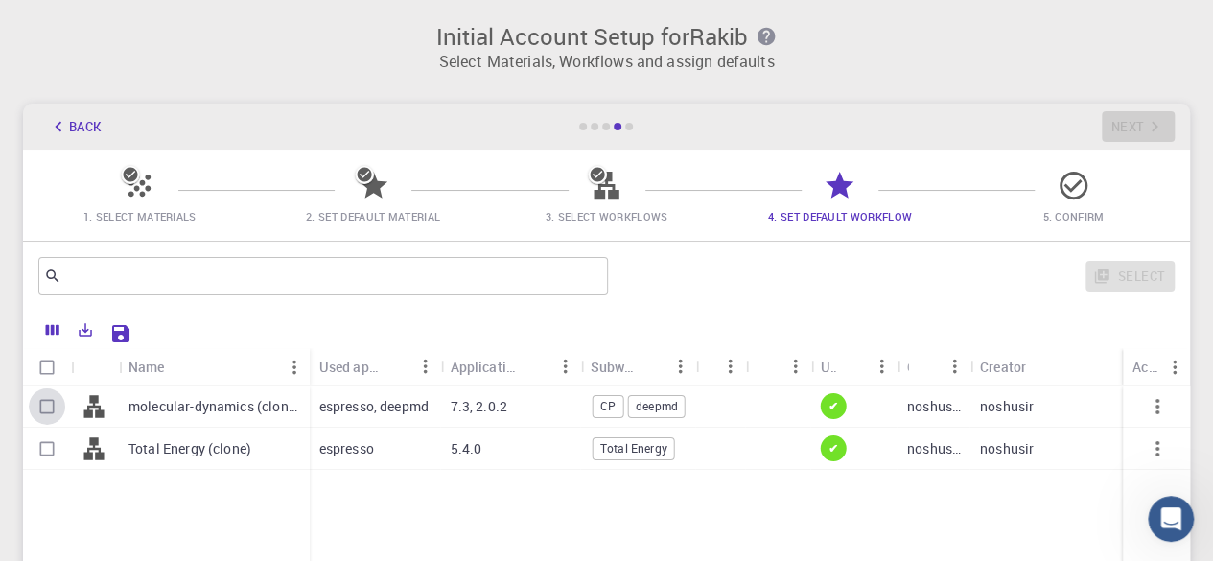
click at [44, 402] on input "Select row" at bounding box center [47, 406] width 36 height 36
checkbox input "true"
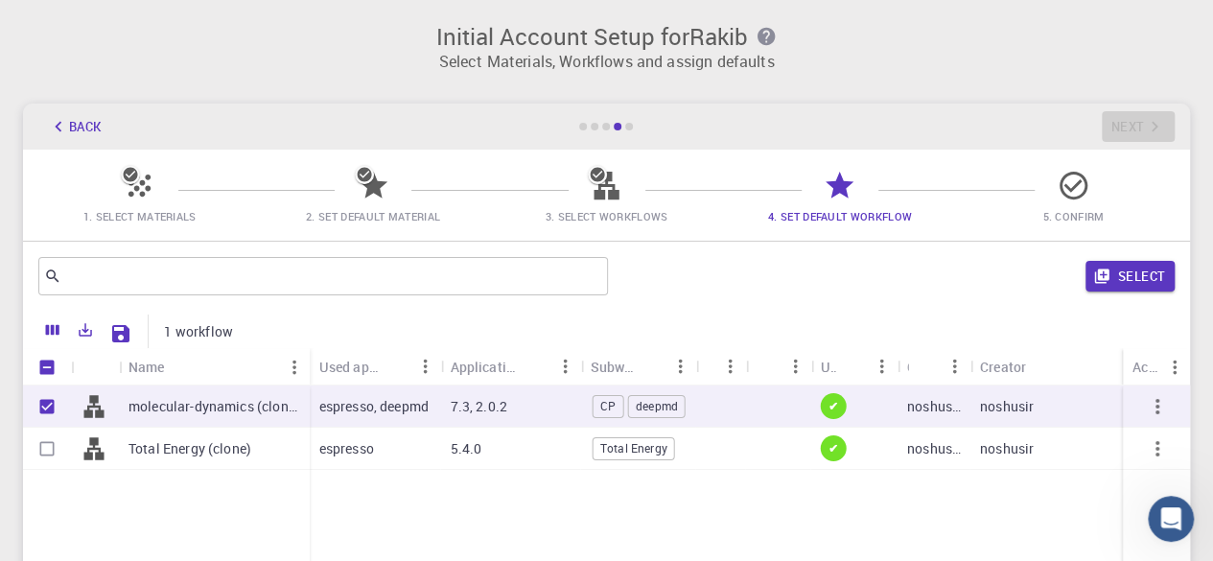
click at [46, 442] on input "Select row" at bounding box center [47, 449] width 36 height 36
checkbox input "true"
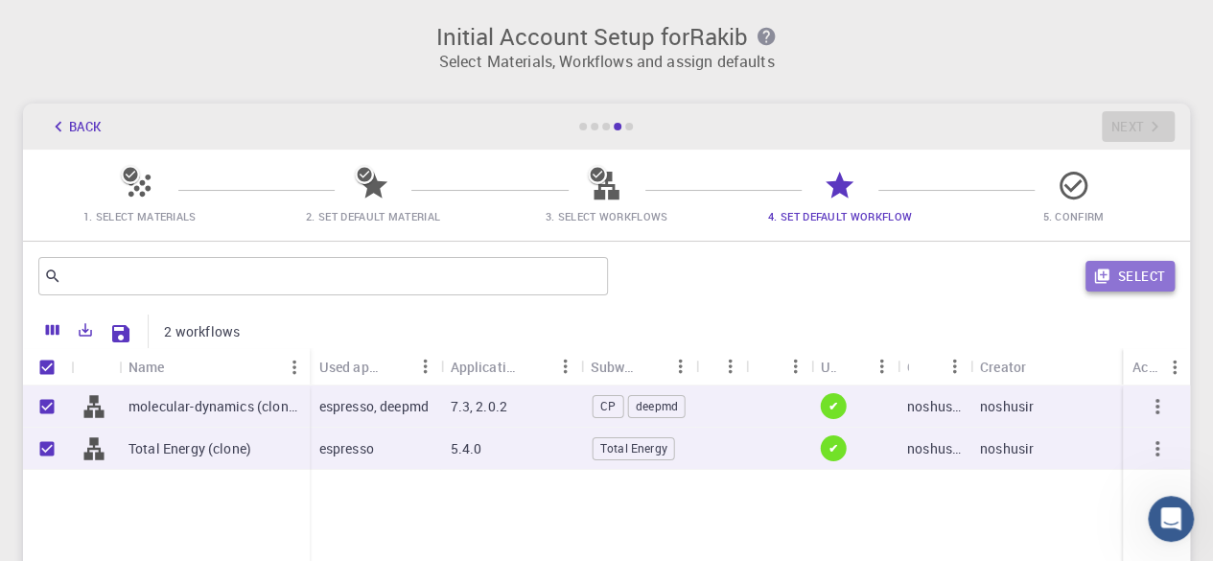
click at [1113, 276] on button "Select" at bounding box center [1130, 276] width 89 height 31
checkbox input "false"
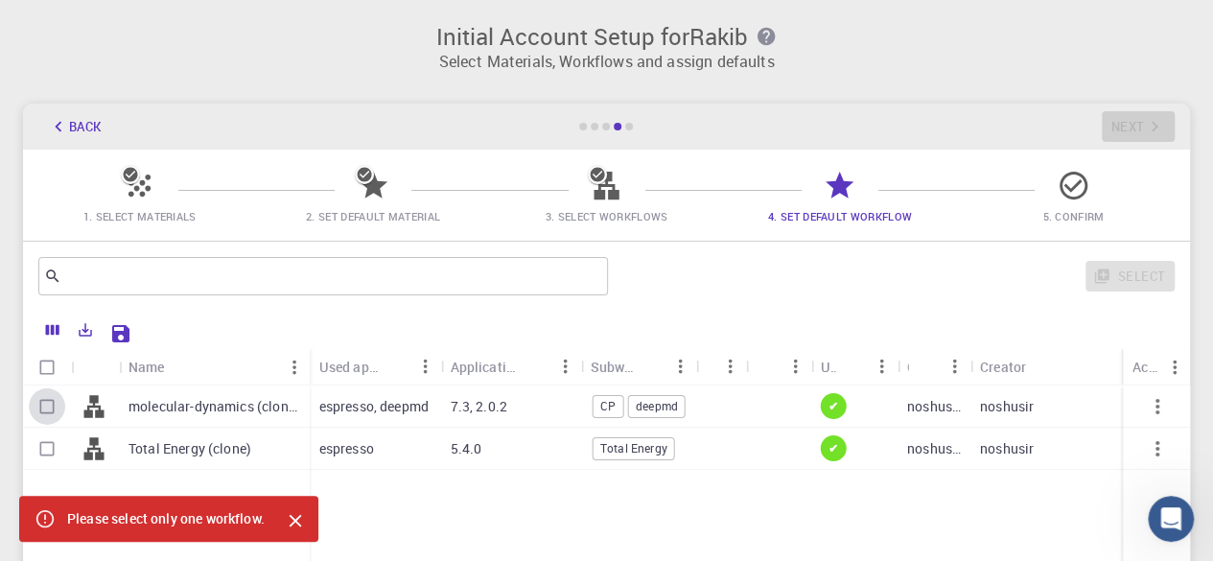
click at [48, 413] on input "Select row" at bounding box center [47, 406] width 36 height 36
checkbox input "true"
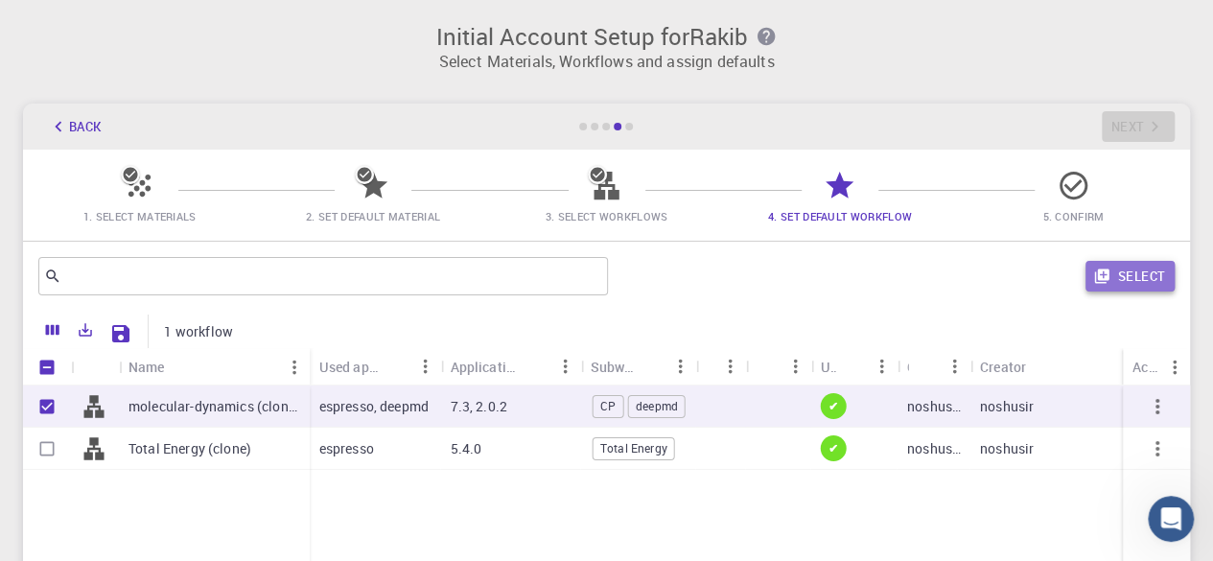
click at [1143, 277] on button "Select" at bounding box center [1130, 276] width 89 height 31
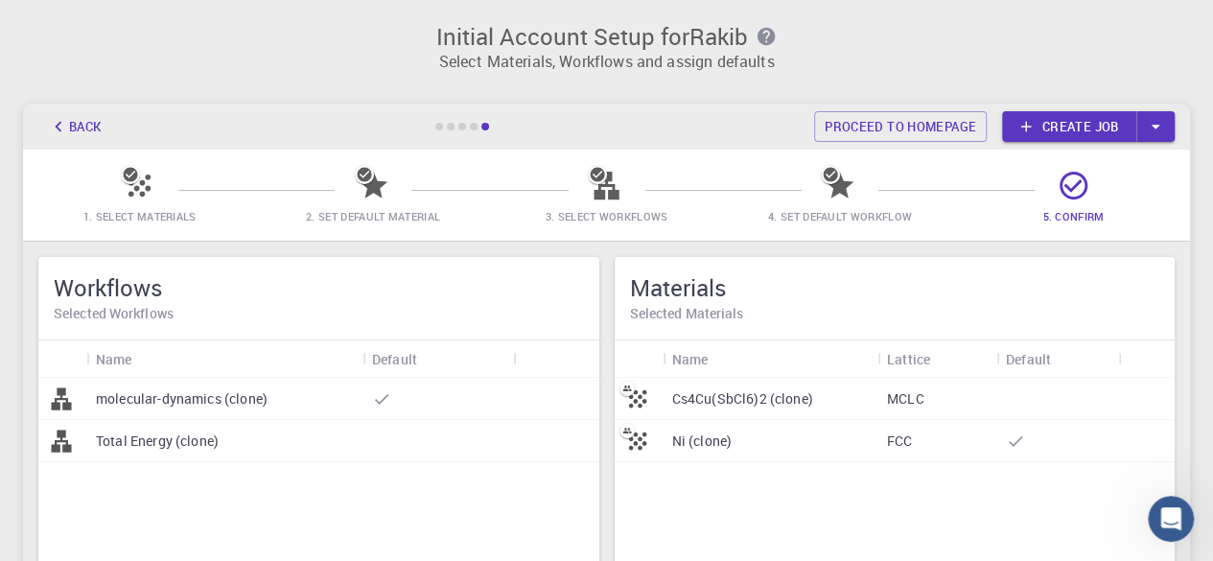
click at [458, 408] on div at bounding box center [438, 399] width 151 height 42
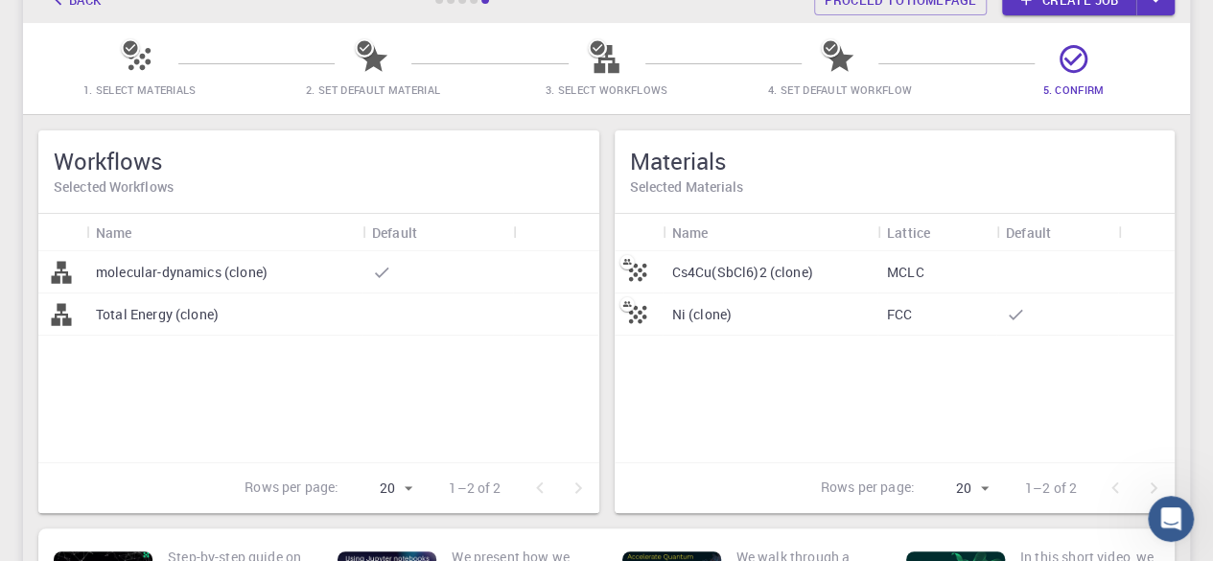
scroll to position [128, 0]
click at [946, 317] on div "FCC" at bounding box center [937, 314] width 119 height 42
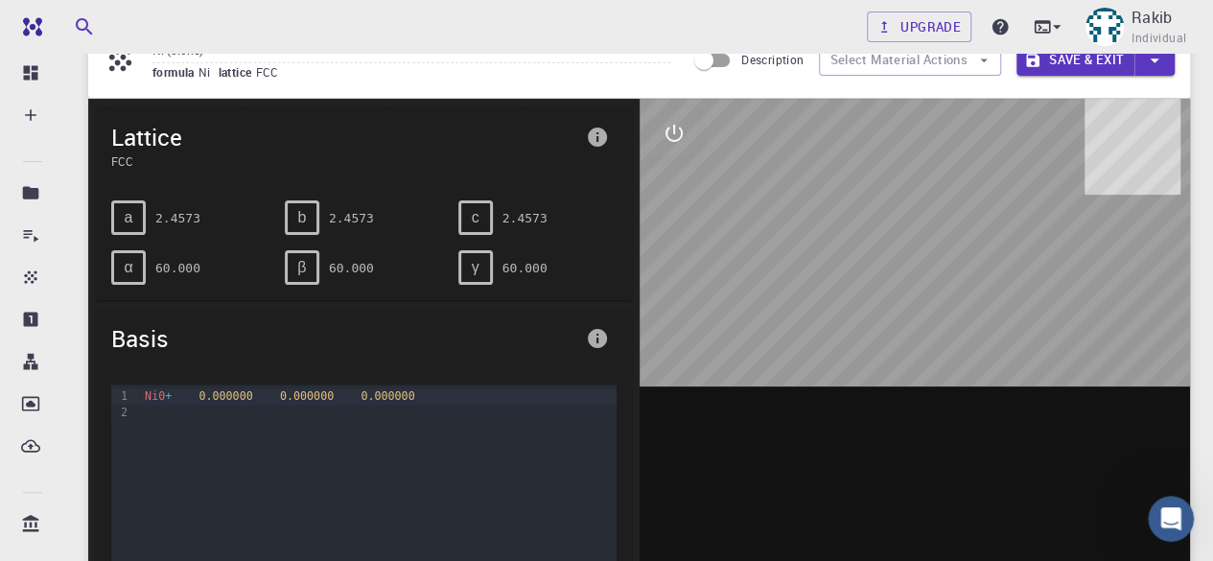
scroll to position [128, 0]
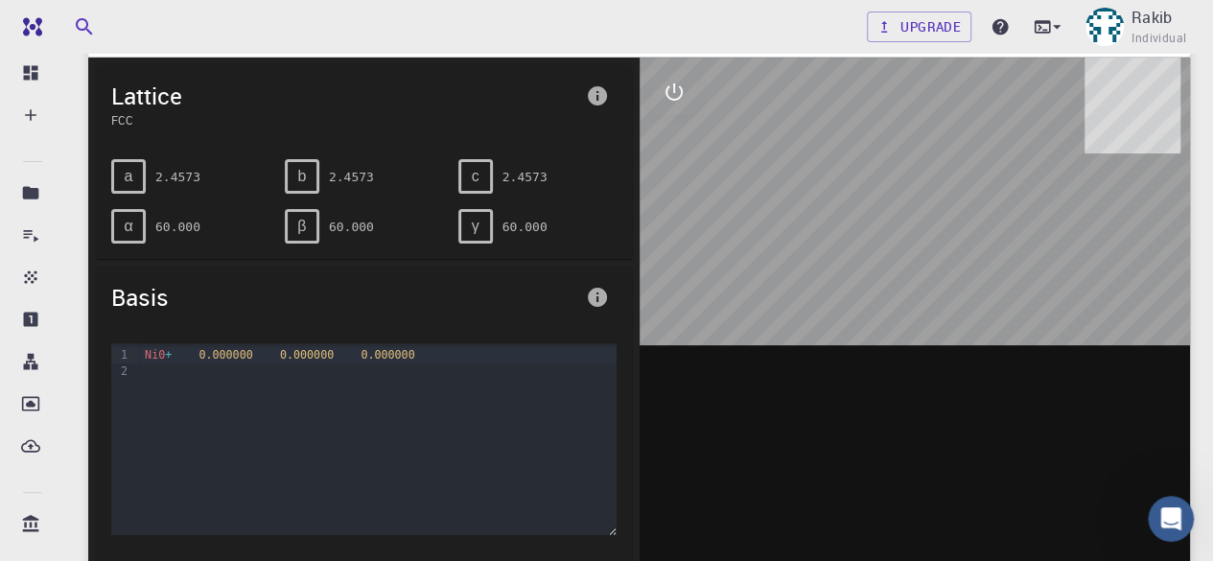
drag, startPoint x: 959, startPoint y: 314, endPoint x: 909, endPoint y: 312, distance: 49.9
drag, startPoint x: 909, startPoint y: 312, endPoint x: 842, endPoint y: 281, distance: 73.8
click at [842, 281] on div at bounding box center [915, 356] width 551 height 597
drag, startPoint x: 934, startPoint y: 261, endPoint x: 887, endPoint y: 261, distance: 47.0
click at [887, 261] on div at bounding box center [915, 356] width 551 height 597
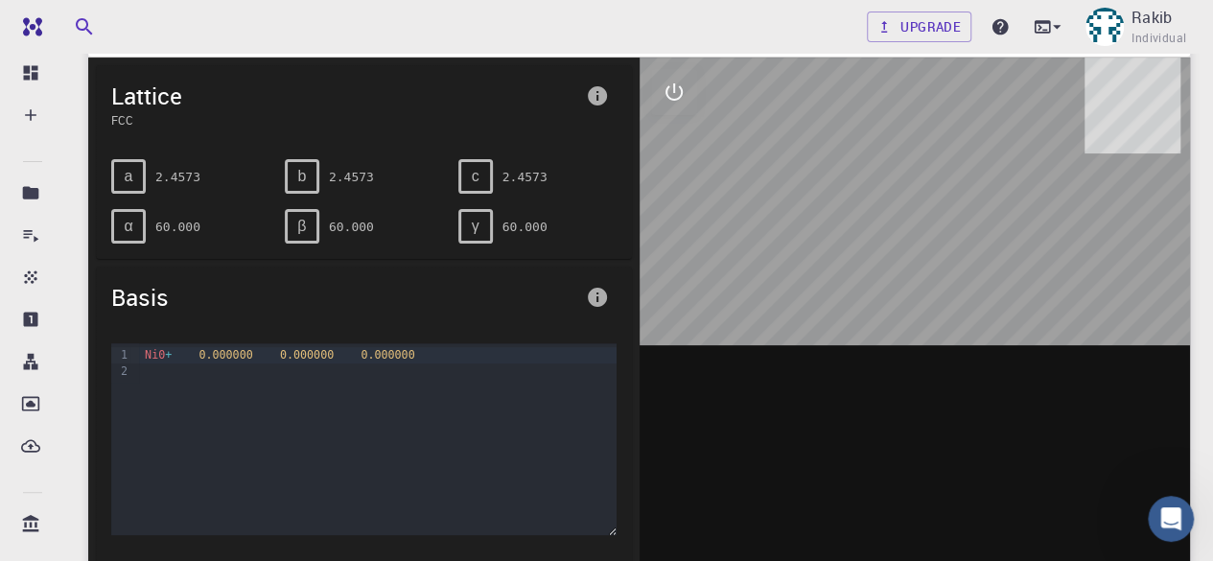
drag, startPoint x: 953, startPoint y: 314, endPoint x: 995, endPoint y: 313, distance: 41.3
click at [995, 313] on div at bounding box center [915, 356] width 551 height 597
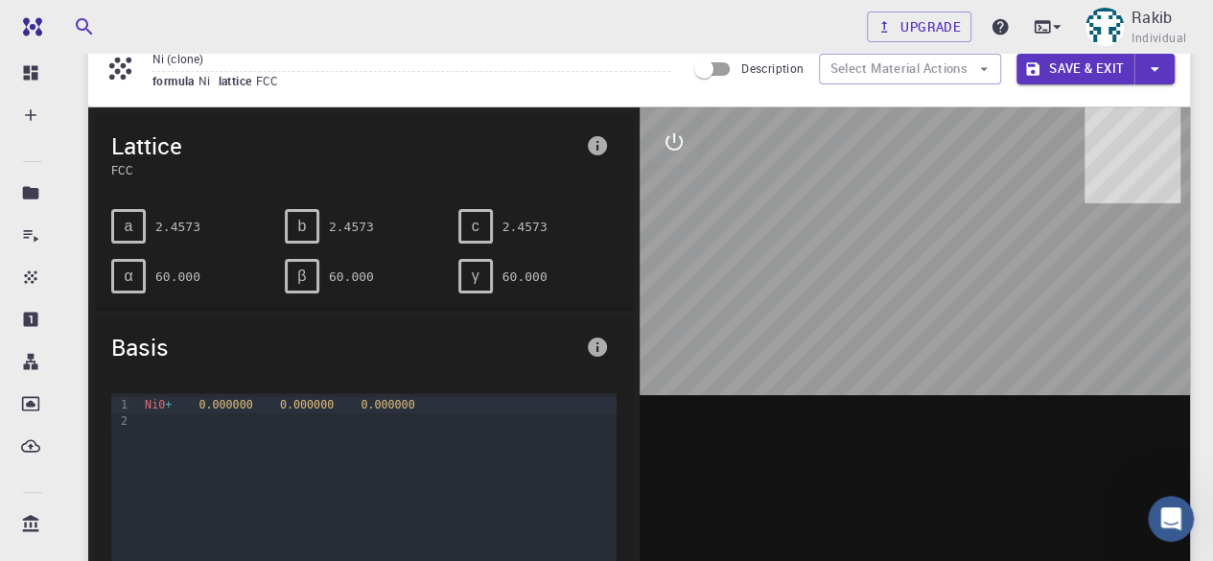
scroll to position [0, 0]
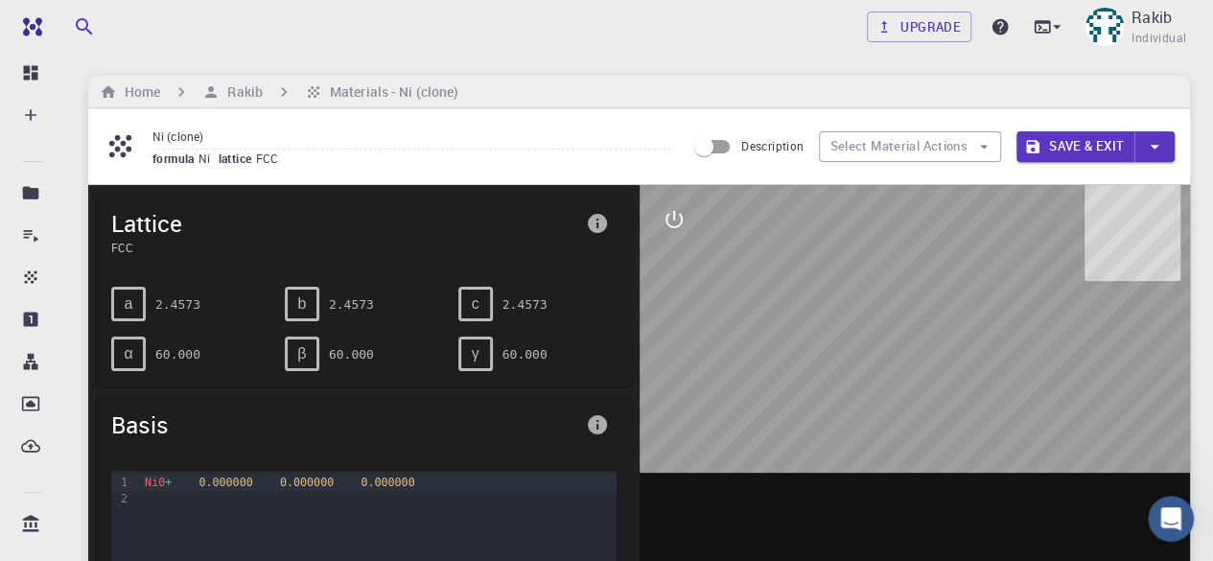
click at [177, 306] on pre "2.4573" at bounding box center [177, 305] width 45 height 34
click at [209, 306] on div "a 2.4573" at bounding box center [190, 304] width 158 height 35
click at [307, 352] on div "β" at bounding box center [302, 354] width 35 height 35
click at [481, 356] on div "γ" at bounding box center [475, 354] width 35 height 35
click at [671, 225] on icon "interactive" at bounding box center [674, 219] width 23 height 23
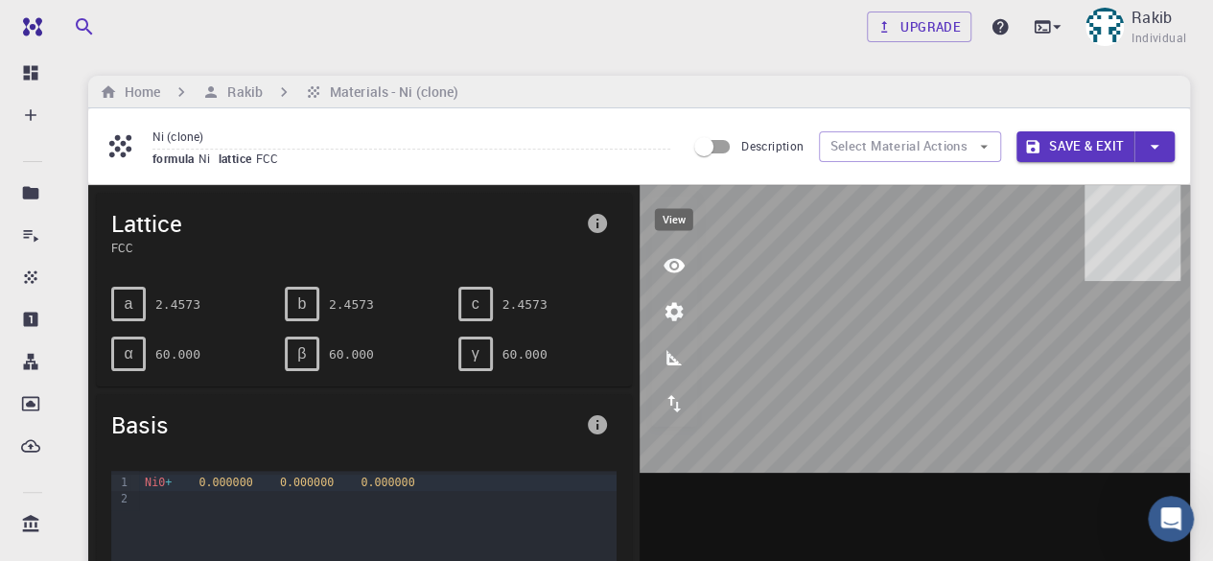
click at [668, 270] on icon "view" at bounding box center [674, 266] width 21 height 14
click at [670, 223] on icon "interactive" at bounding box center [674, 219] width 13 height 13
click at [127, 244] on span "FCC" at bounding box center [344, 247] width 467 height 17
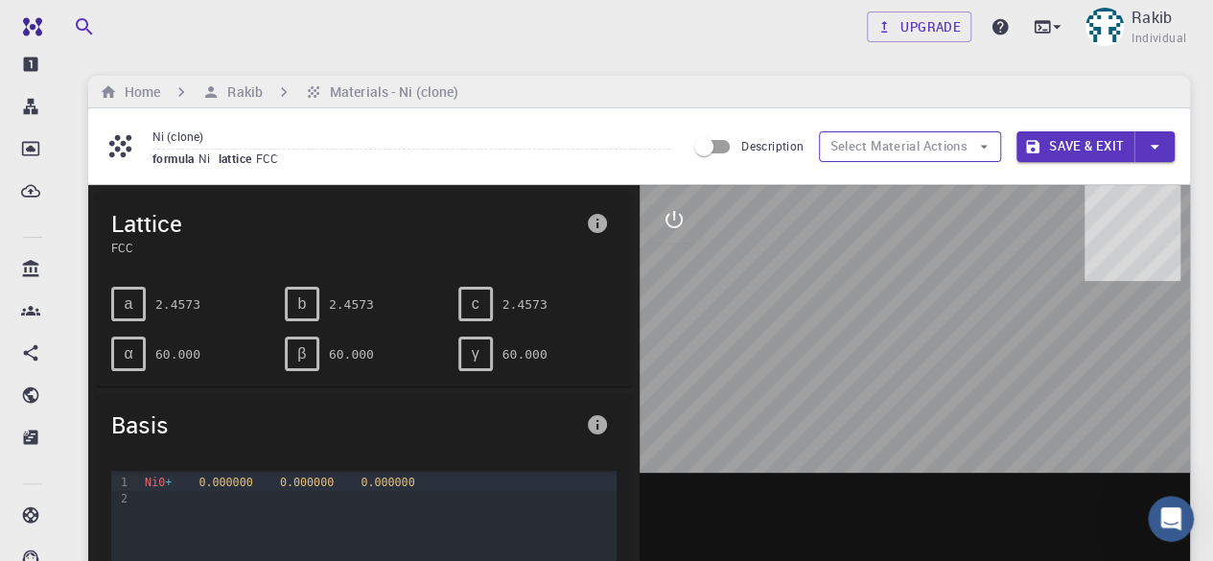
click at [957, 160] on button "Select Material Actions" at bounding box center [910, 146] width 182 height 31
click at [963, 154] on button "Select Material Actions" at bounding box center [910, 146] width 182 height 31
click at [722, 142] on input "Description" at bounding box center [703, 147] width 109 height 36
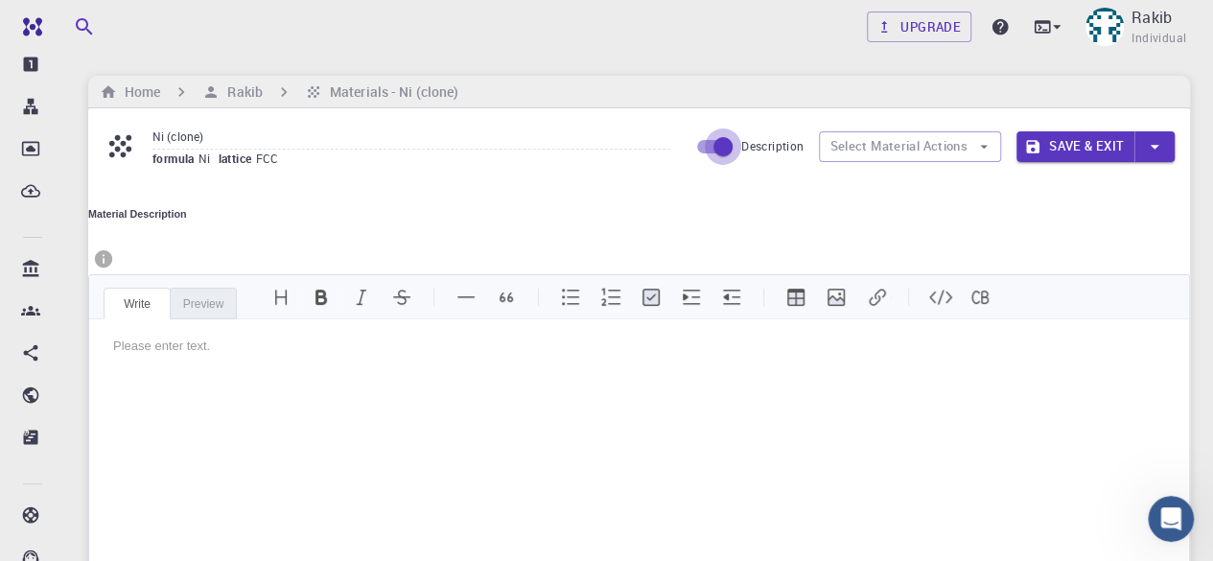
drag, startPoint x: 722, startPoint y: 142, endPoint x: 744, endPoint y: 145, distance: 22.2
click at [722, 142] on input "Description" at bounding box center [722, 147] width 109 height 36
checkbox input "false"
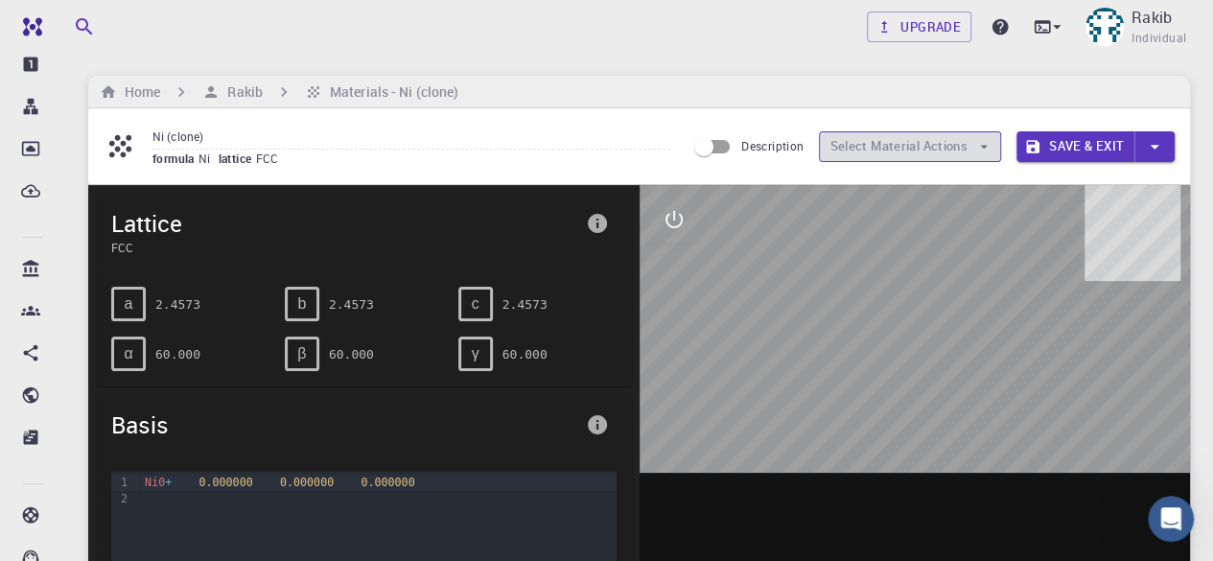
click at [910, 153] on button "Select Material Actions" at bounding box center [910, 146] width 182 height 31
click at [305, 313] on div "b" at bounding box center [302, 304] width 35 height 35
click at [1154, 139] on icon "button" at bounding box center [1154, 146] width 21 height 21
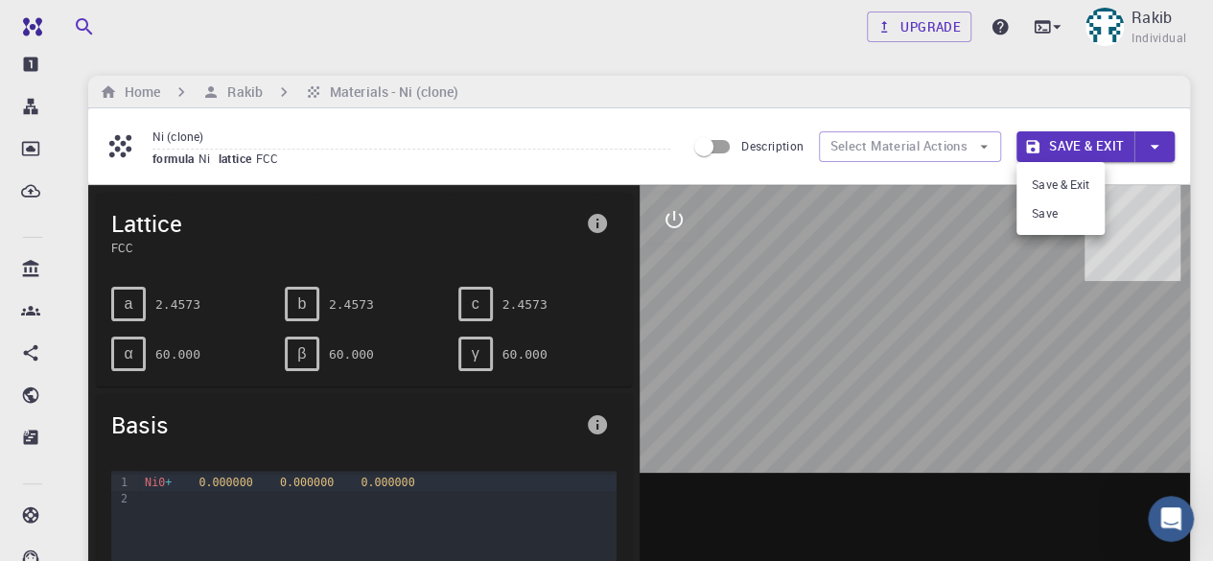
click at [1154, 139] on div at bounding box center [606, 280] width 1213 height 561
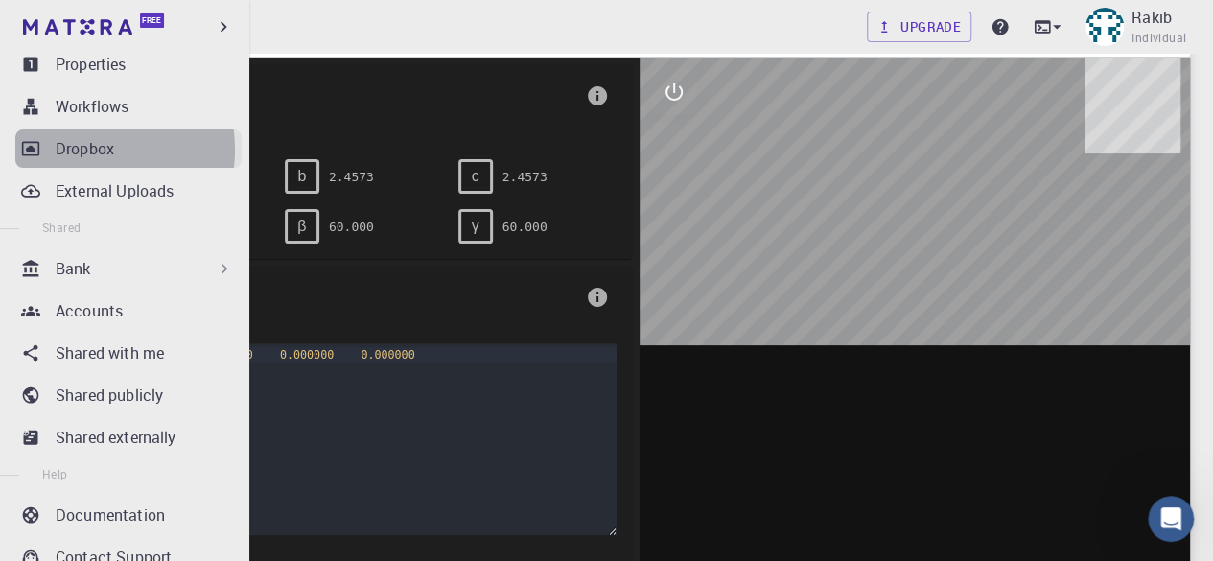
click at [89, 149] on p "Dropbox" at bounding box center [85, 148] width 59 height 23
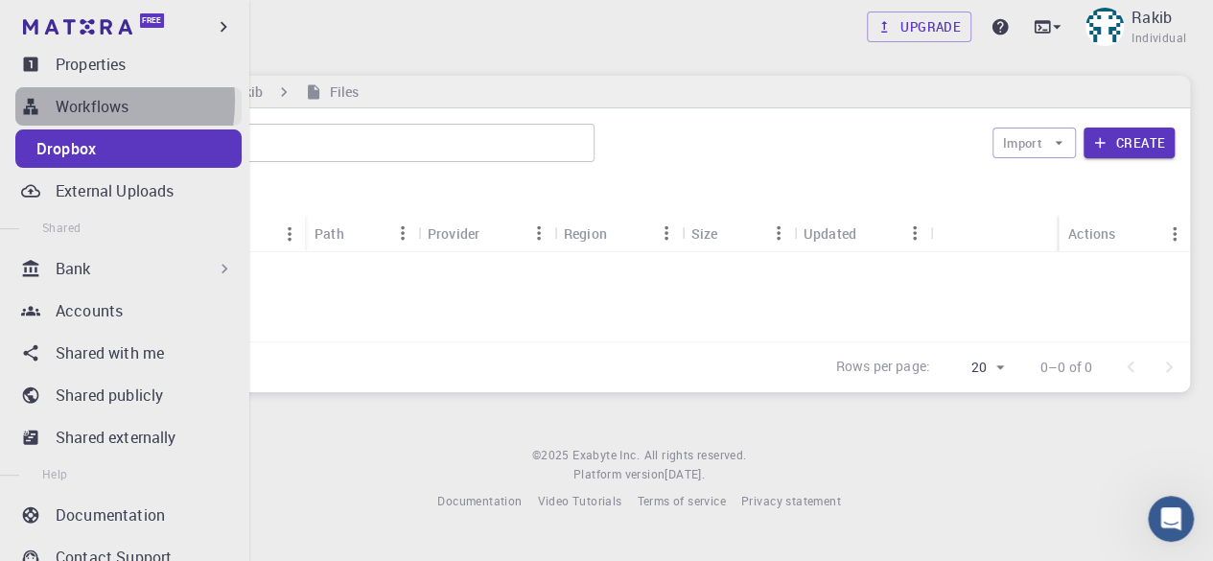
click at [57, 100] on p "Workflows" at bounding box center [92, 106] width 73 height 23
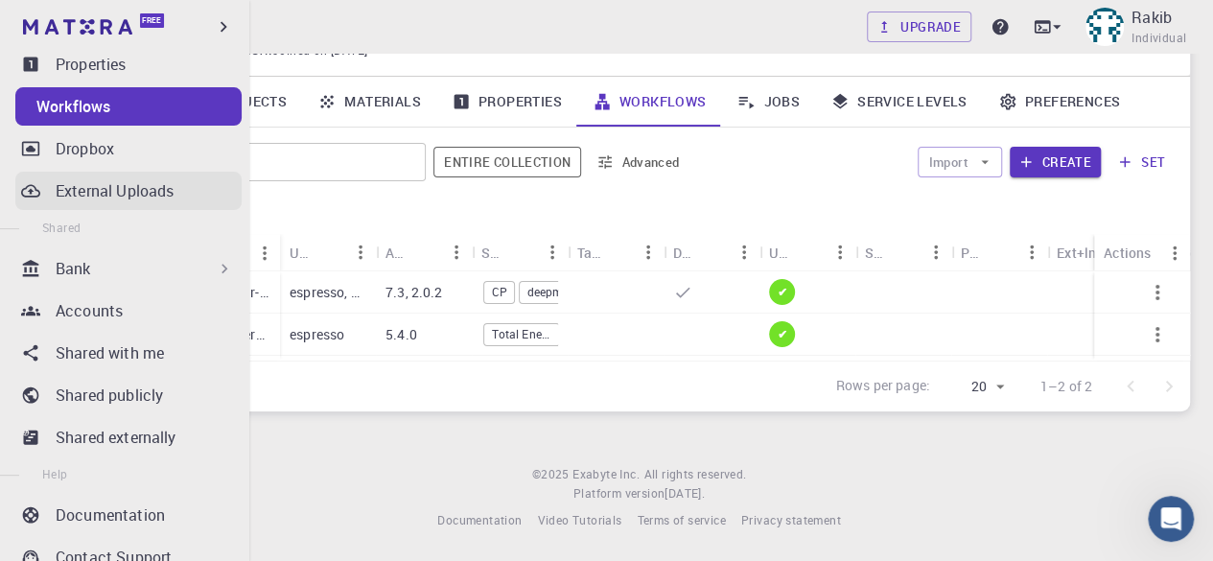
click at [97, 187] on p "External Uploads" at bounding box center [115, 190] width 118 height 23
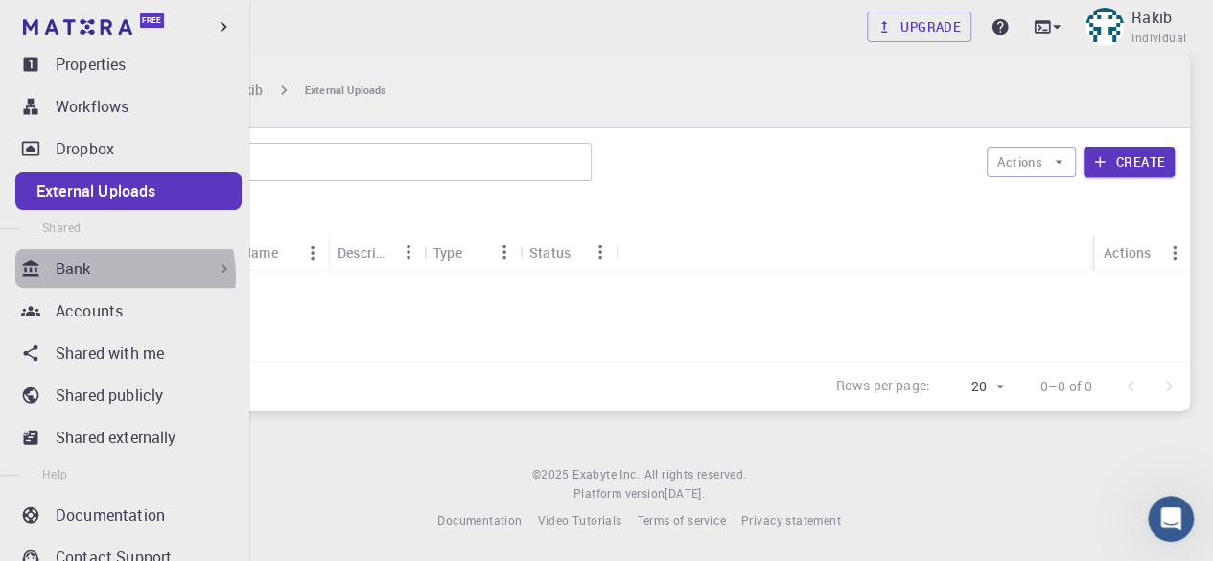
click at [124, 274] on div "Bank" at bounding box center [145, 268] width 178 height 23
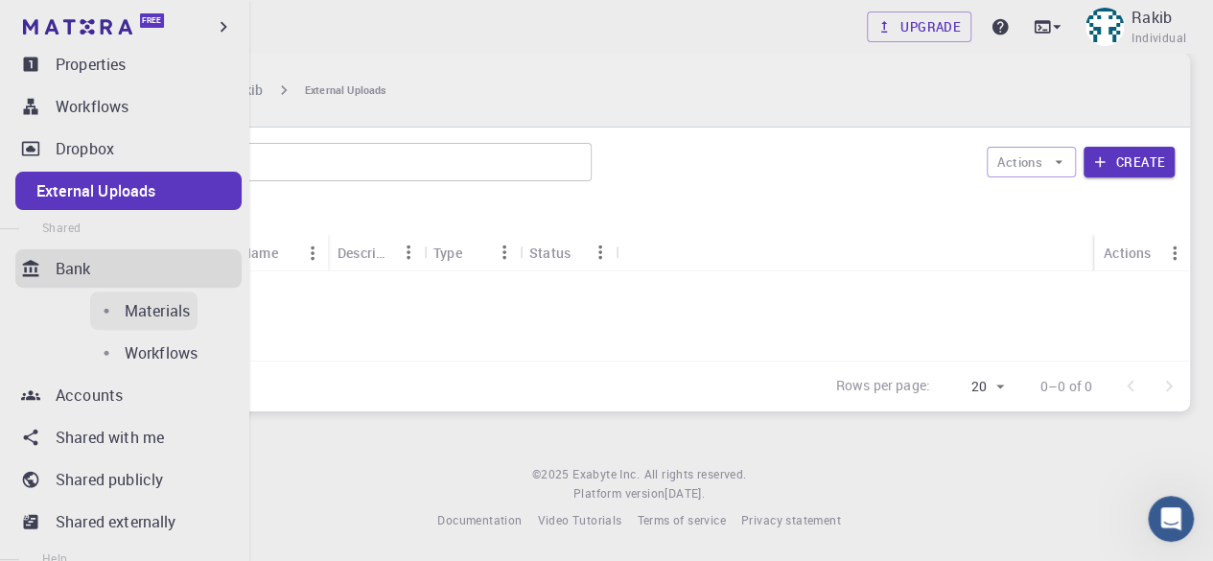
click at [125, 300] on p "Materials" at bounding box center [157, 310] width 65 height 23
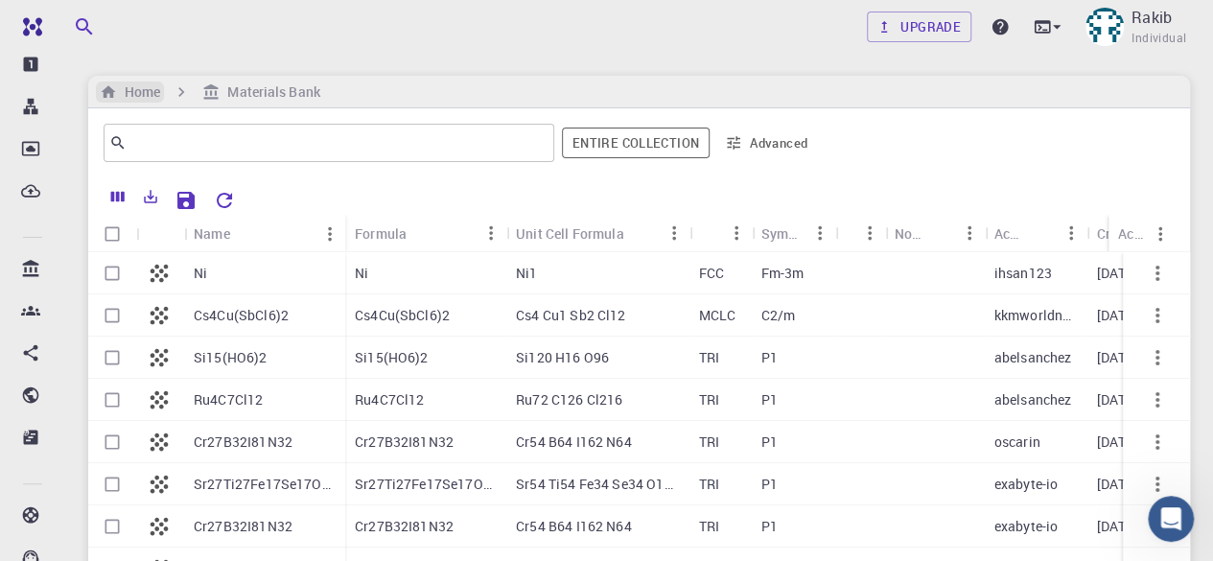
click at [144, 96] on h6 "Home" at bounding box center [138, 92] width 43 height 21
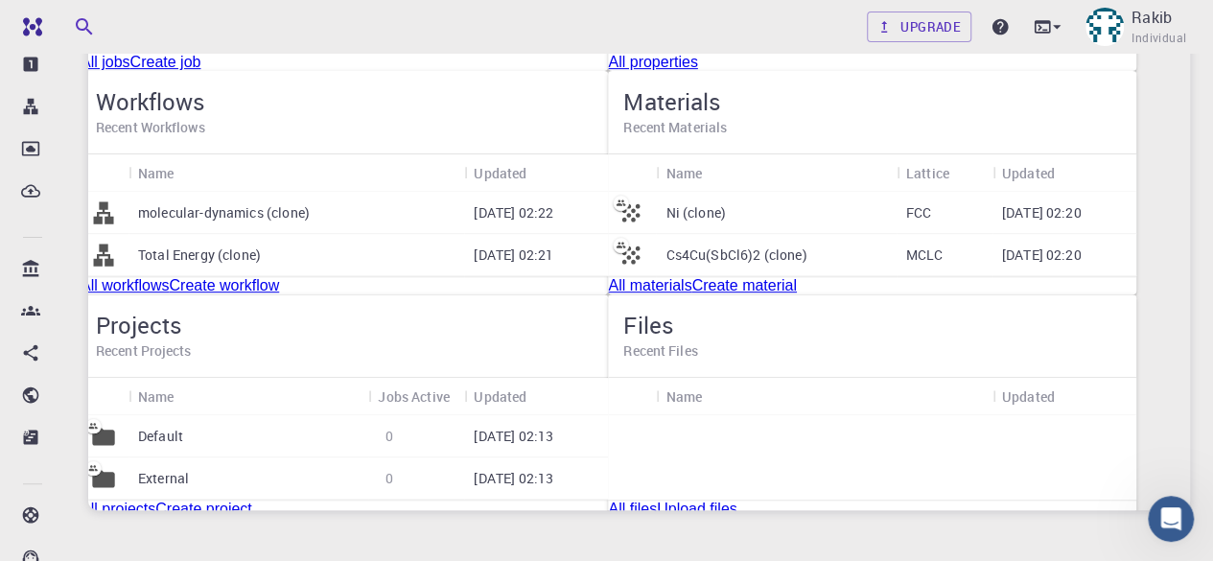
scroll to position [384, 0]
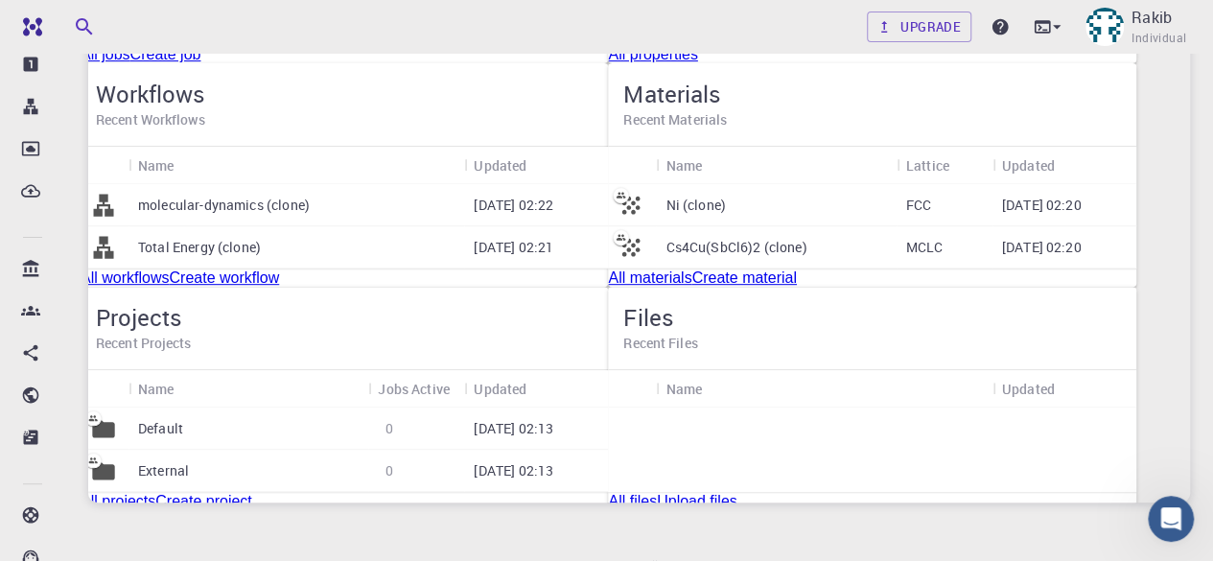
click at [201, 62] on link "Create job" at bounding box center [165, 54] width 71 height 16
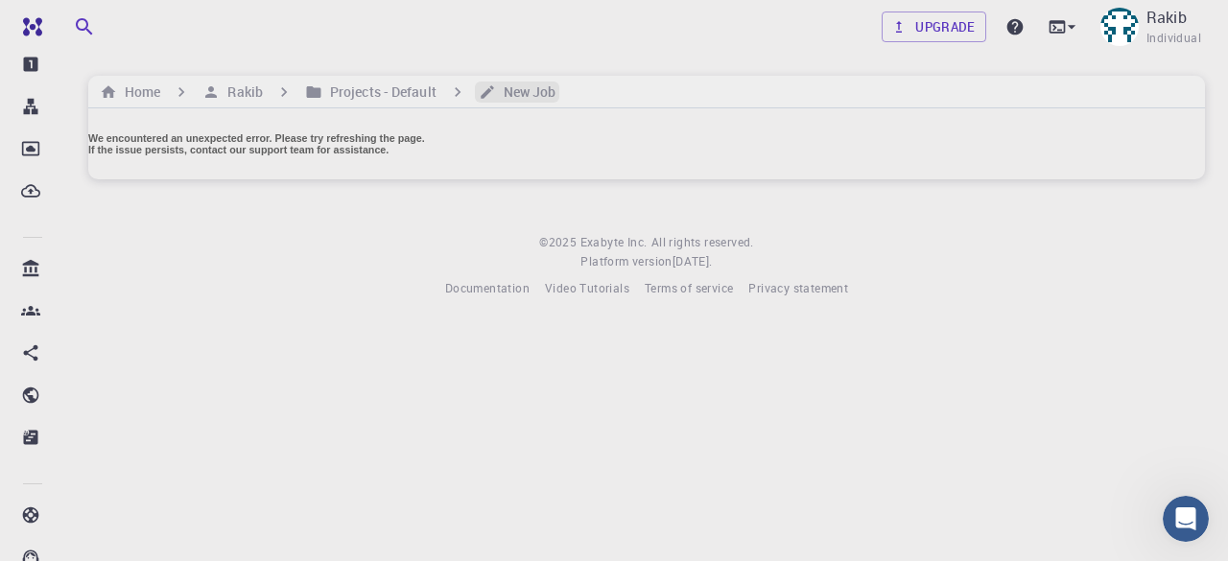
click at [514, 83] on h6 "New Job" at bounding box center [526, 92] width 60 height 21
click at [508, 85] on h6 "New Job" at bounding box center [526, 92] width 60 height 21
click at [487, 89] on icon "breadcrumb" at bounding box center [487, 91] width 17 height 17
click at [1076, 20] on icon at bounding box center [1071, 26] width 19 height 19
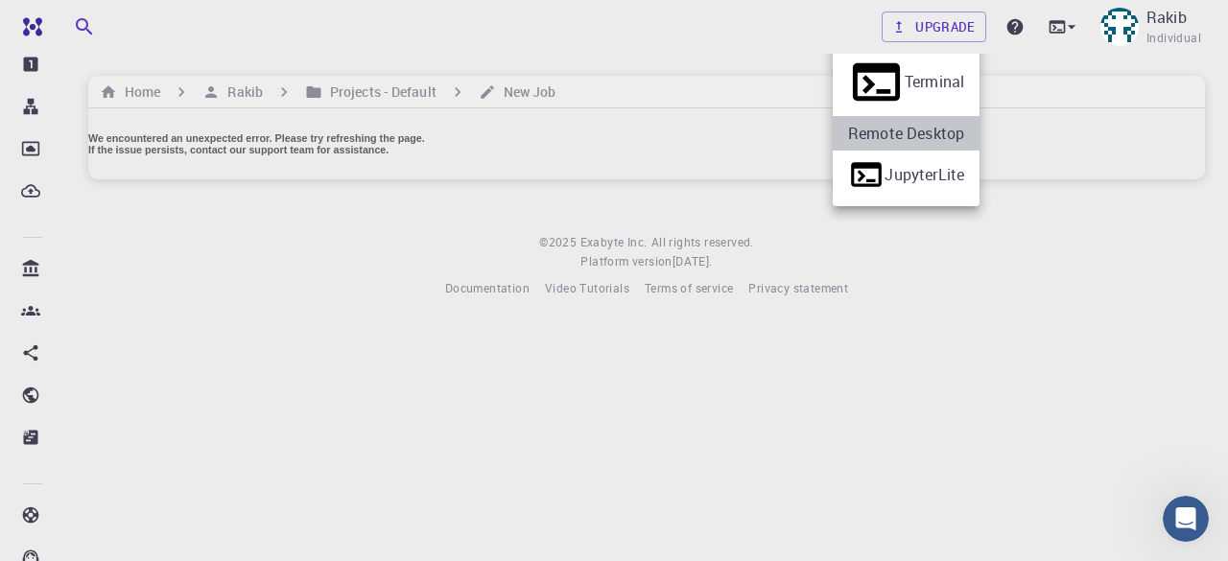
click at [960, 129] on li "Remote Desktop" at bounding box center [905, 133] width 147 height 35
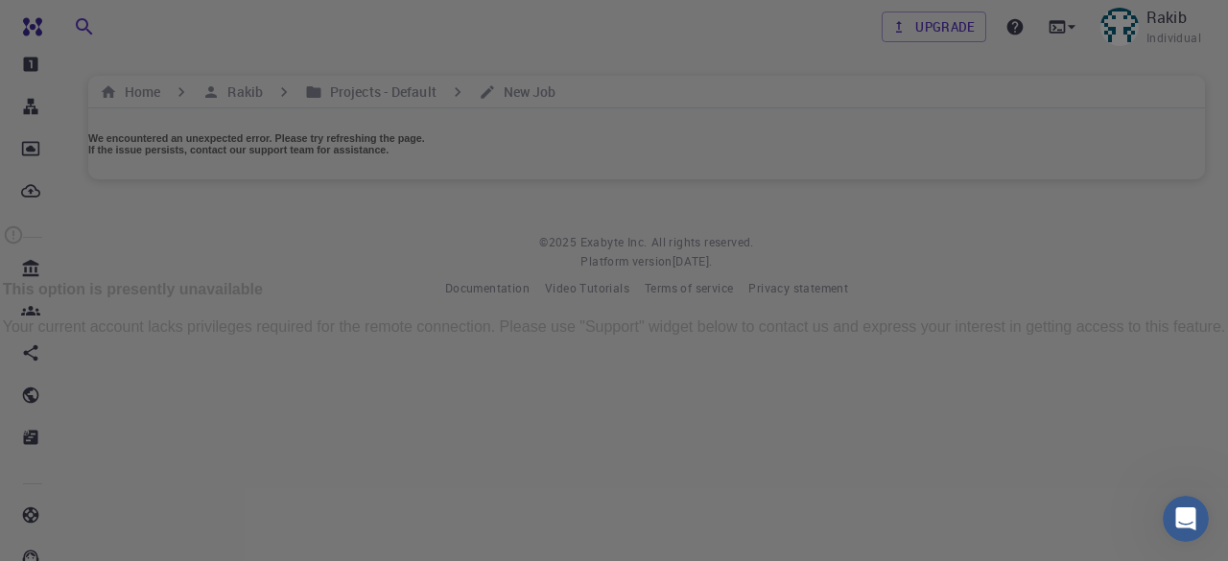
click at [1070, 24] on div "This option is presently unavailable Your current account lacks privileges requ…" at bounding box center [614, 280] width 1228 height 561
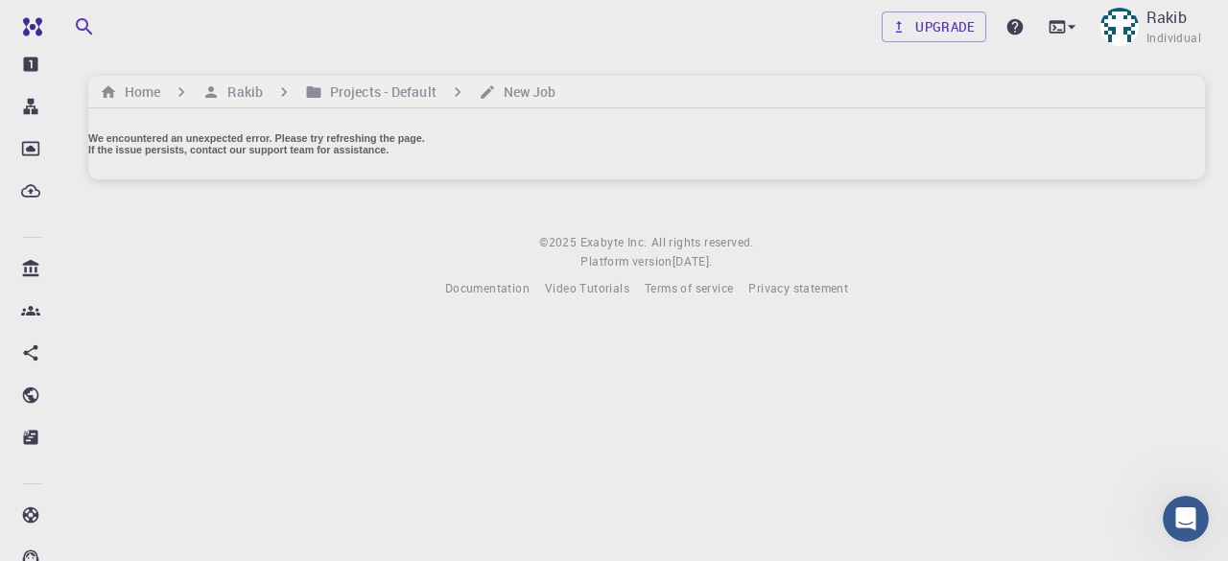
click at [1070, 24] on icon at bounding box center [1071, 26] width 19 height 19
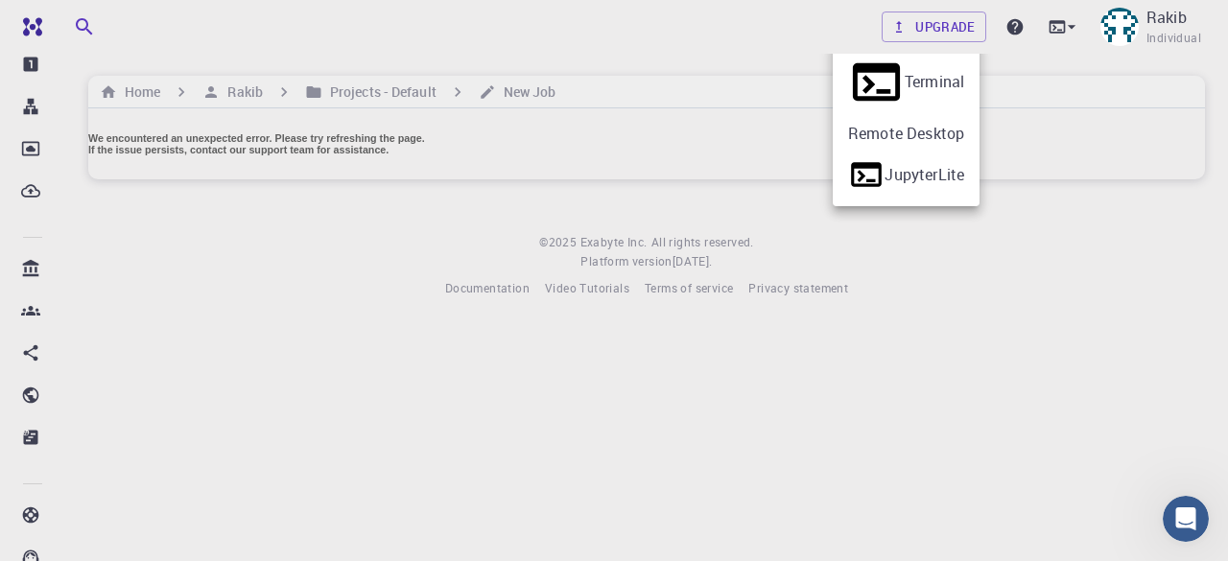
click at [979, 78] on li "Terminal" at bounding box center [905, 82] width 147 height 68
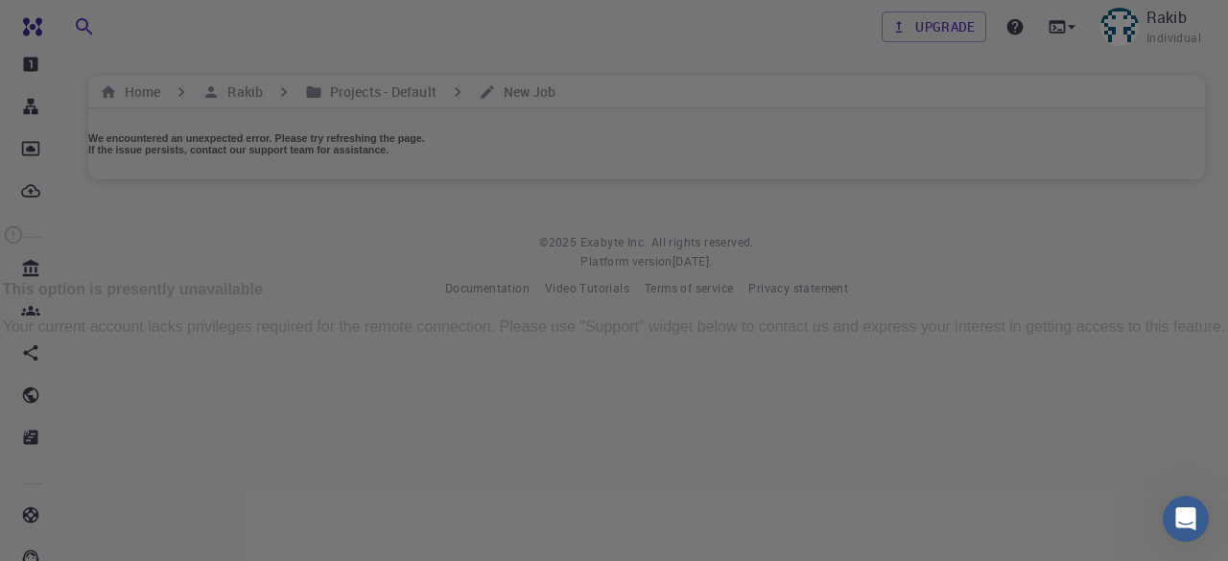
click at [1063, 9] on div "This option is presently unavailable Your current account lacks privileges requ…" at bounding box center [614, 280] width 1228 height 561
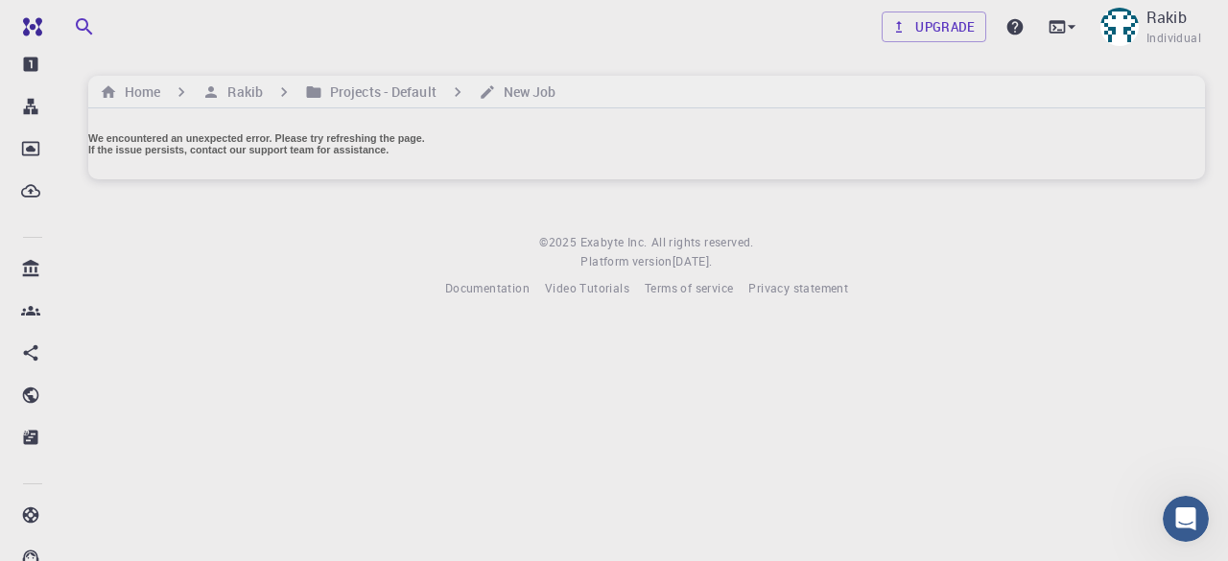
click at [1063, 12] on div "Upgrade Rakib Individual" at bounding box center [1042, 27] width 323 height 50
click at [1068, 25] on icon at bounding box center [1071, 26] width 19 height 19
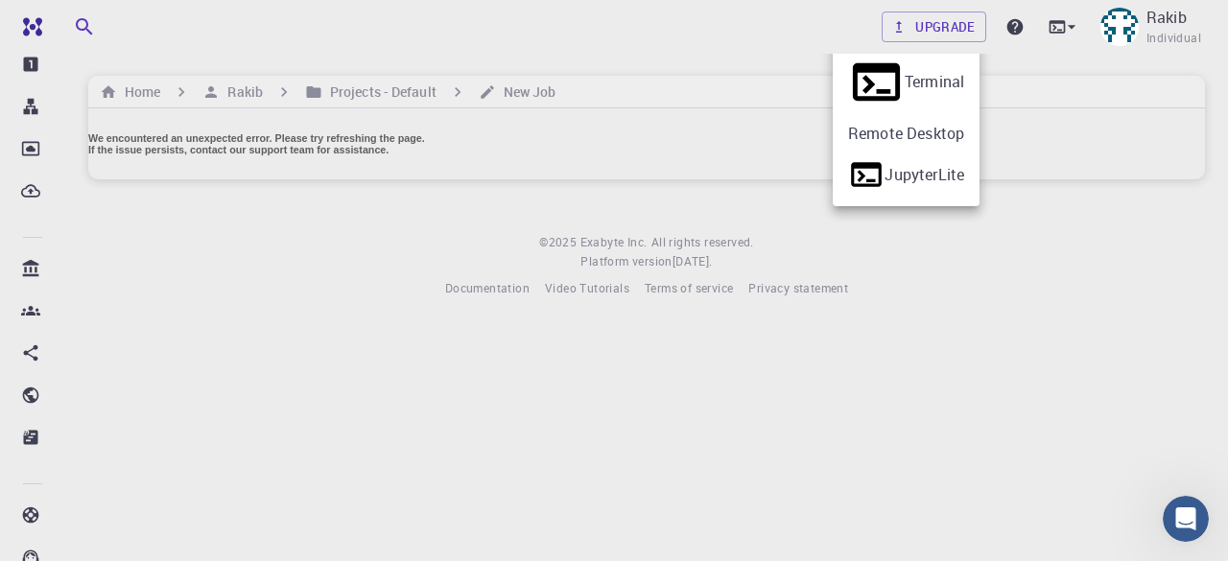
click at [940, 162] on li "JupyterLite" at bounding box center [905, 175] width 147 height 48
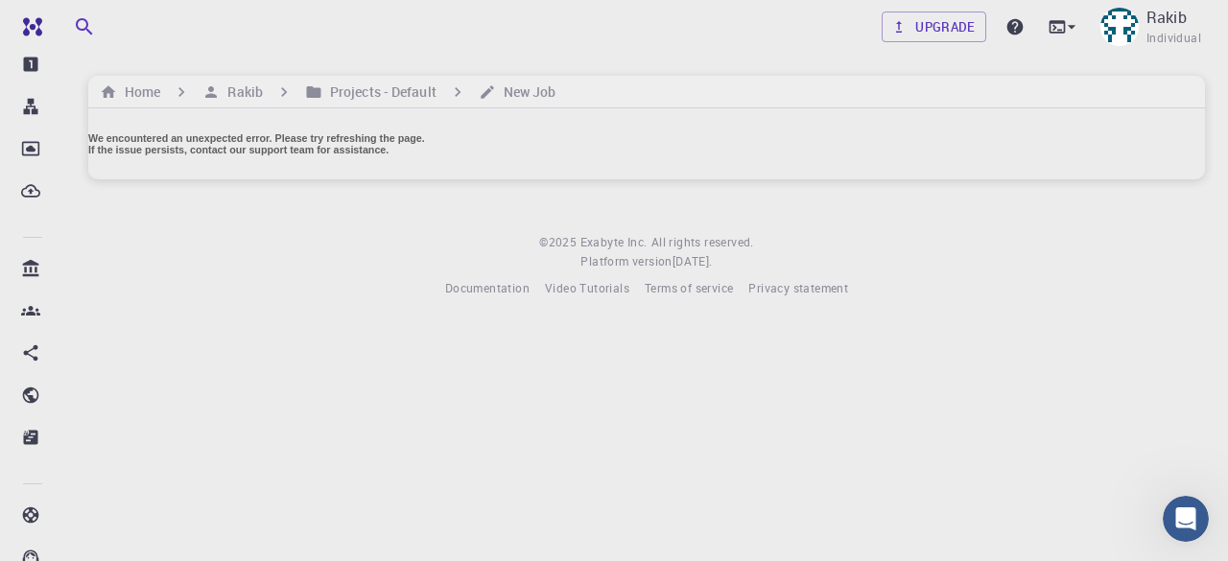
click at [535, 79] on div "Home Rakib Projects - Default New Job" at bounding box center [646, 92] width 1116 height 33
click at [523, 92] on h6 "New Job" at bounding box center [526, 92] width 60 height 21
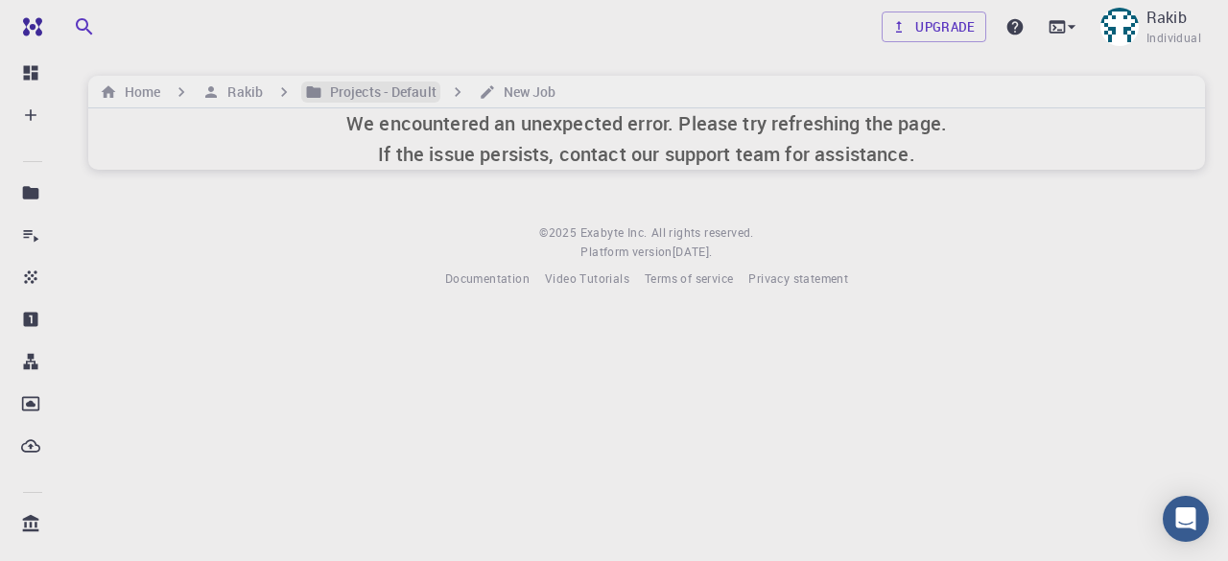
click at [352, 91] on h6 "Projects - Default" at bounding box center [379, 92] width 114 height 21
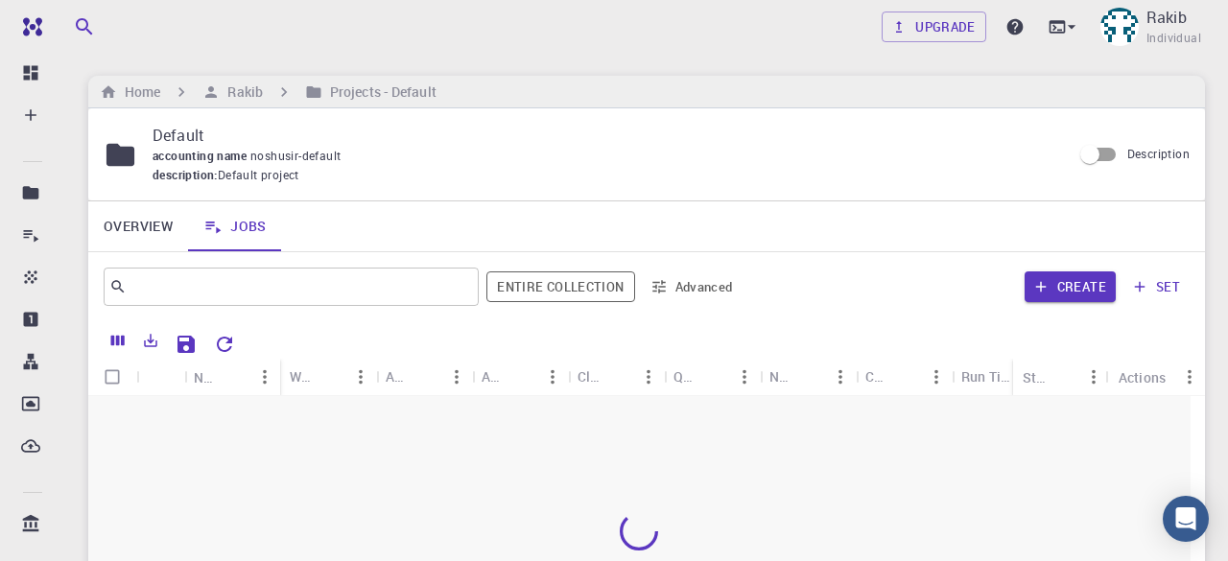
click at [520, 94] on div "Home Rakib Projects - Default" at bounding box center [646, 92] width 1116 height 33
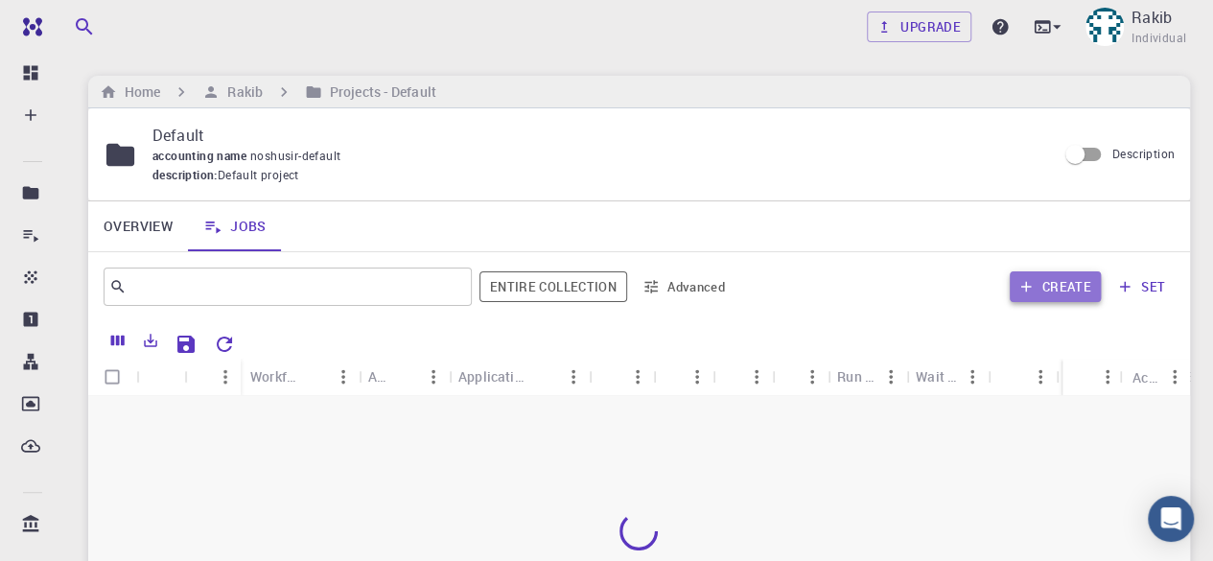
click at [1075, 293] on button "Create" at bounding box center [1055, 286] width 91 height 31
